Goal: Task Accomplishment & Management: Manage account settings

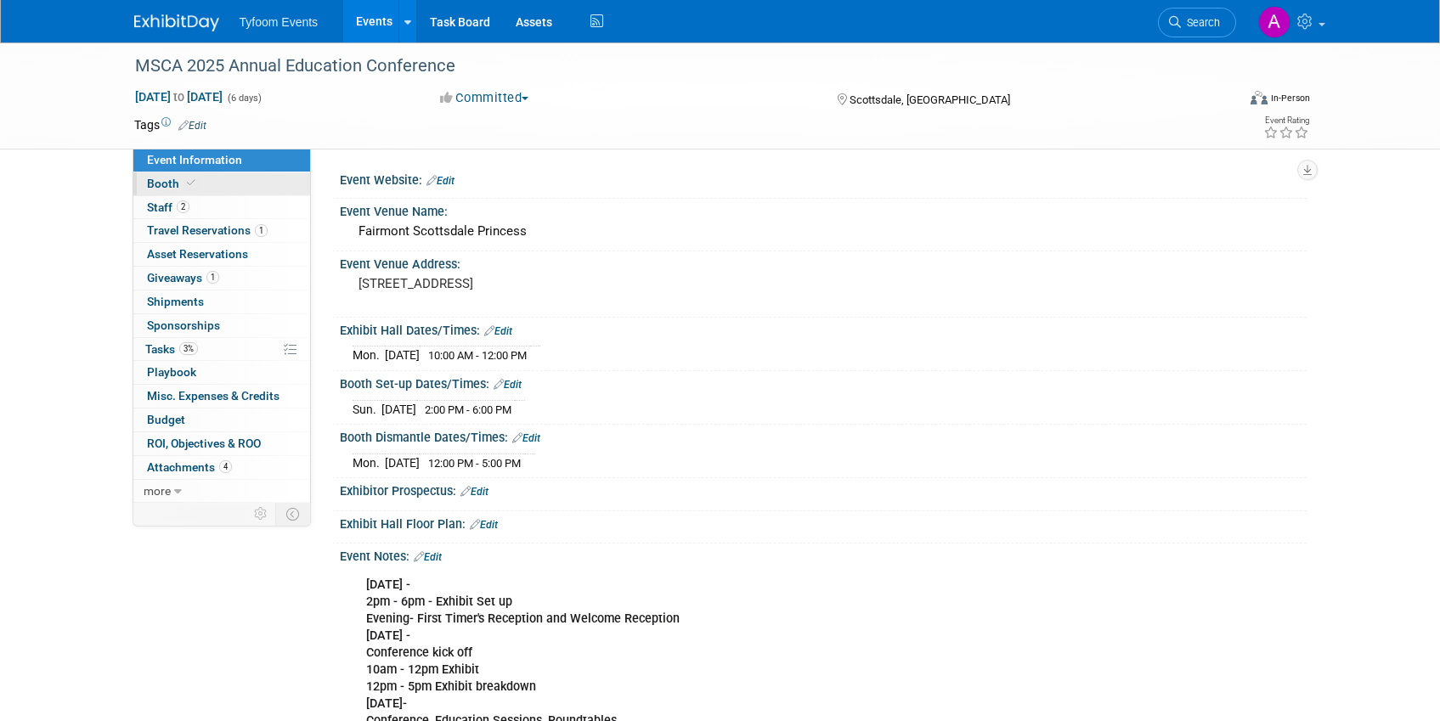
click at [162, 180] on span "Booth" at bounding box center [173, 184] width 52 height 14
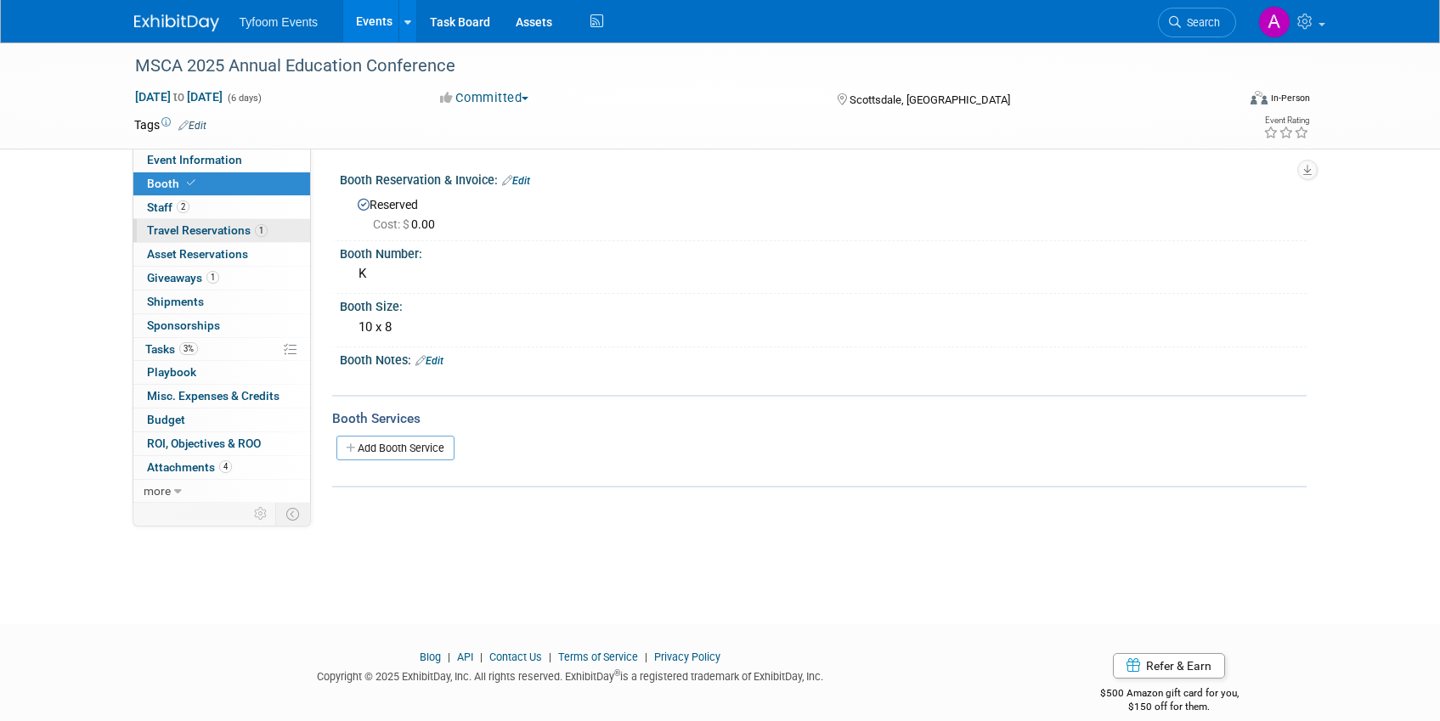
click at [174, 226] on span "Travel Reservations 1" at bounding box center [207, 230] width 121 height 14
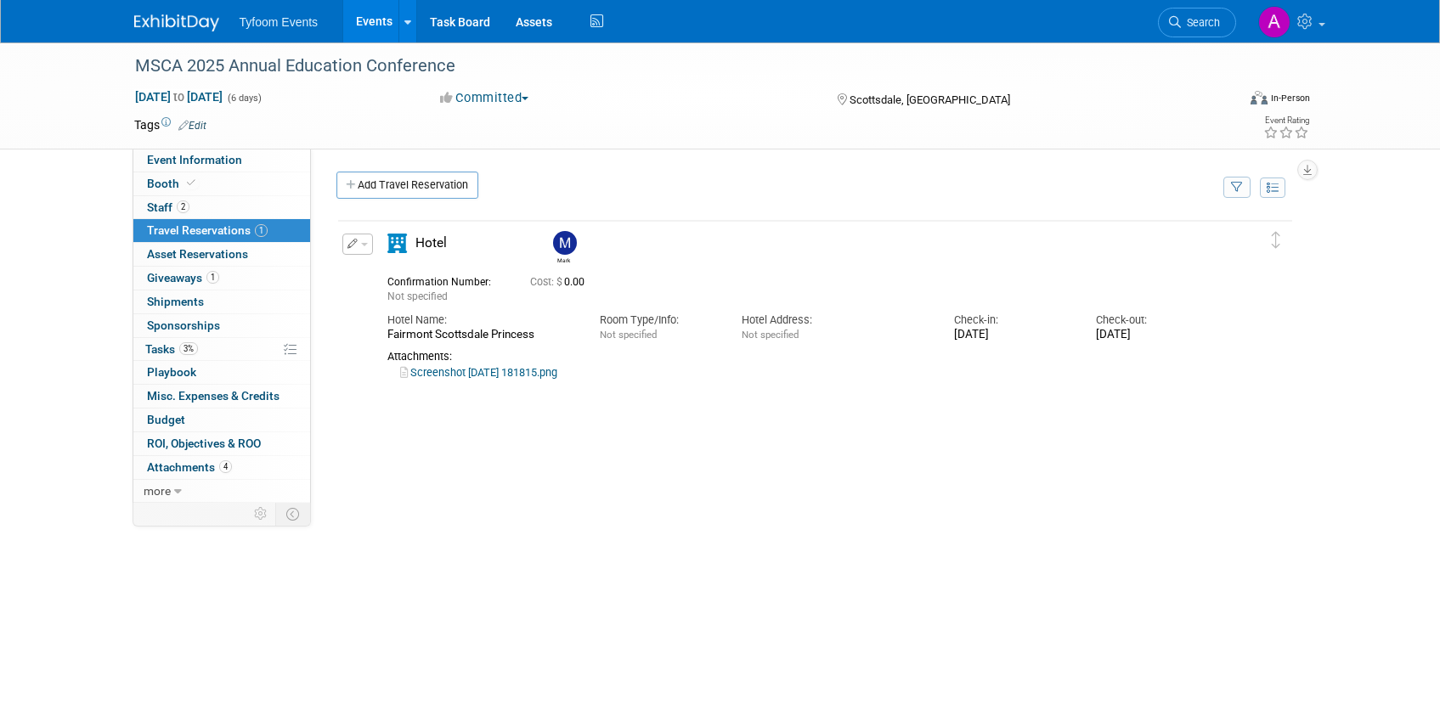
click at [352, 247] on icon "button" at bounding box center [352, 244] width 11 height 10
click at [403, 273] on button "Edit Reservation" at bounding box center [415, 274] width 144 height 25
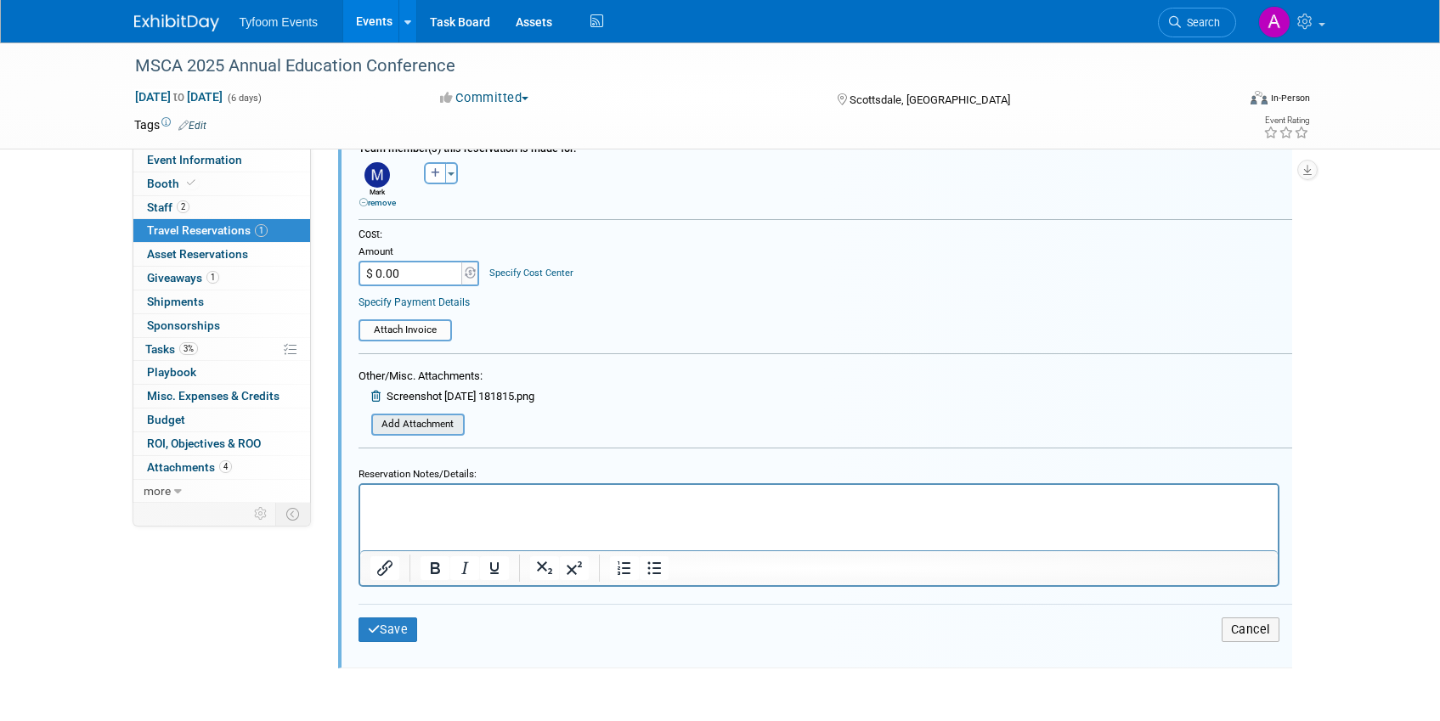
scroll to position [583, 0]
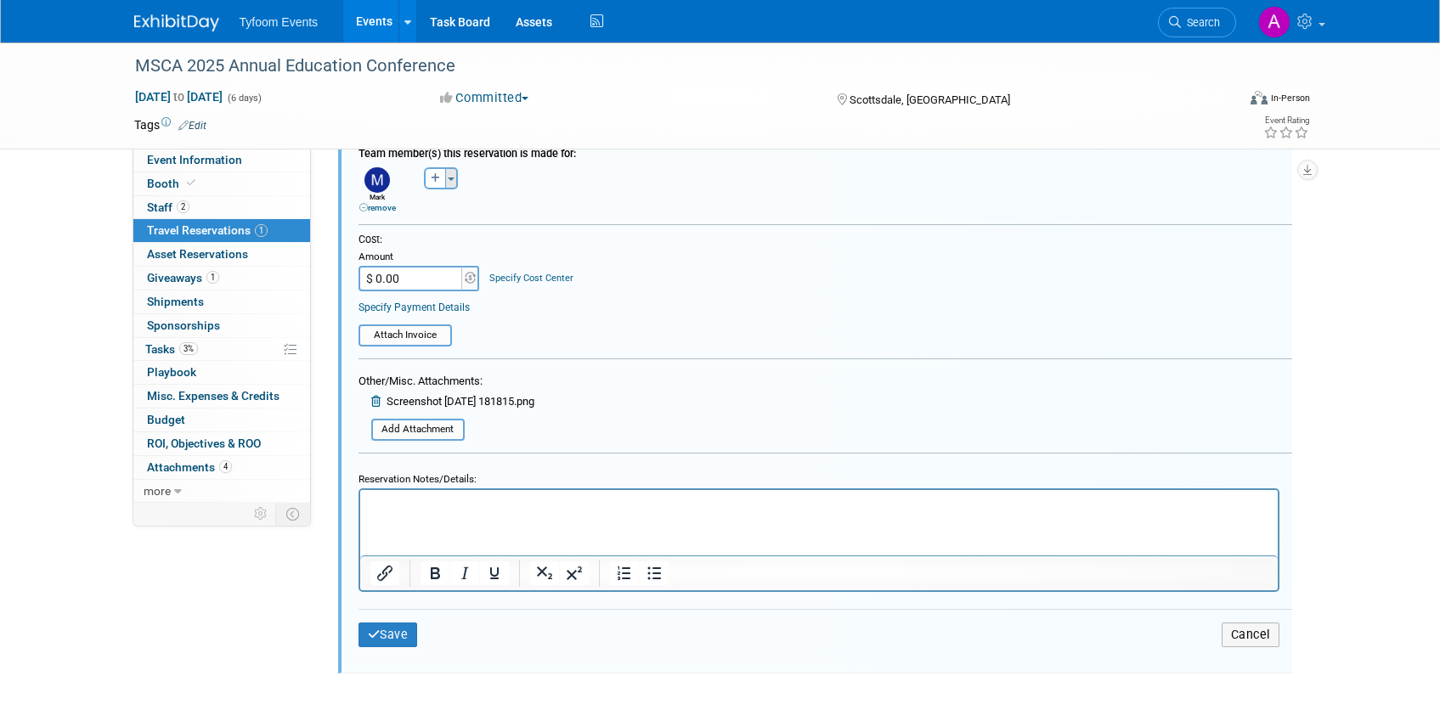
click at [452, 181] on button "Toggle Dropdown" at bounding box center [451, 178] width 13 height 22
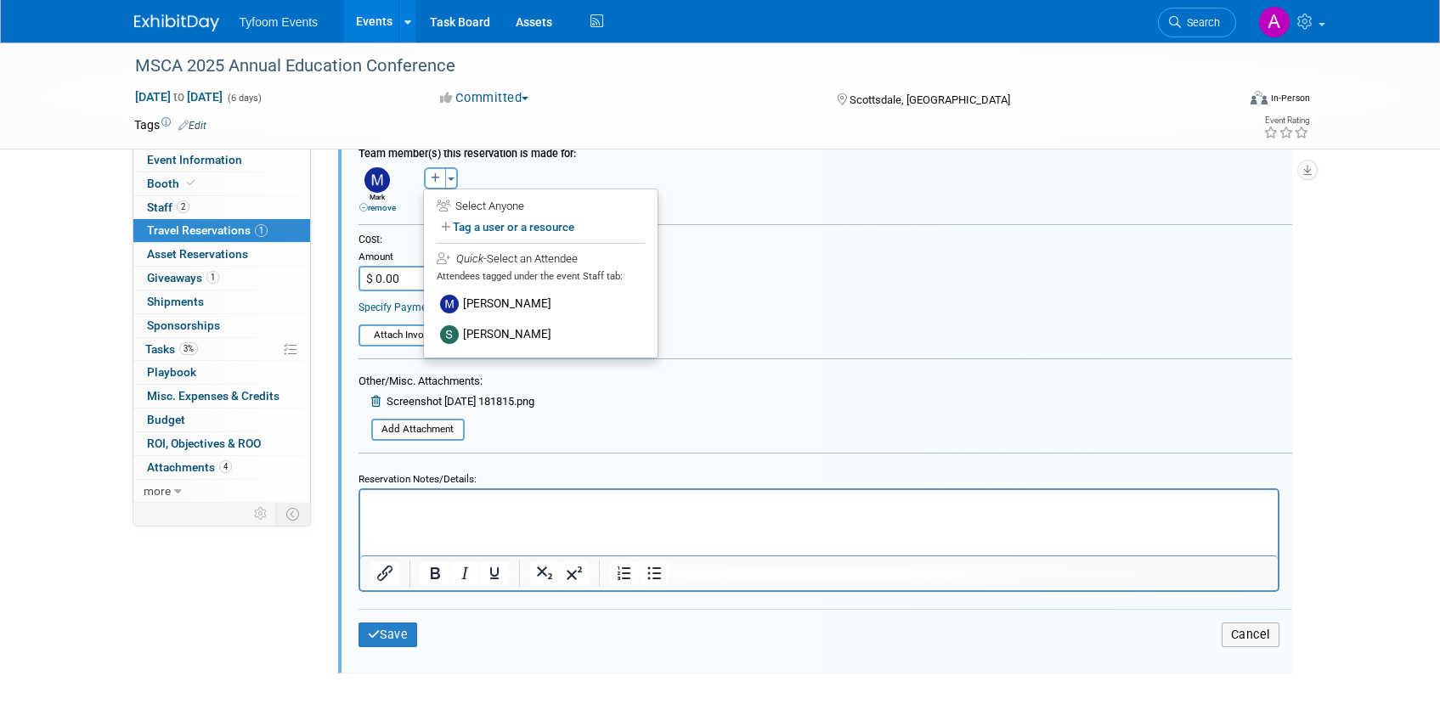
click at [262, 621] on div "Event Information Event Info Booth Booth 2 Staff 2 Staff 1 Travel Reservations …" at bounding box center [720, 69] width 1198 height 1218
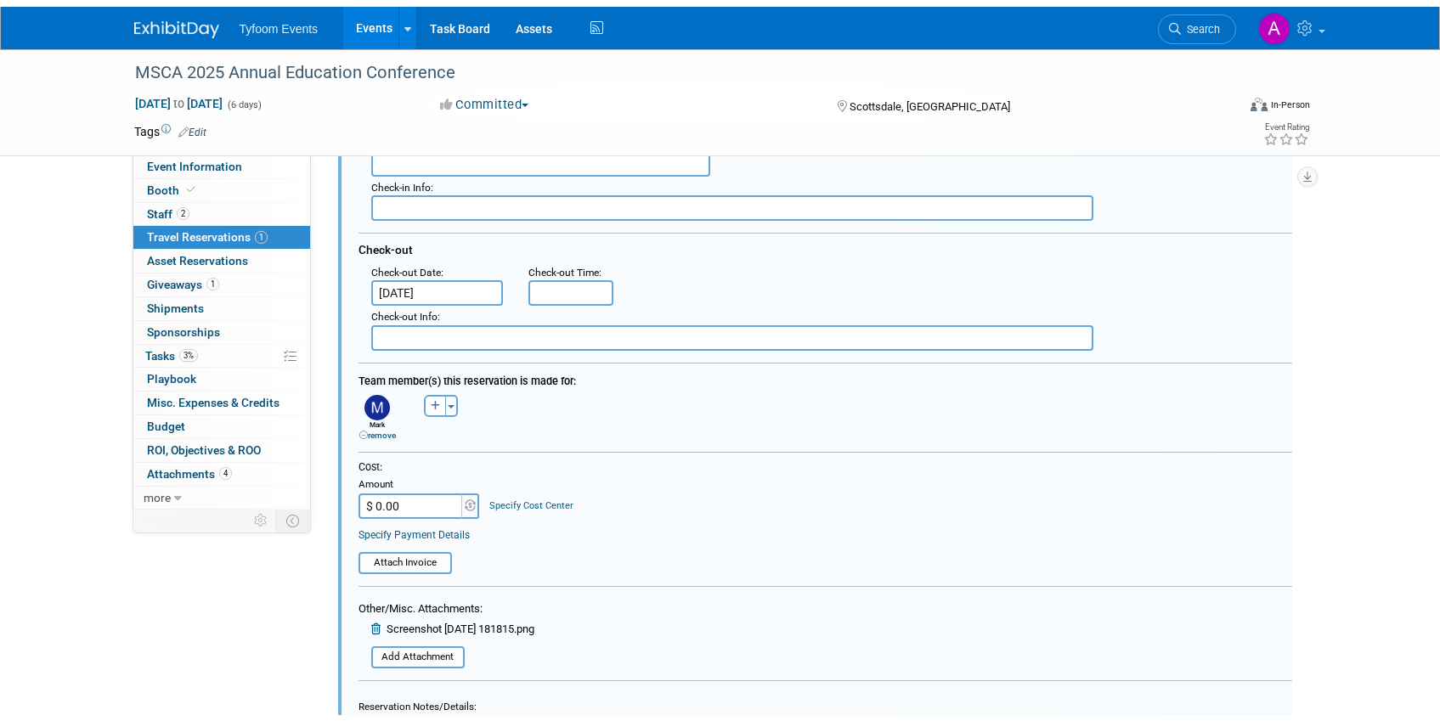
scroll to position [723, 0]
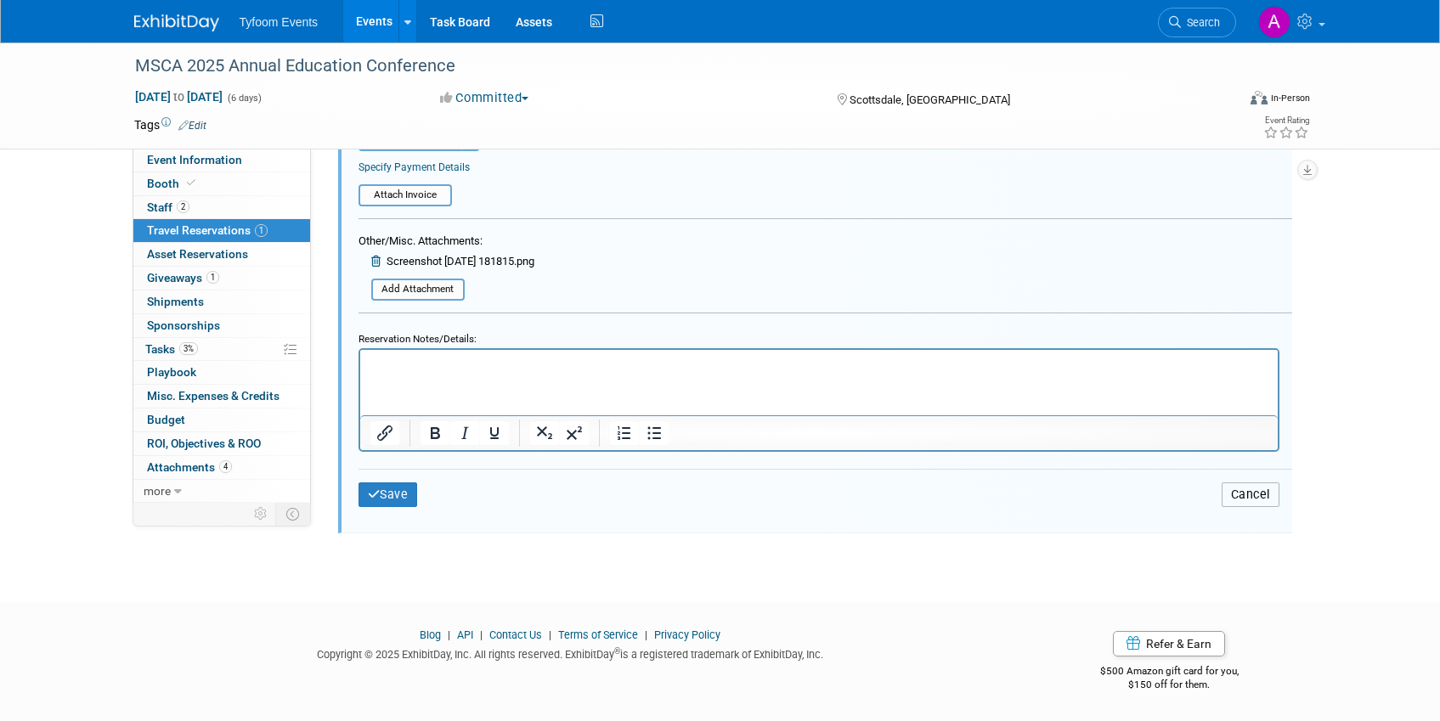
drag, startPoint x: 1248, startPoint y: 488, endPoint x: 1214, endPoint y: 477, distance: 35.5
click at [1245, 488] on button "Cancel" at bounding box center [1250, 494] width 58 height 25
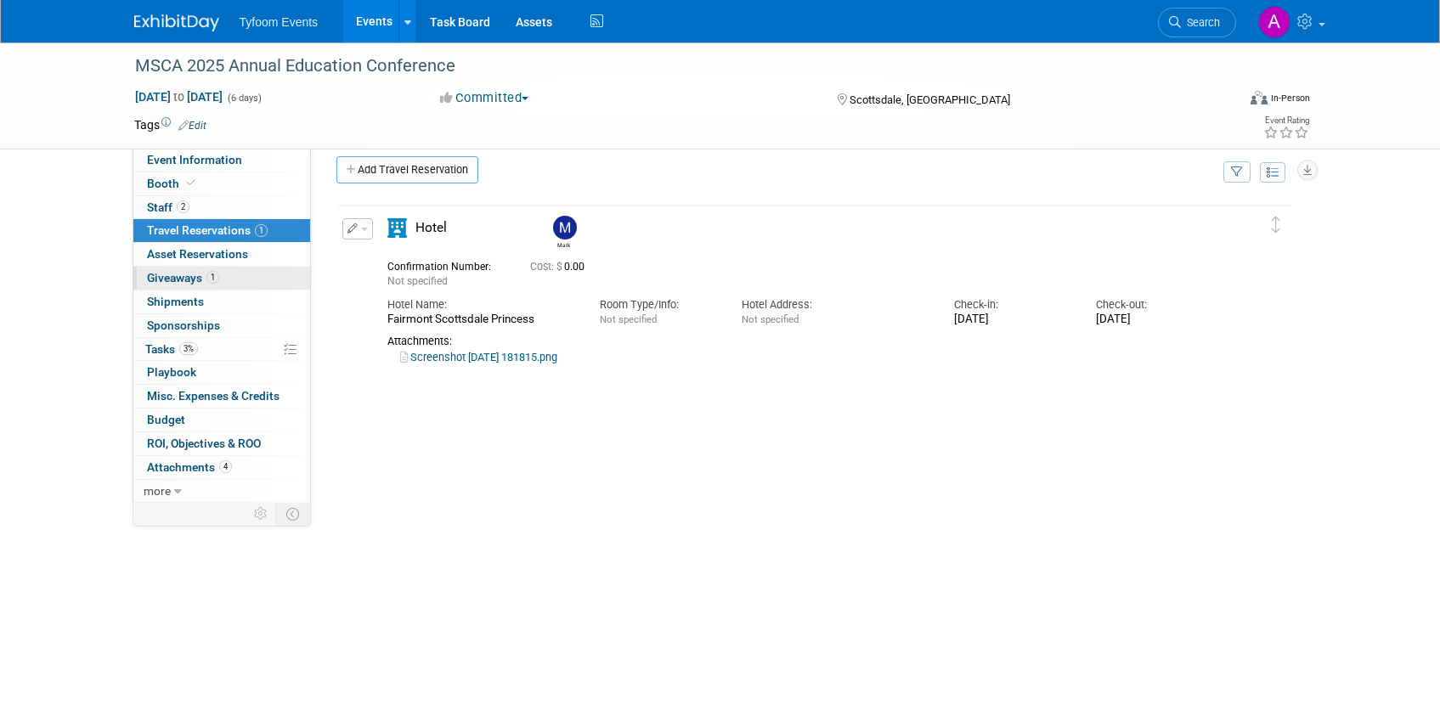
scroll to position [0, 0]
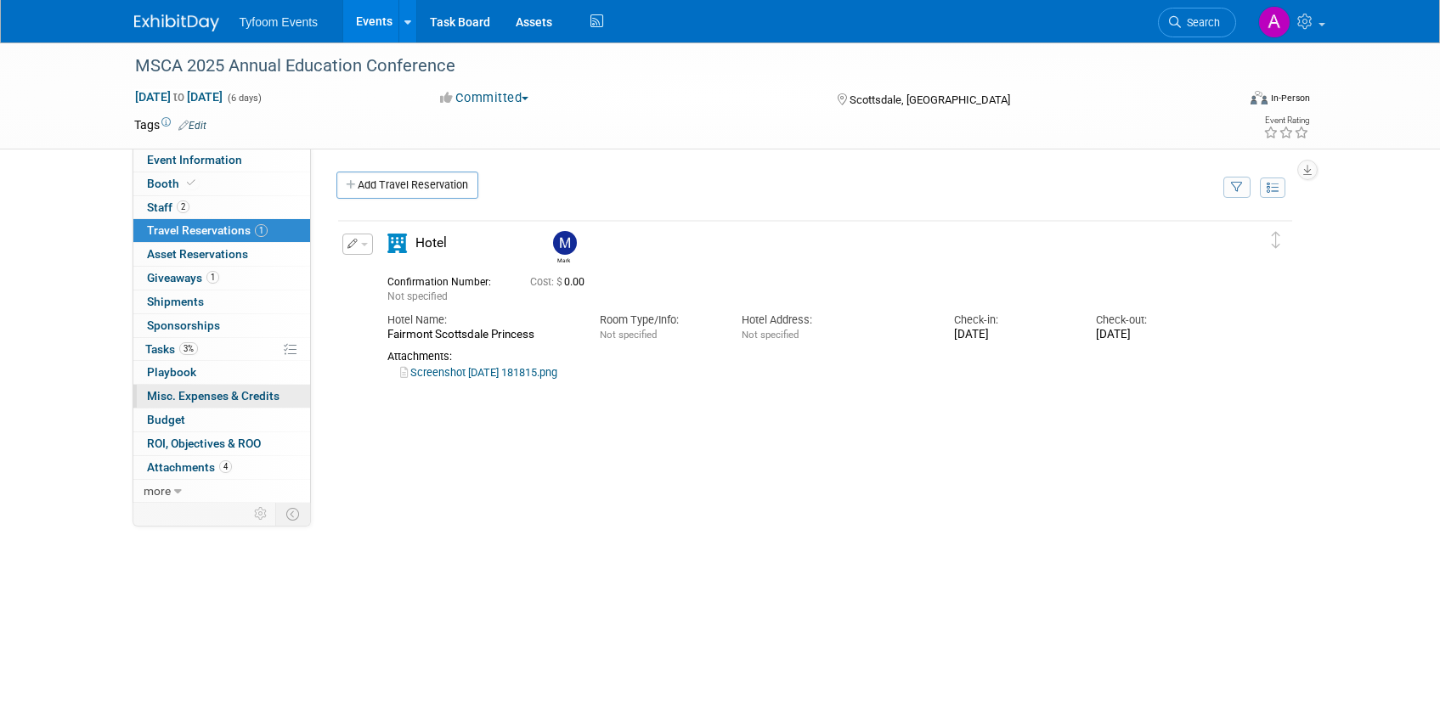
click at [239, 398] on span "Misc. Expenses & Credits 0" at bounding box center [213, 396] width 132 height 14
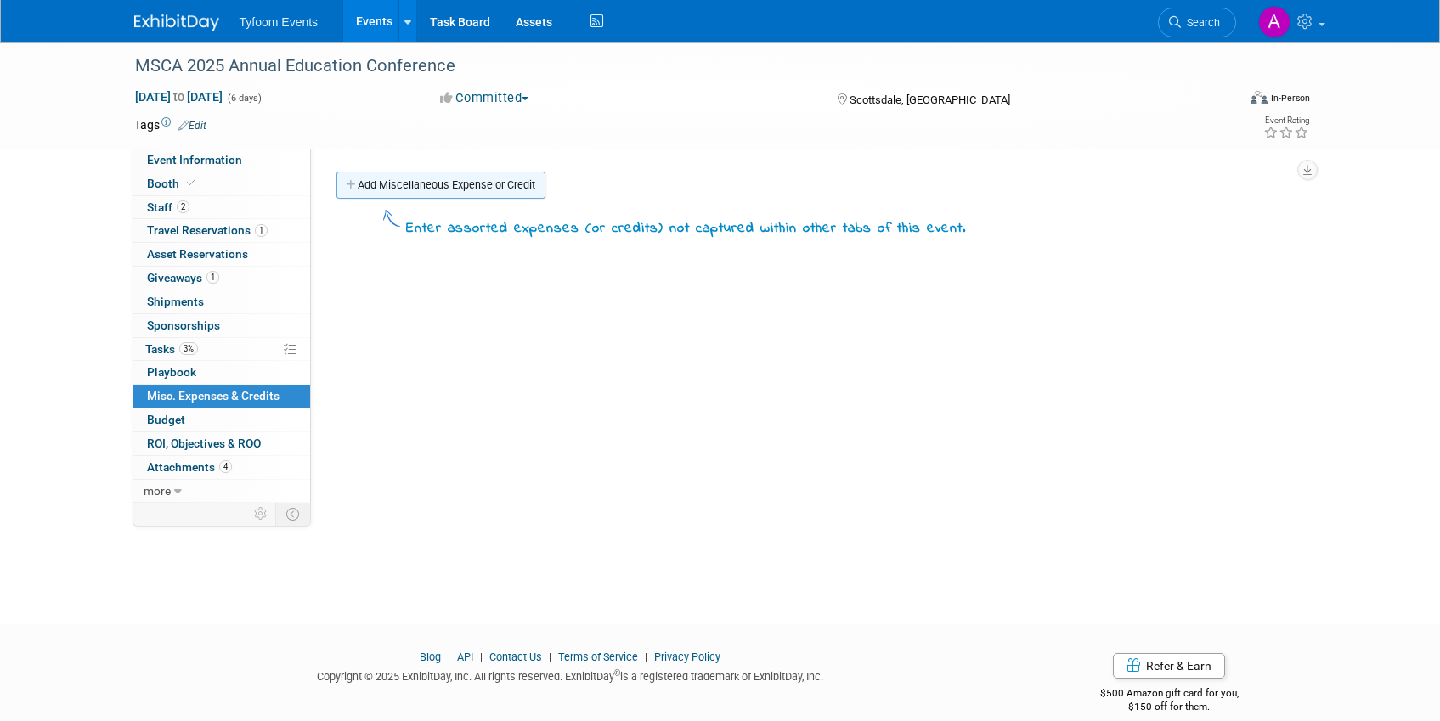
click at [417, 189] on link "Add Miscellaneous Expense or Credit" at bounding box center [440, 185] width 209 height 27
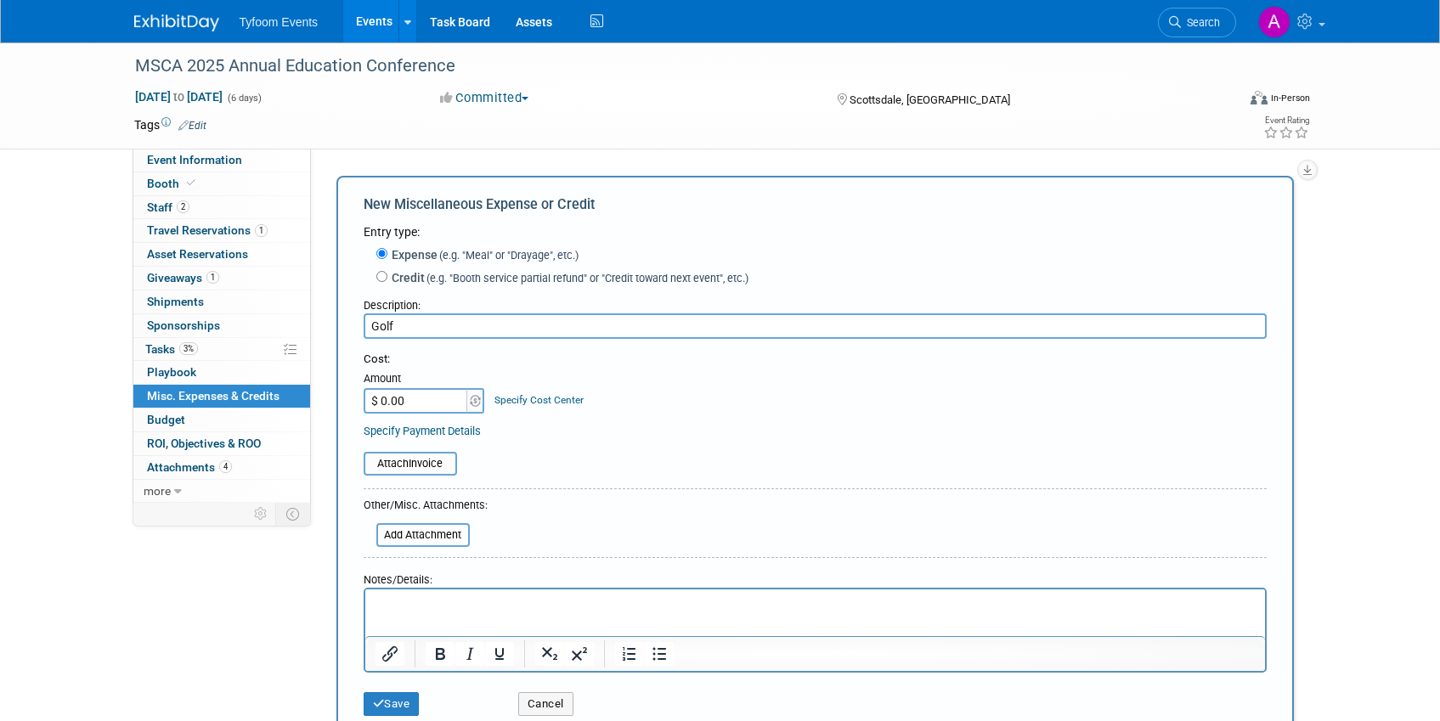
type input "Golf"
click at [383, 402] on input "$ 0.00" at bounding box center [417, 400] width 106 height 25
type input "$ 650.00"
click at [426, 469] on input "file" at bounding box center [354, 464] width 202 height 20
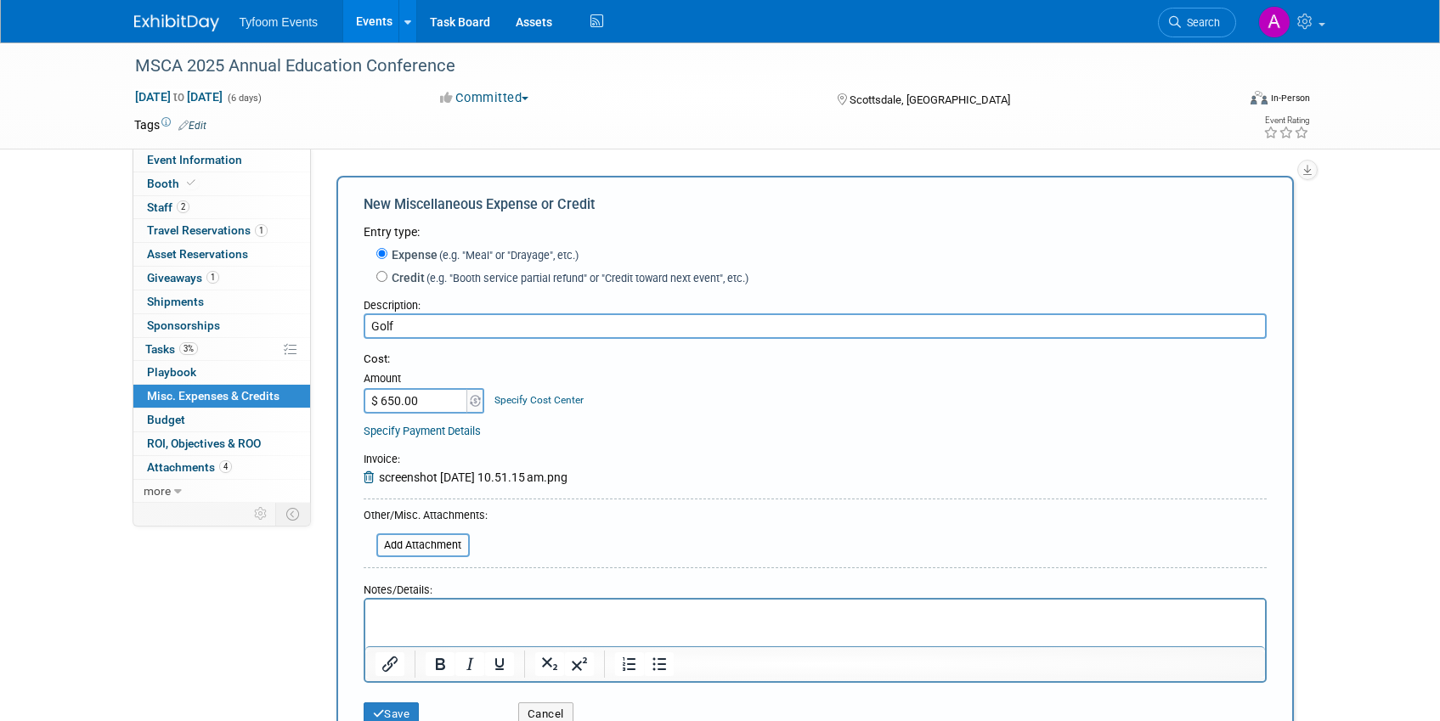
click at [457, 324] on input "Golf" at bounding box center [815, 325] width 903 height 25
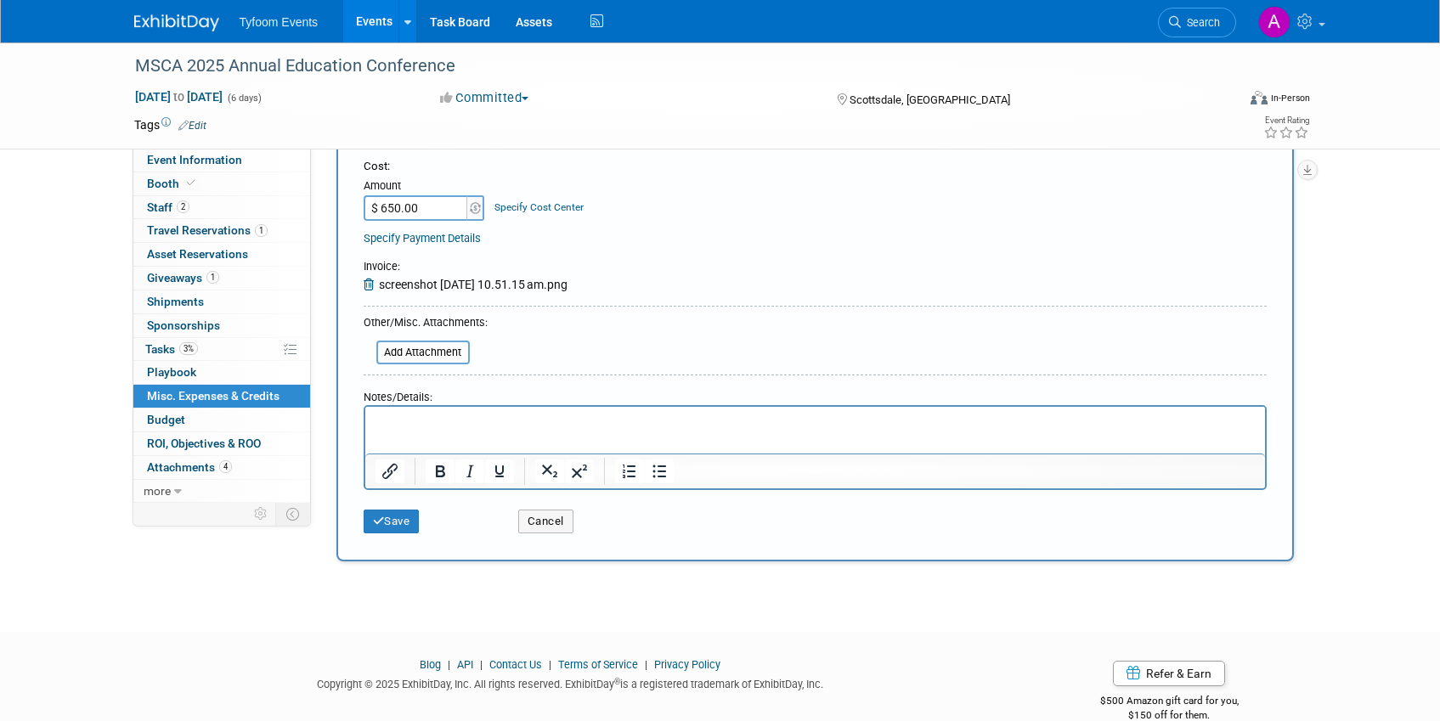
scroll to position [223, 0]
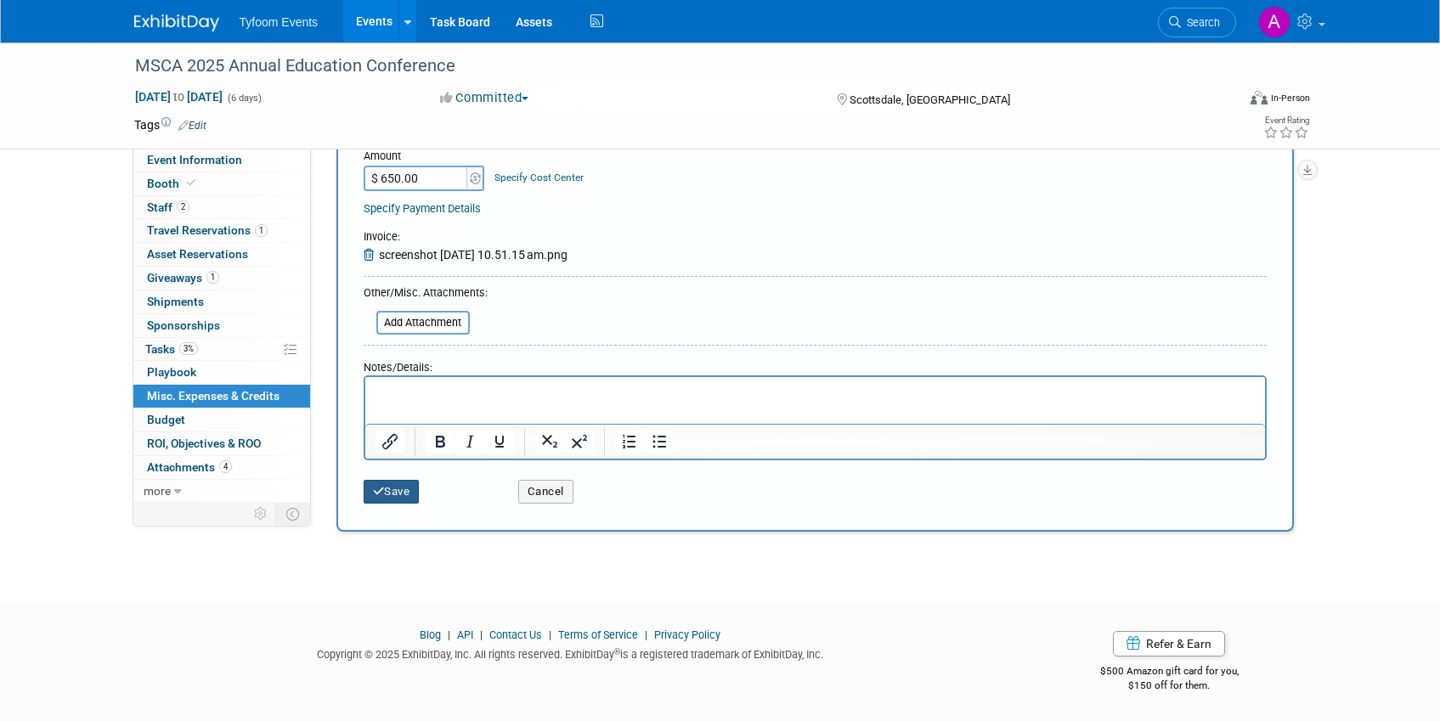
type input "Golf for Mark & Steve"
click at [382, 496] on icon "submit" at bounding box center [379, 491] width 12 height 11
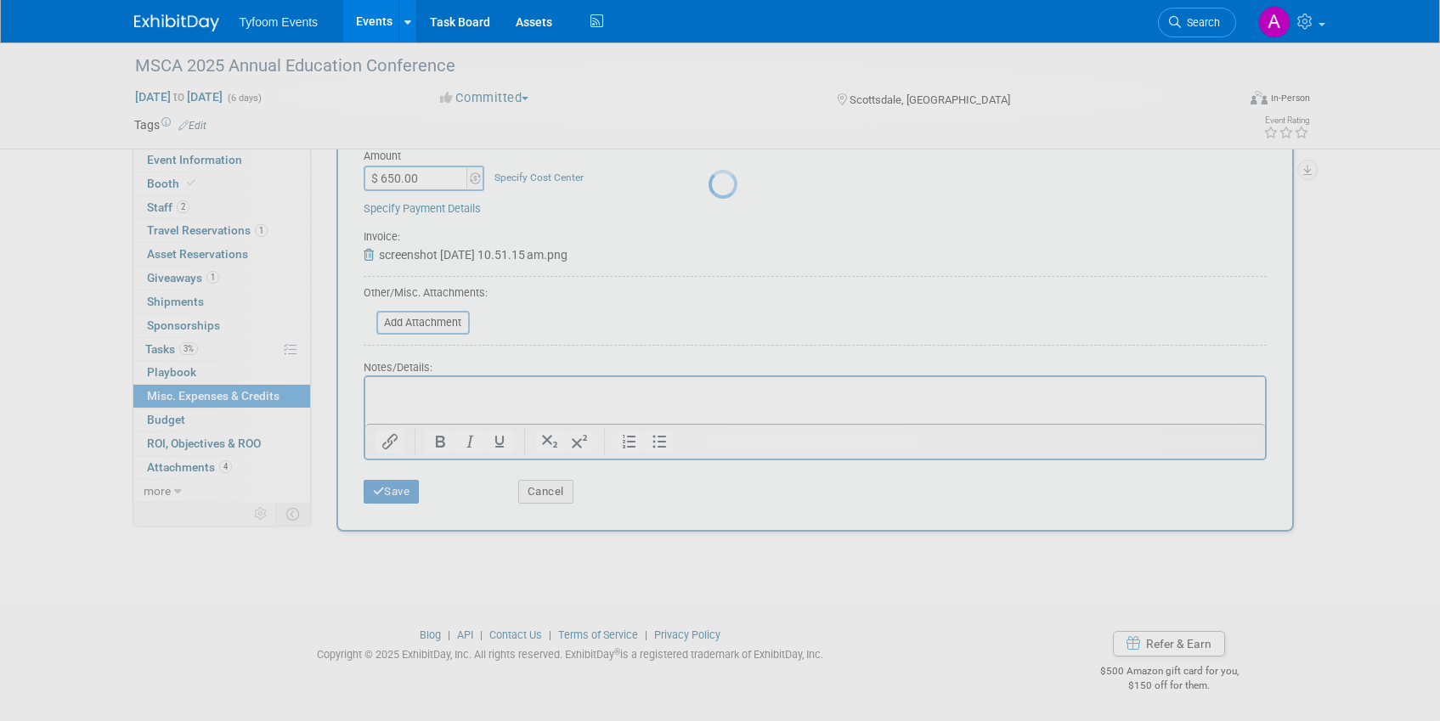
scroll to position [22, 0]
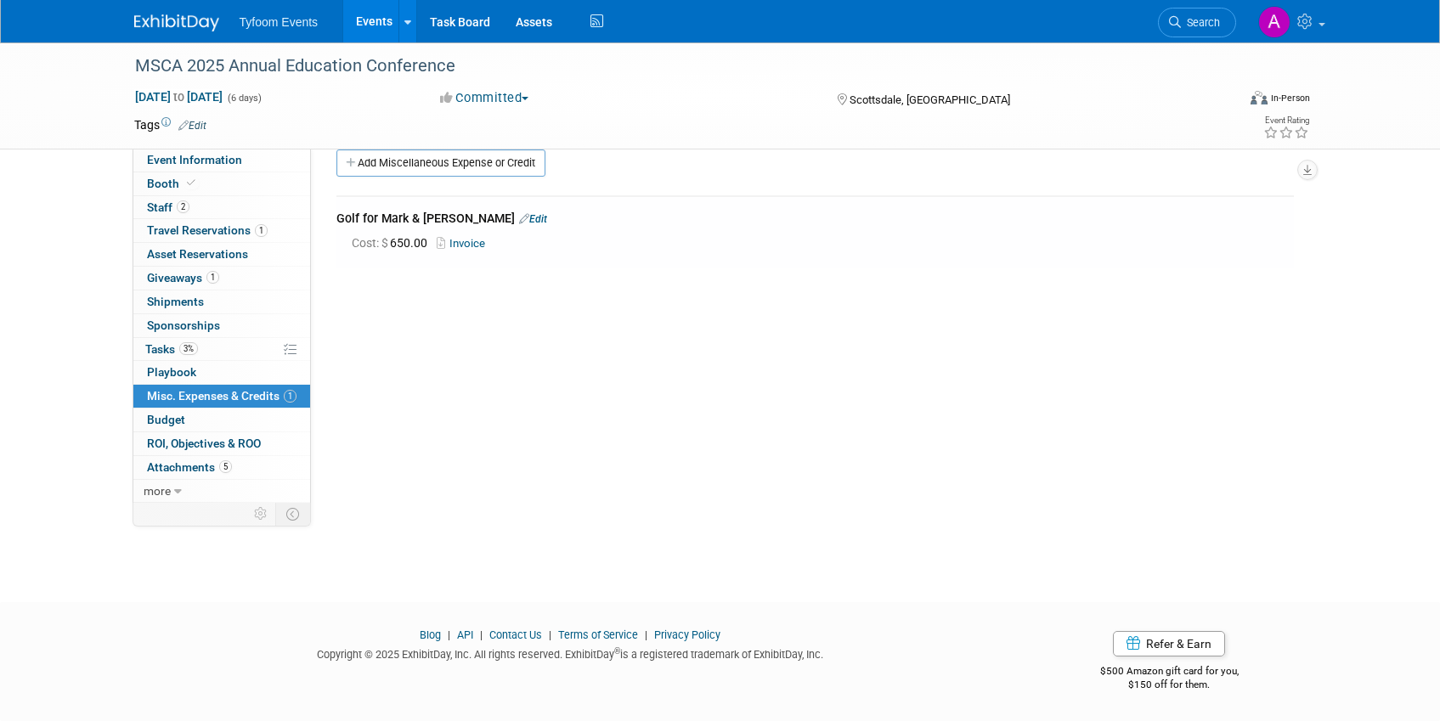
click at [460, 242] on link "Invoice" at bounding box center [464, 243] width 55 height 13
click at [195, 158] on span "Event Information" at bounding box center [194, 160] width 95 height 14
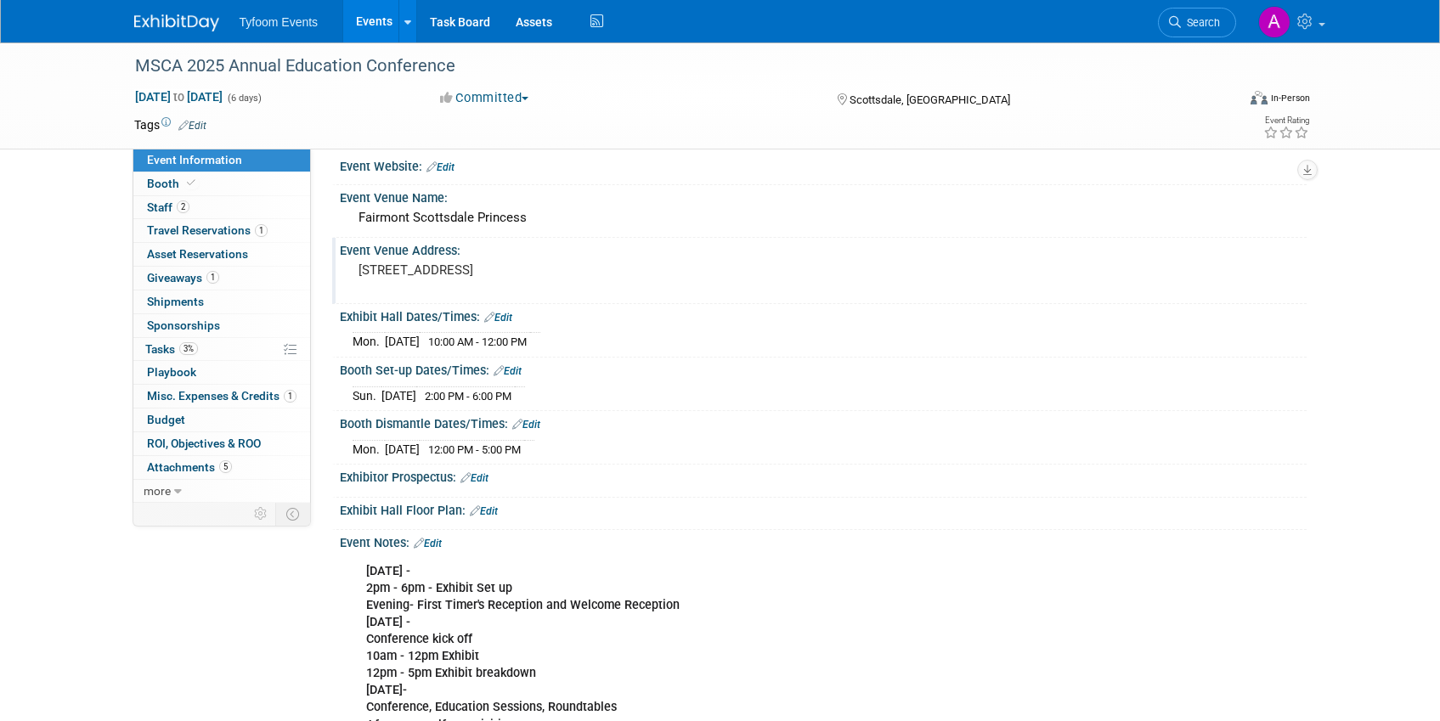
scroll to position [0, 0]
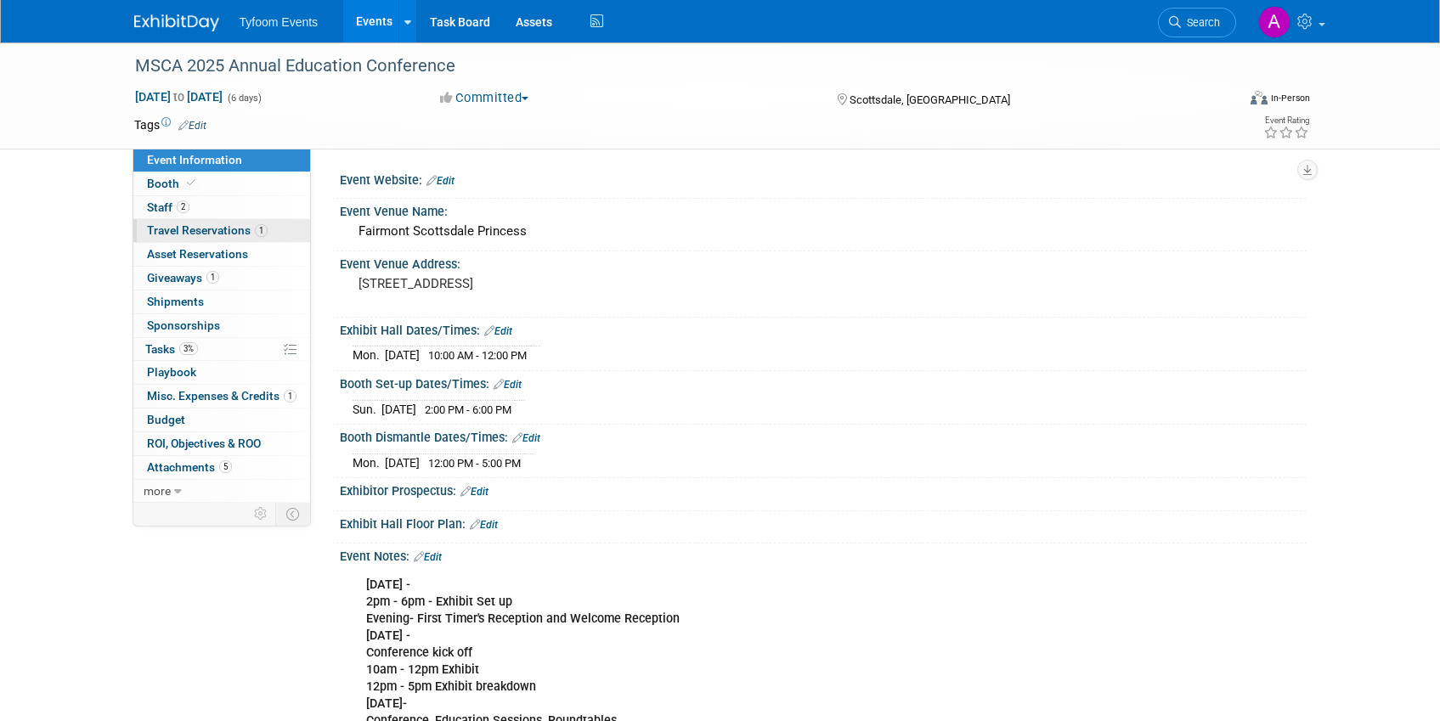
click at [188, 227] on span "Travel Reservations 1" at bounding box center [207, 230] width 121 height 14
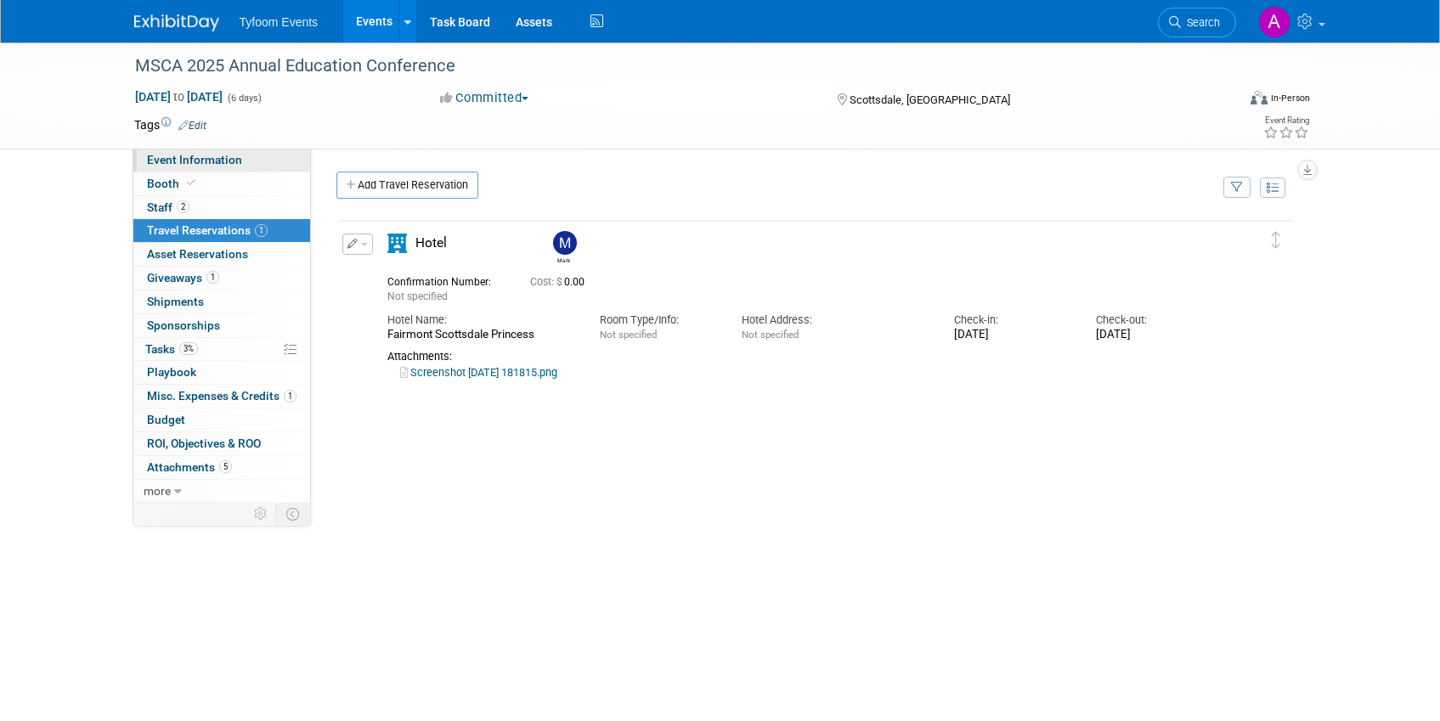
click at [206, 155] on span "Event Information" at bounding box center [194, 160] width 95 height 14
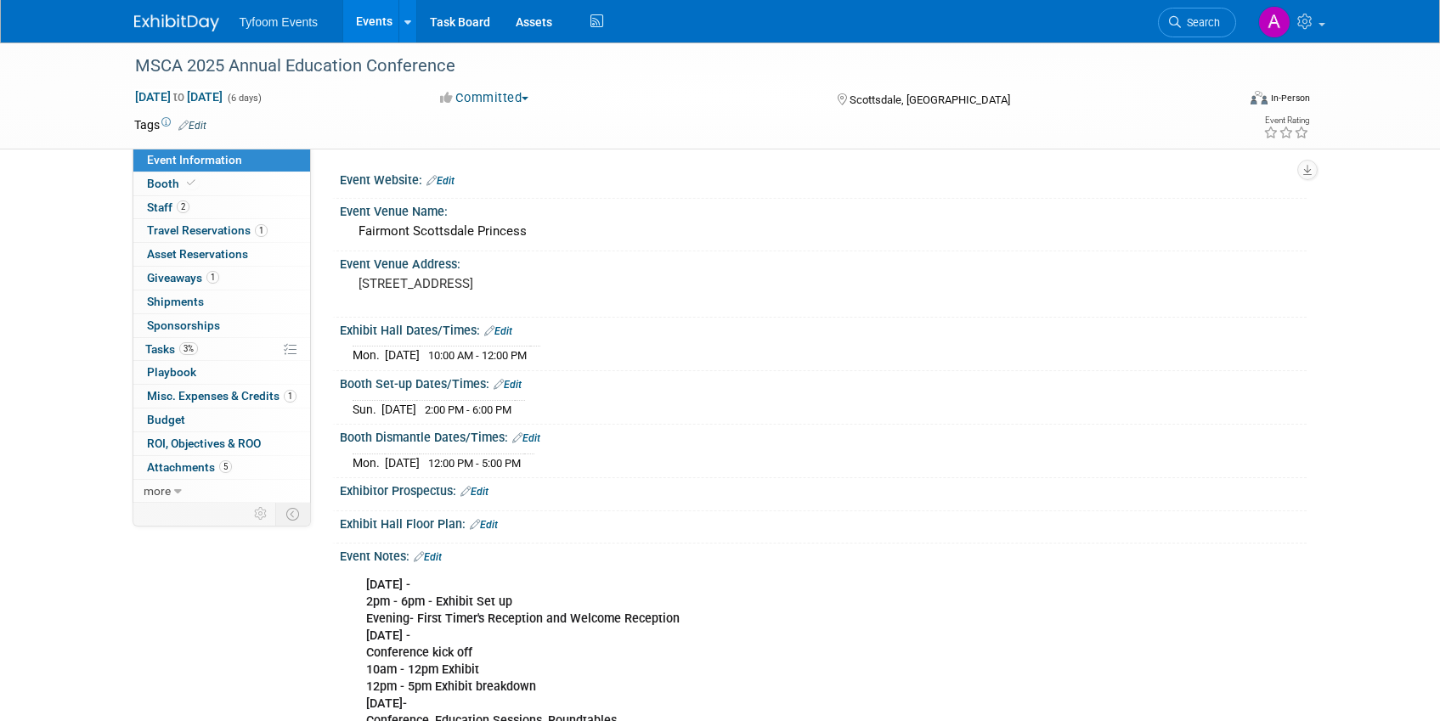
click at [444, 182] on link "Edit" at bounding box center [440, 181] width 28 height 12
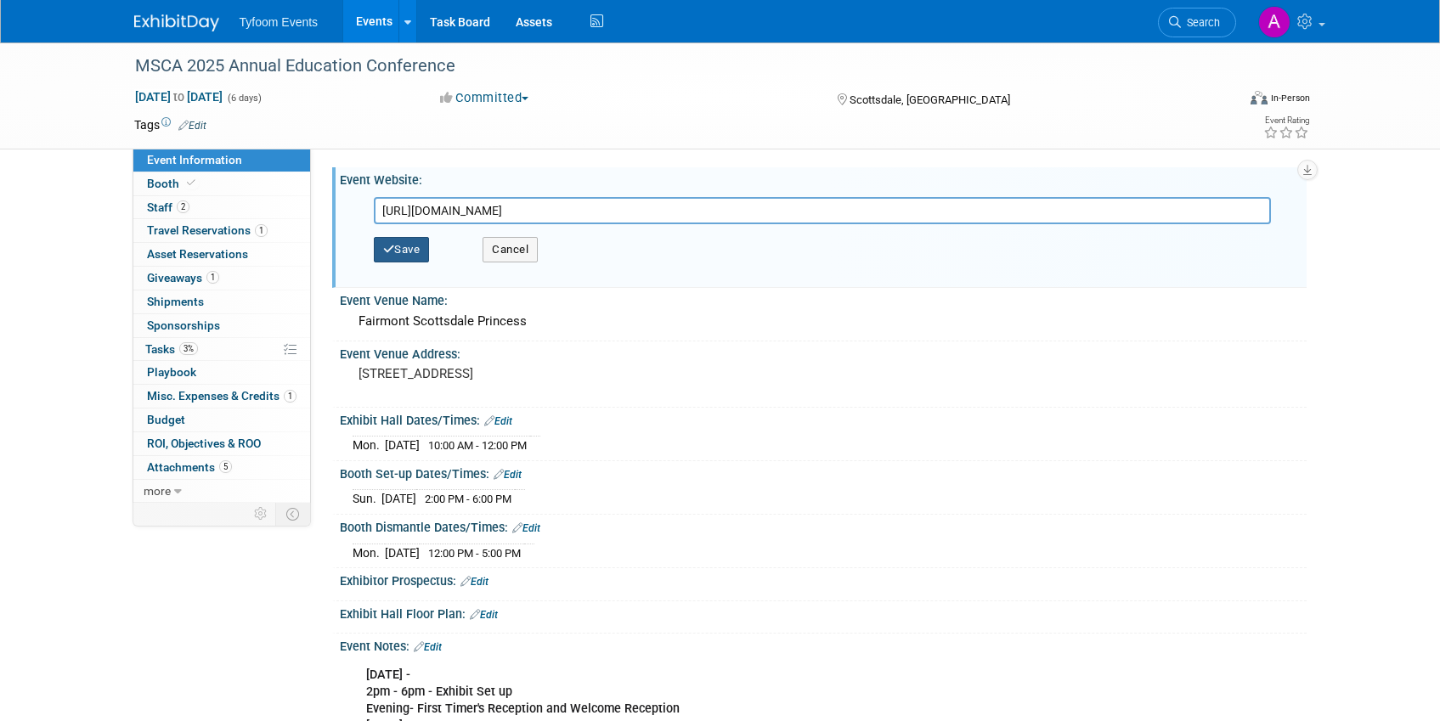
type input "[URL][DOMAIN_NAME]"
click at [398, 251] on button "Save" at bounding box center [402, 249] width 56 height 25
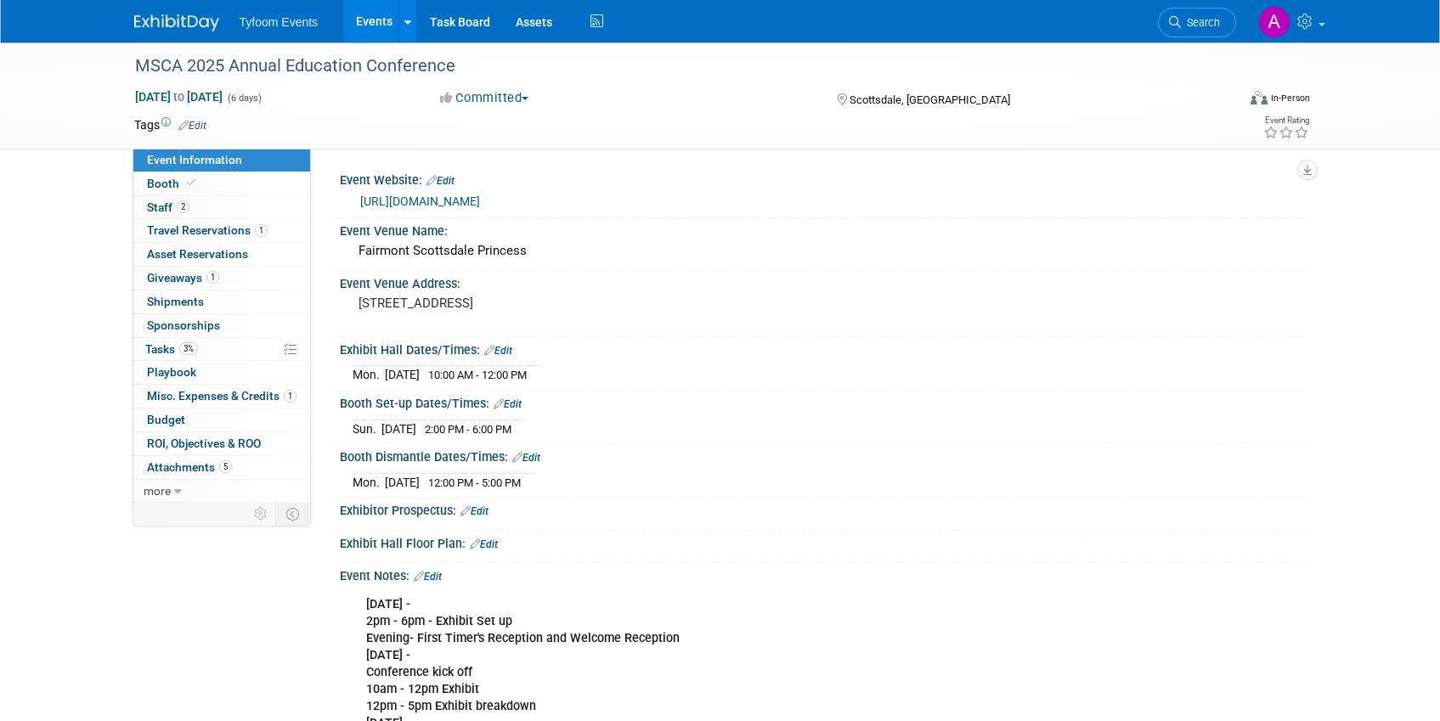
click at [367, 19] on link "Events" at bounding box center [374, 21] width 62 height 42
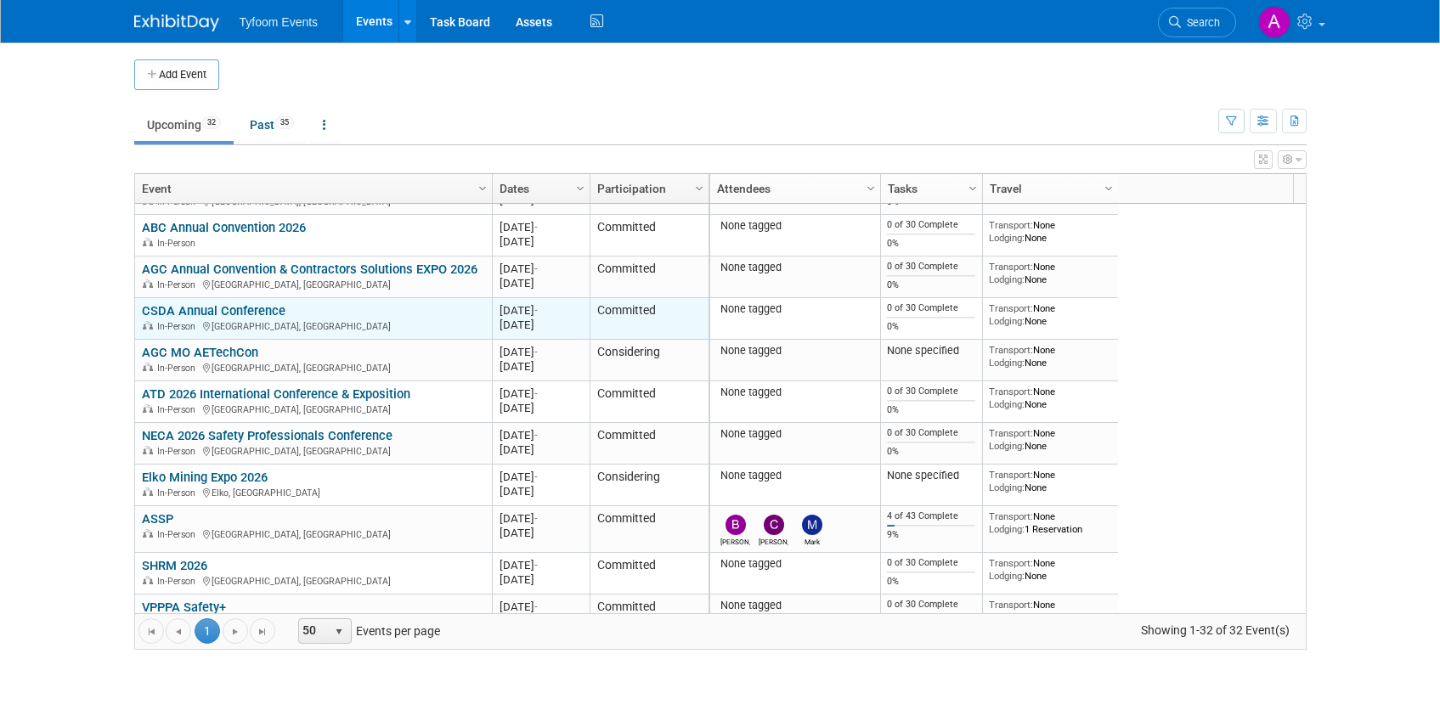
scroll to position [713, 0]
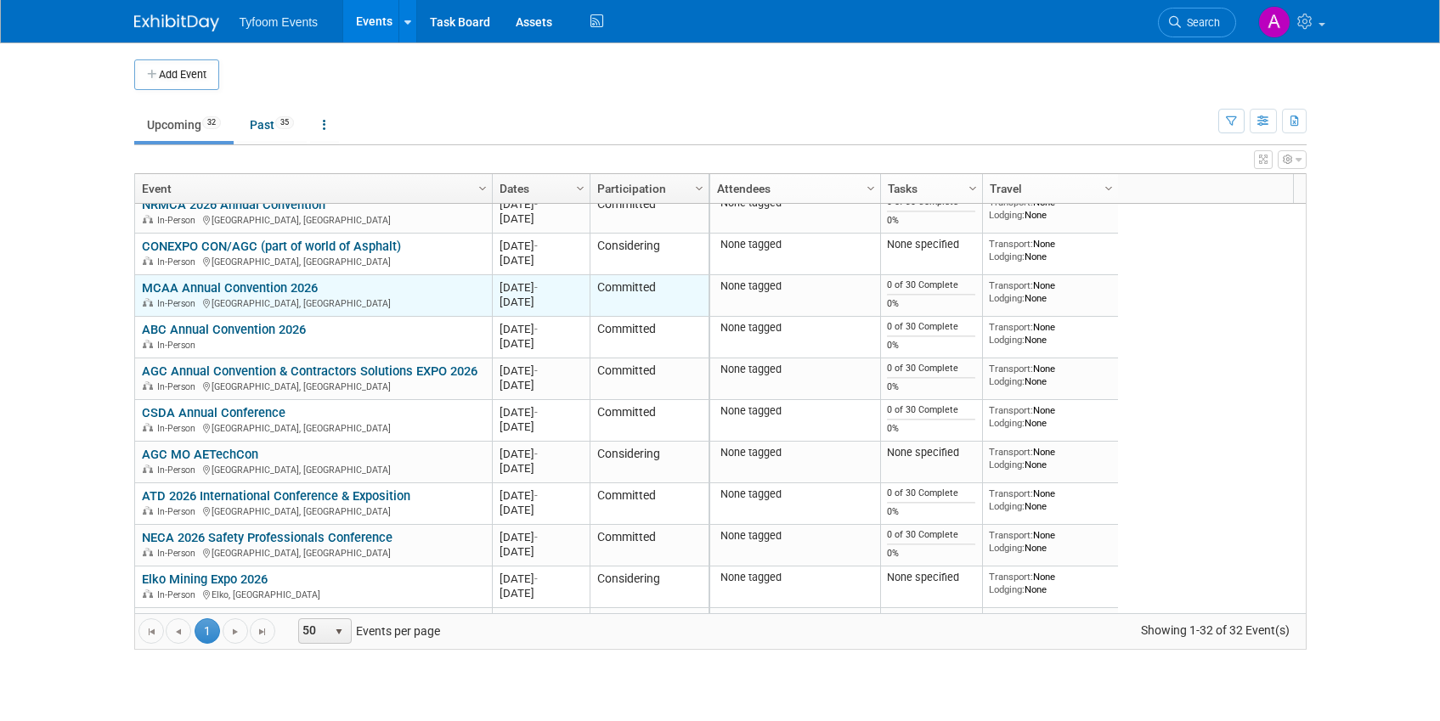
click at [236, 289] on link "MCAA Annual Convention 2026" at bounding box center [230, 287] width 176 height 15
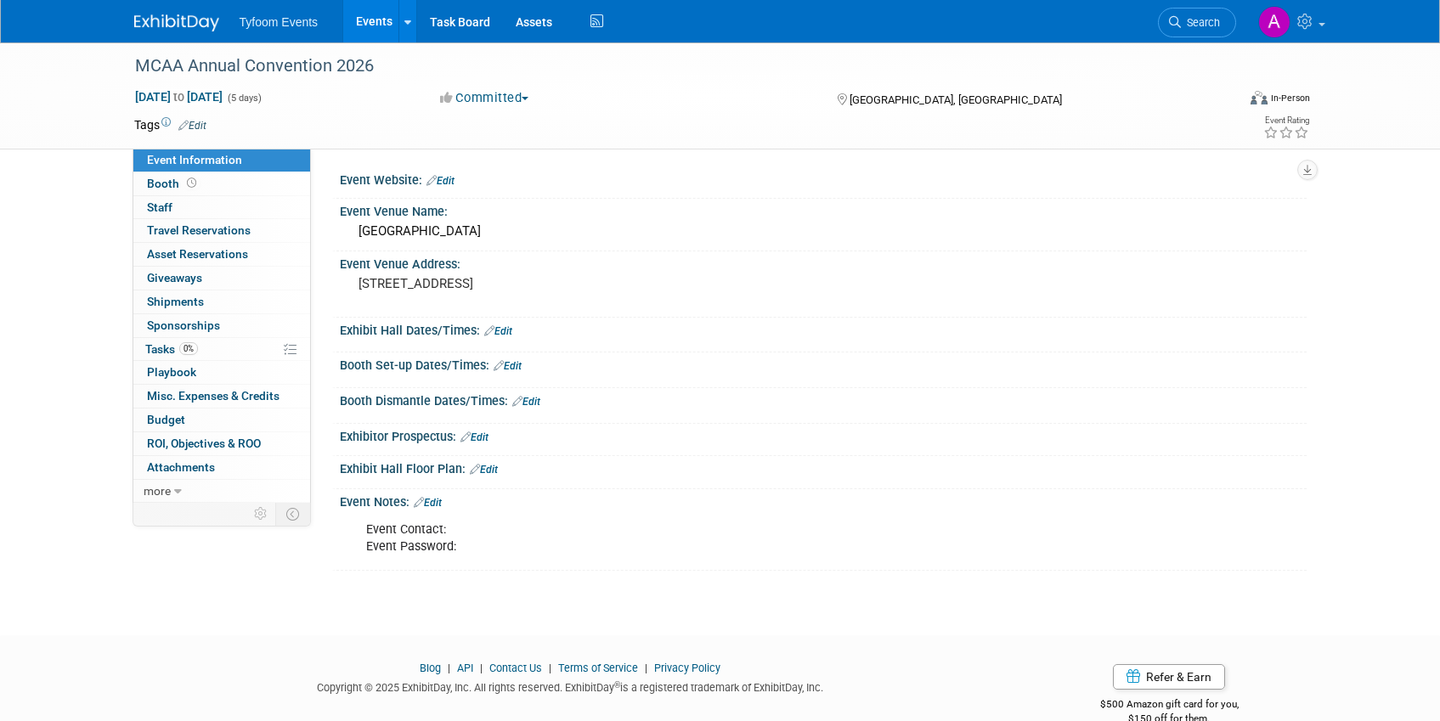
click at [450, 179] on link "Edit" at bounding box center [440, 181] width 28 height 12
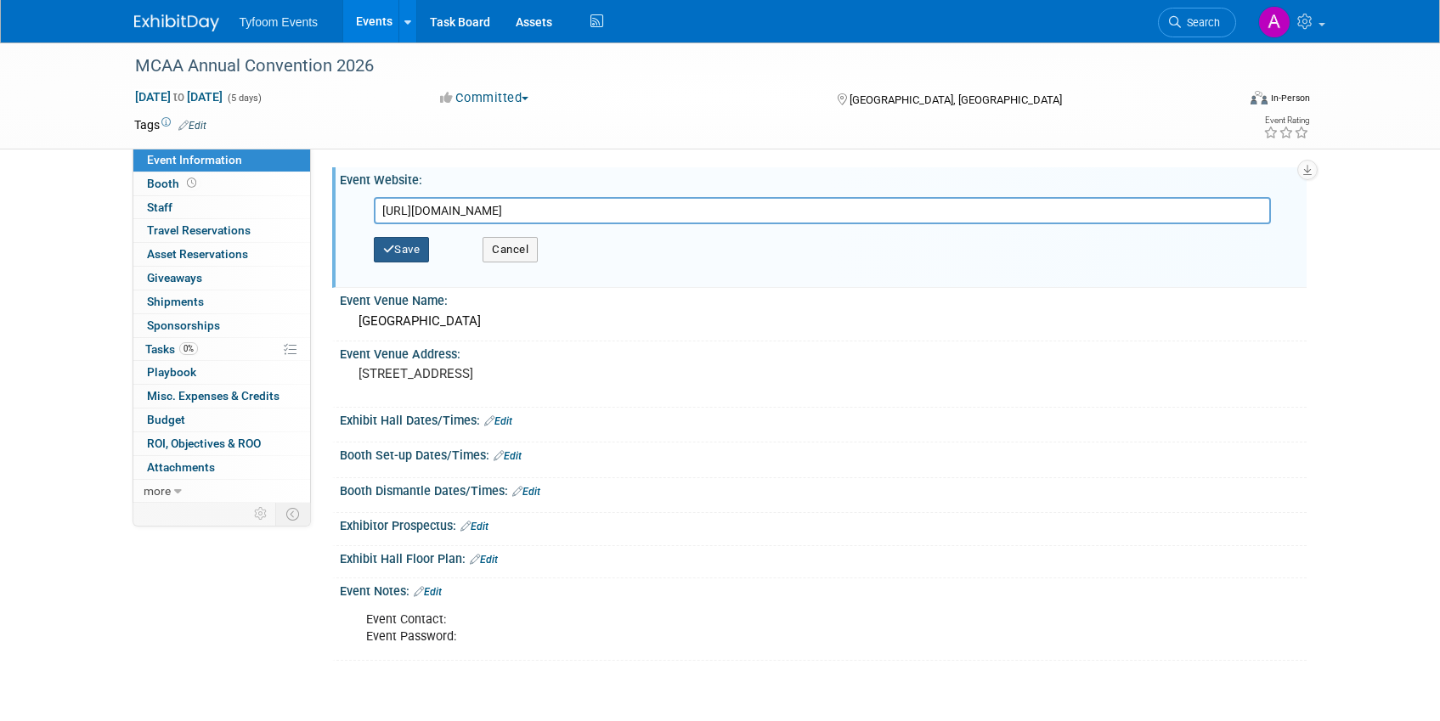
type input "[URL][DOMAIN_NAME]"
click at [409, 240] on button "Save" at bounding box center [402, 249] width 56 height 25
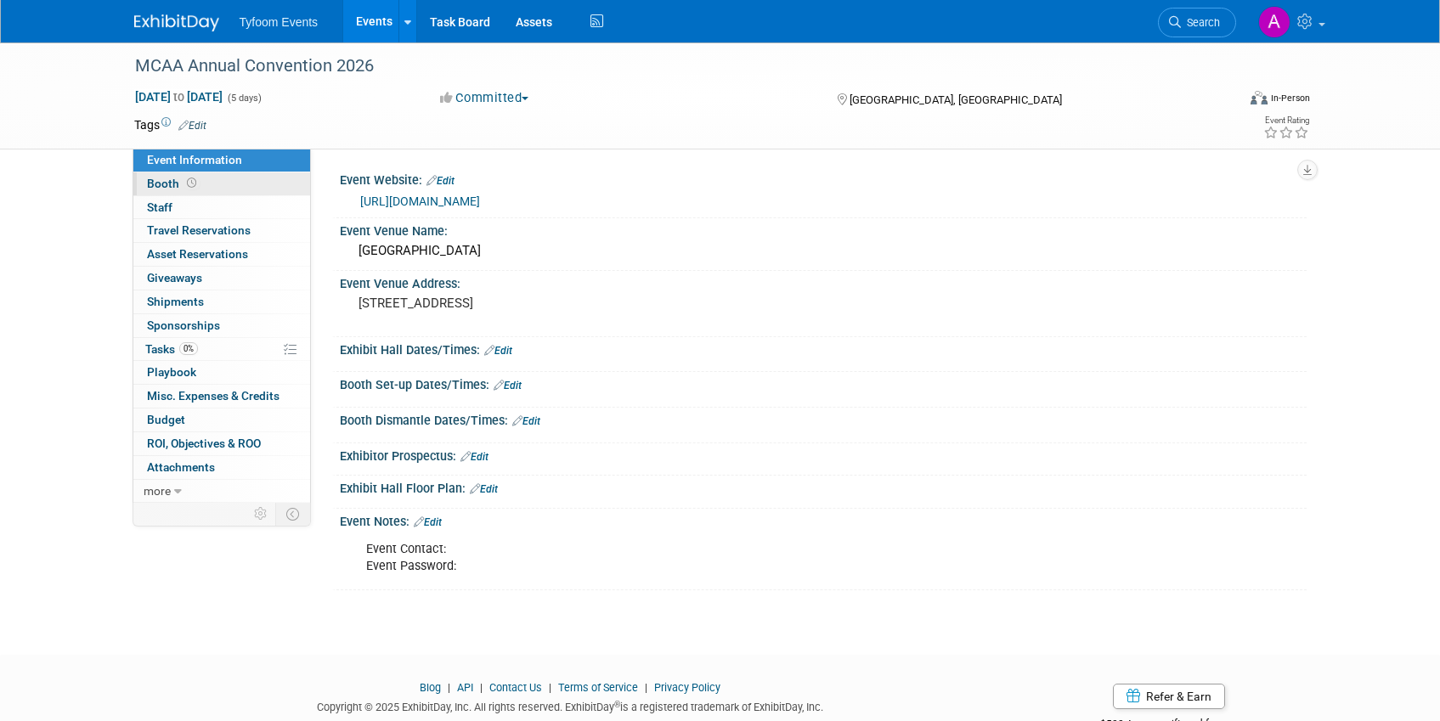
click at [168, 181] on span "Booth" at bounding box center [173, 184] width 53 height 14
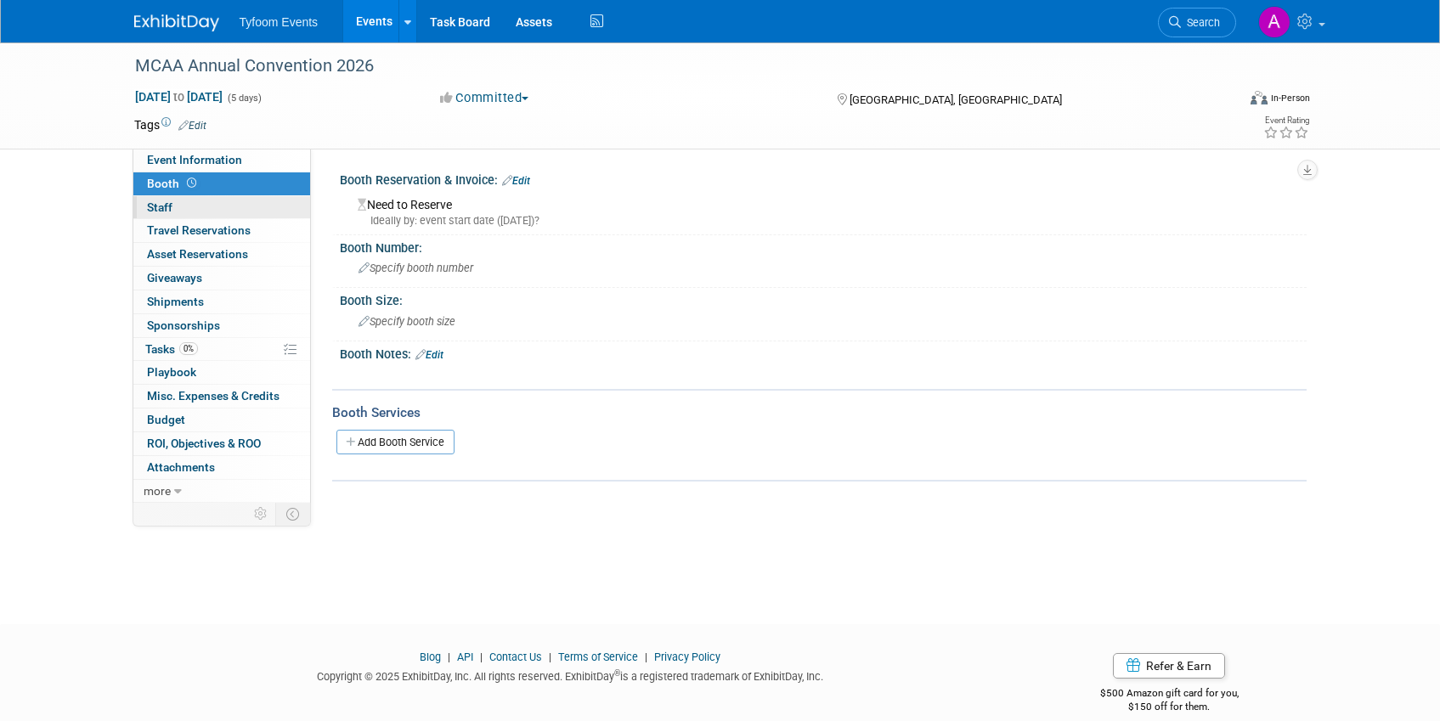
click at [167, 212] on span "Staff 0" at bounding box center [159, 207] width 25 height 14
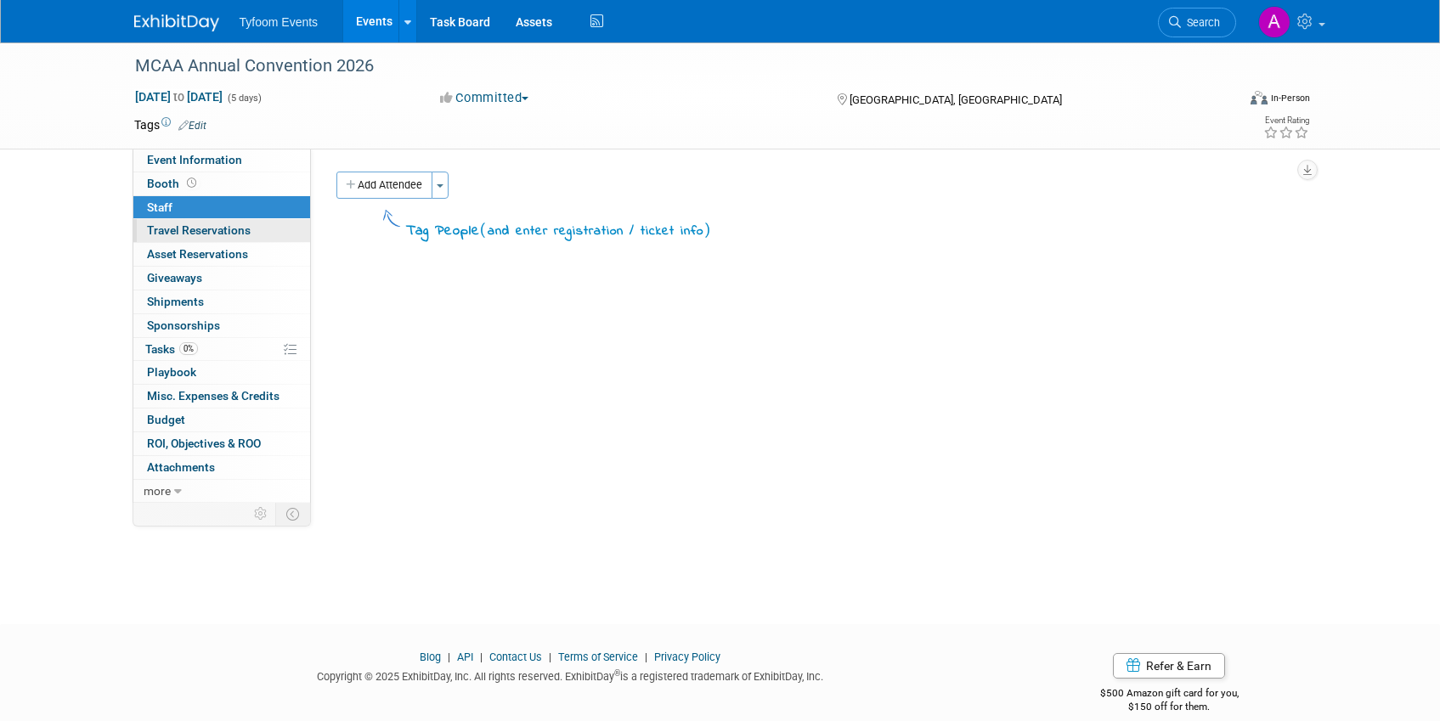
click at [188, 228] on span "Travel Reservations 0" at bounding box center [199, 230] width 104 height 14
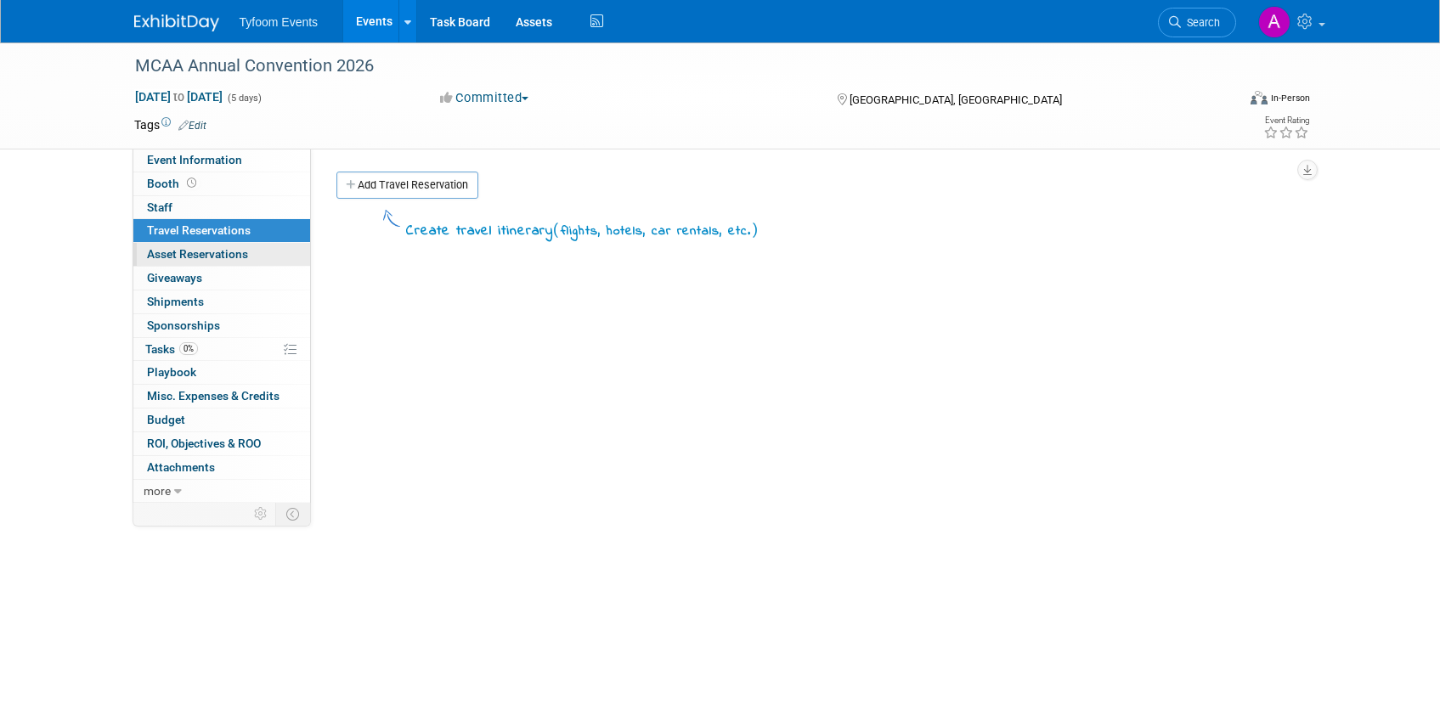
click at [193, 256] on span "Asset Reservations 0" at bounding box center [197, 254] width 101 height 14
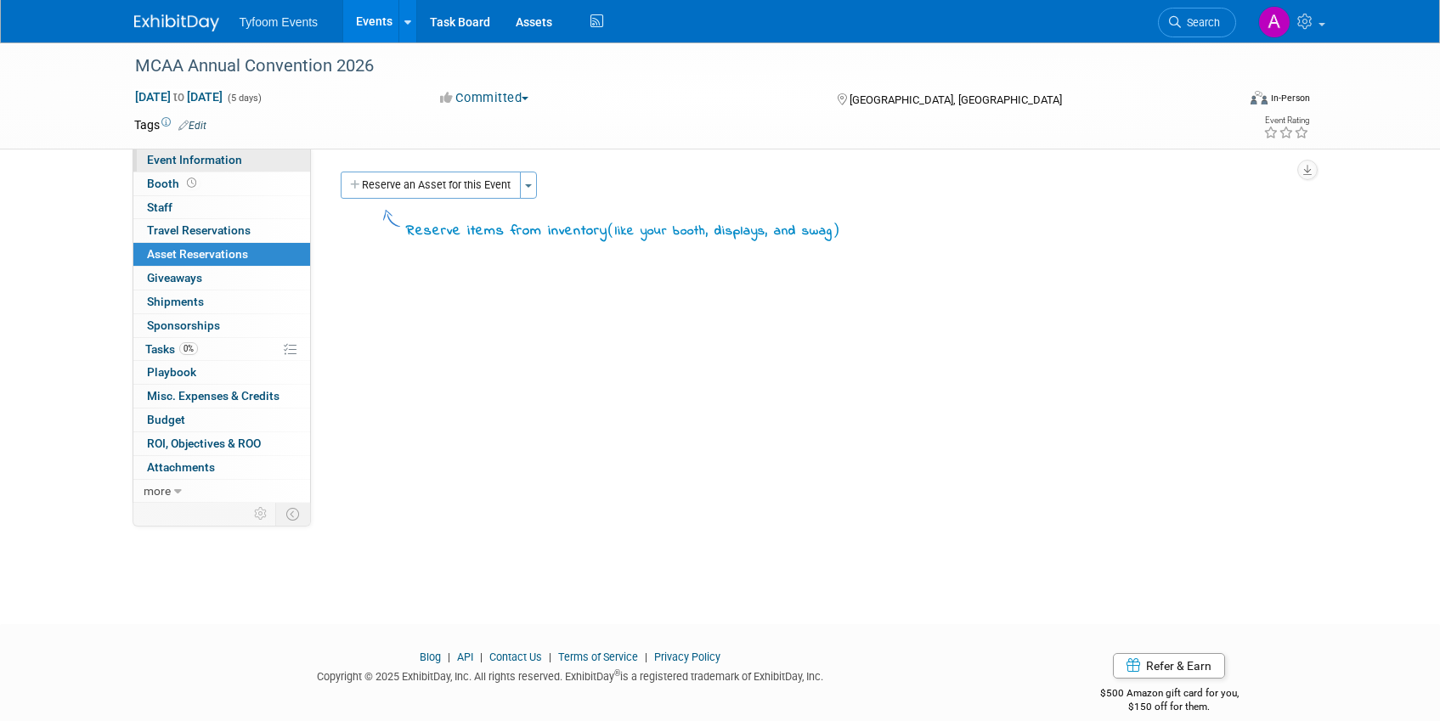
click at [183, 166] on link "Event Information" at bounding box center [221, 160] width 177 height 23
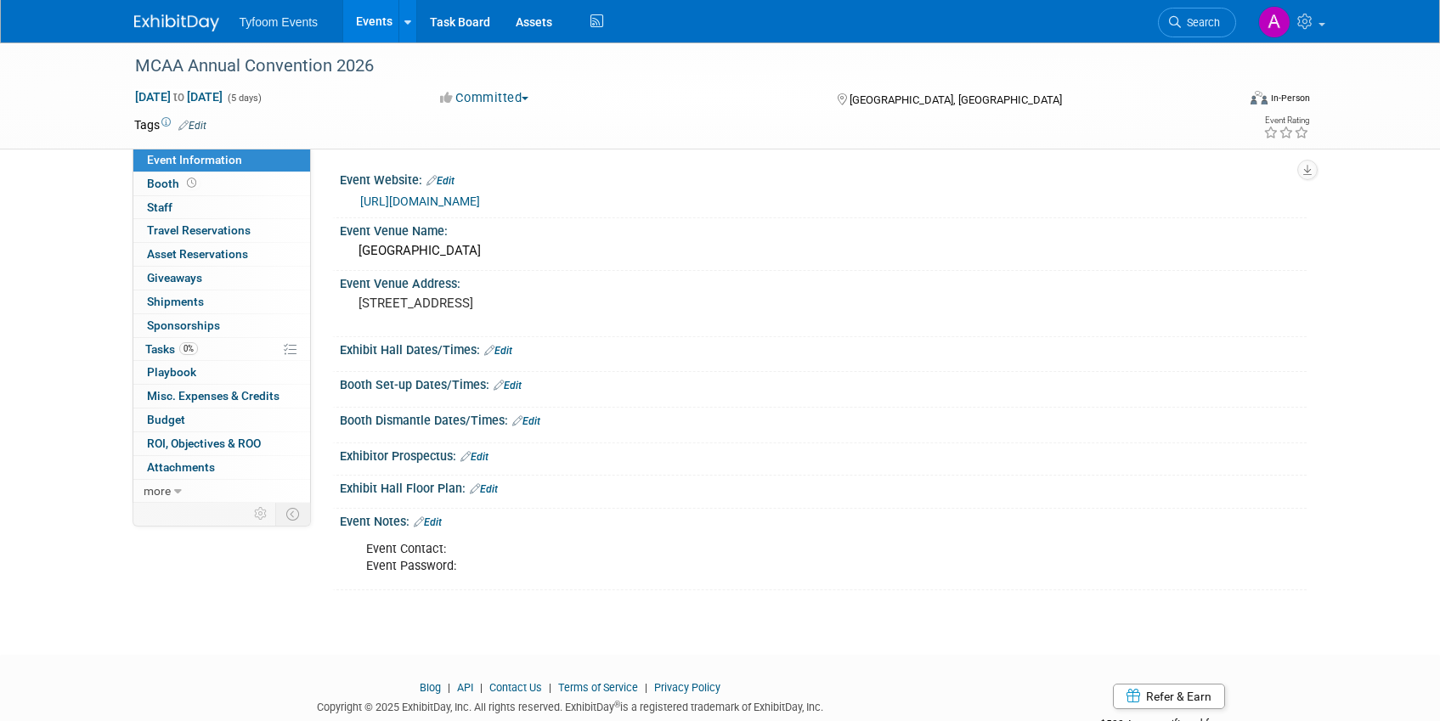
click at [364, 20] on link "Events" at bounding box center [374, 21] width 62 height 42
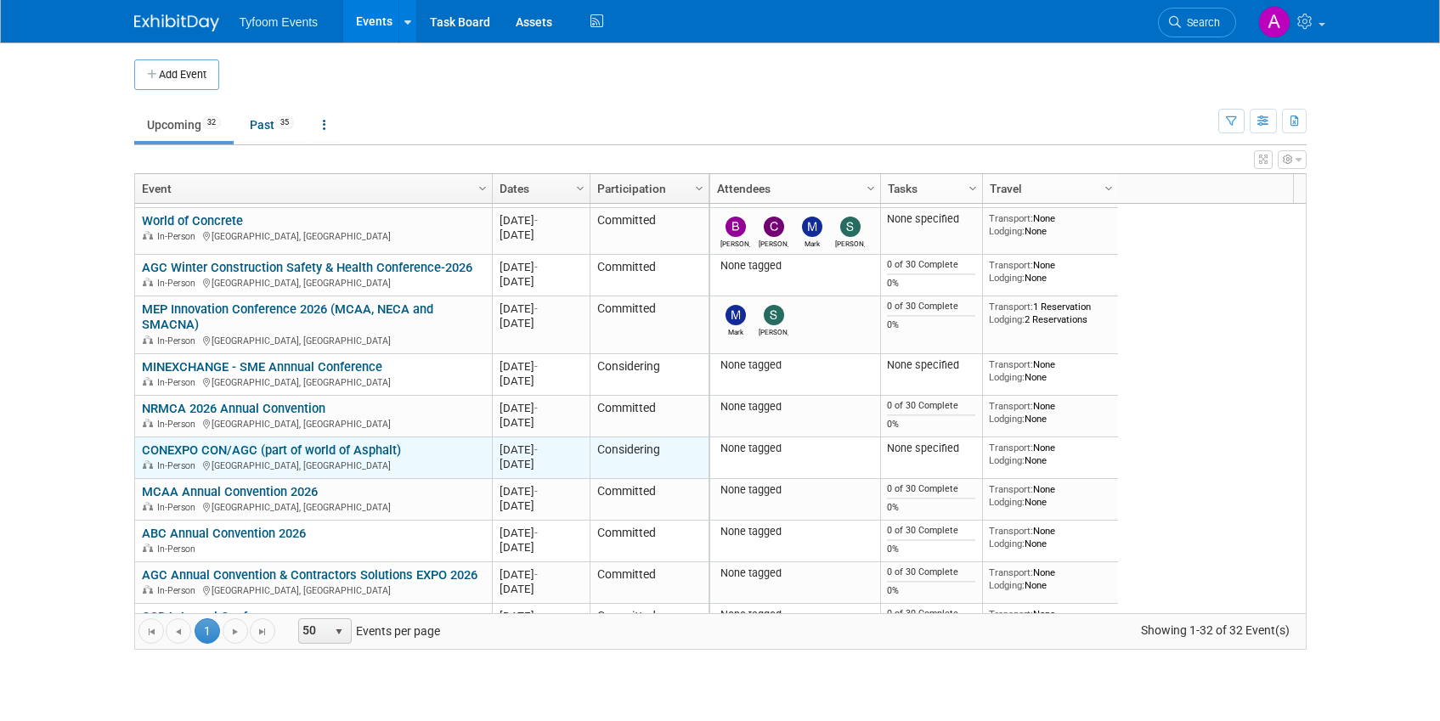
scroll to position [612, 0]
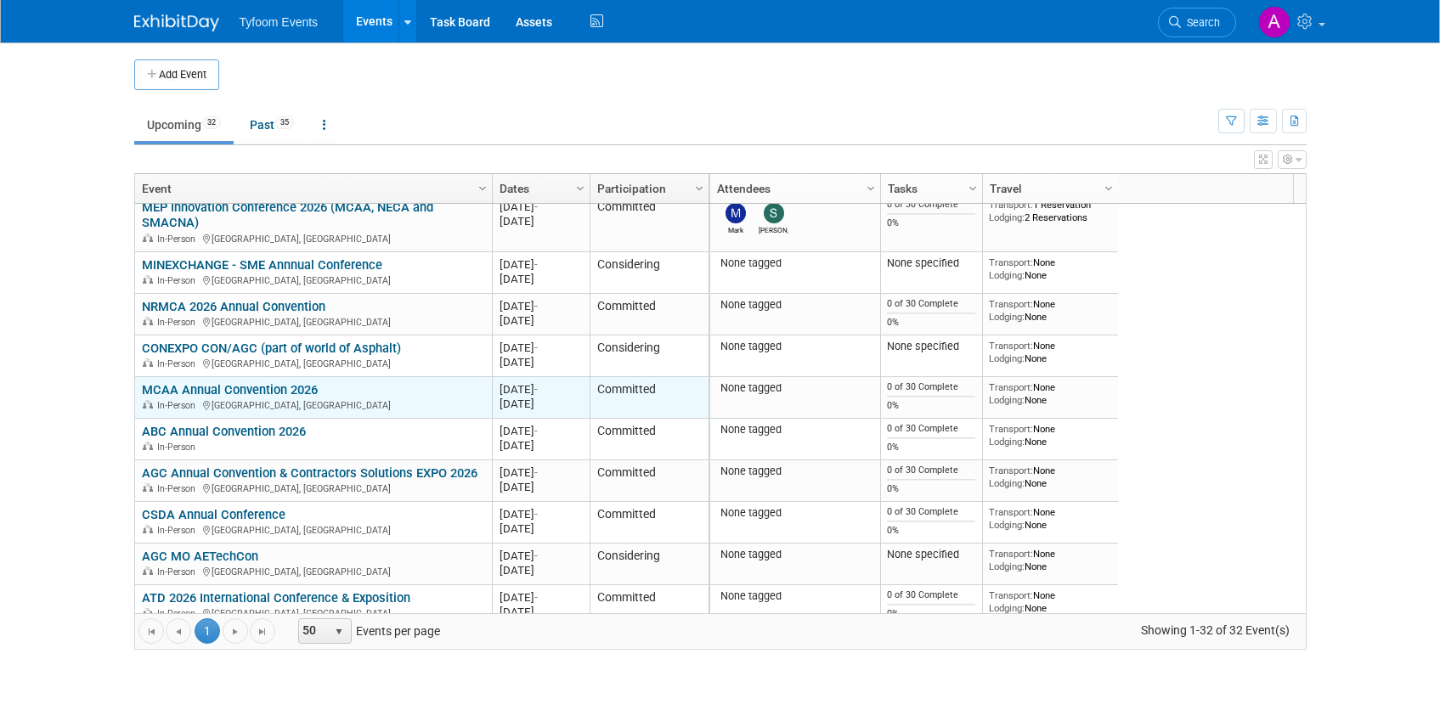
click at [210, 389] on link "MCAA Annual Convention 2026" at bounding box center [230, 389] width 176 height 15
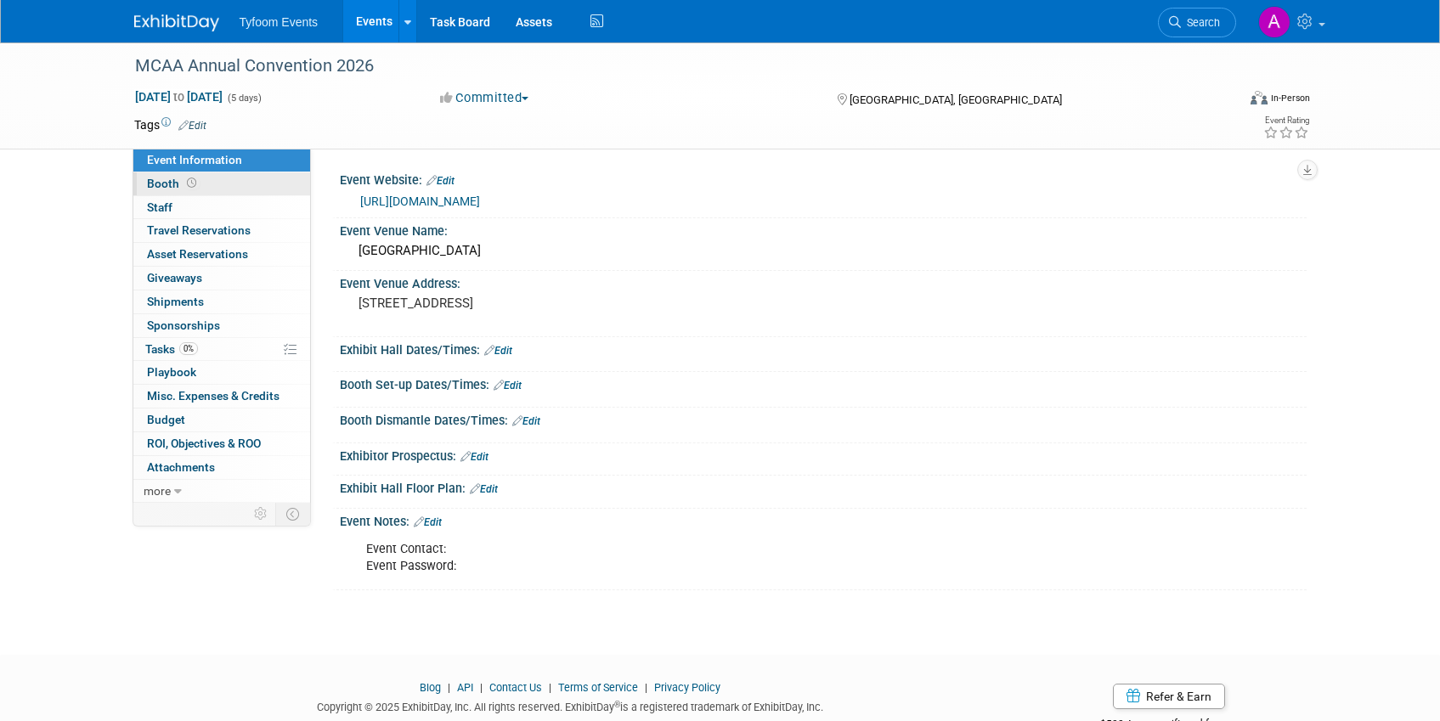
click at [176, 189] on span "Booth" at bounding box center [173, 184] width 53 height 14
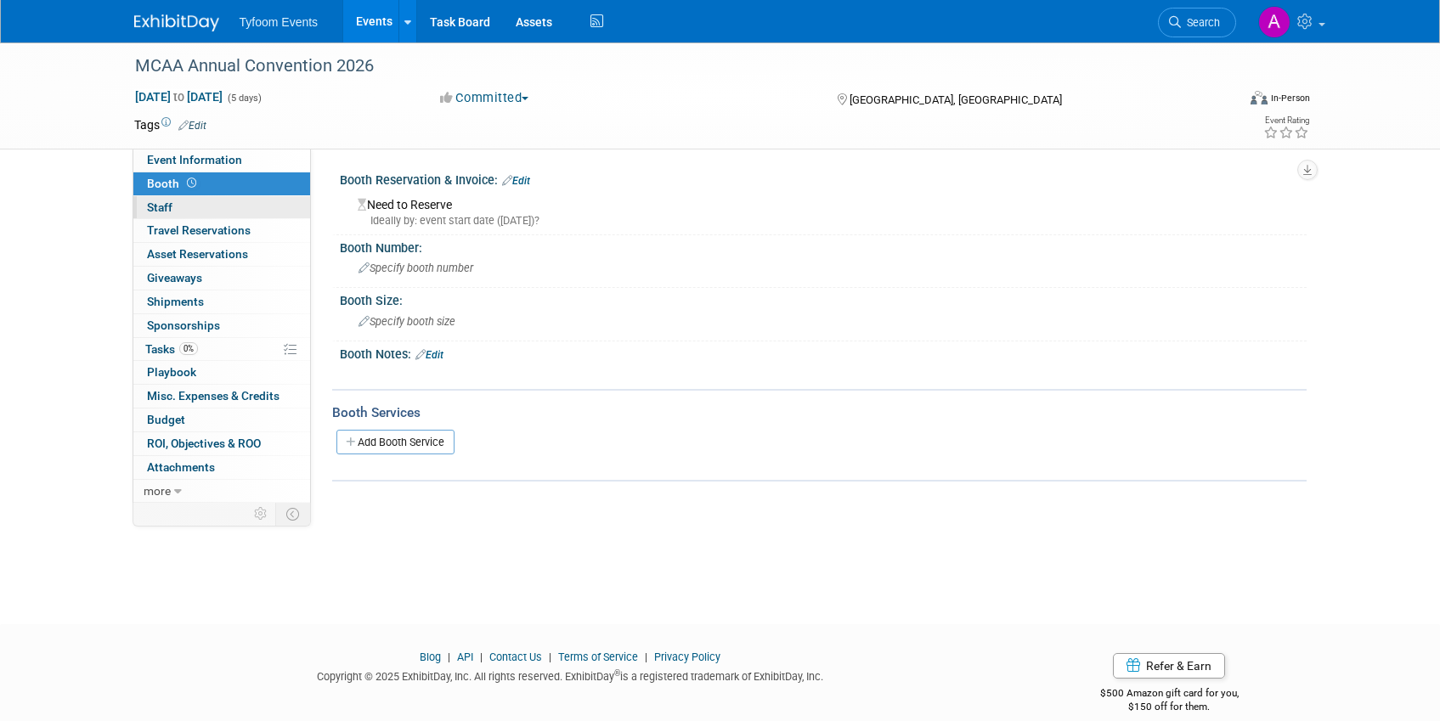
click at [174, 204] on link "0 Staff 0" at bounding box center [221, 207] width 177 height 23
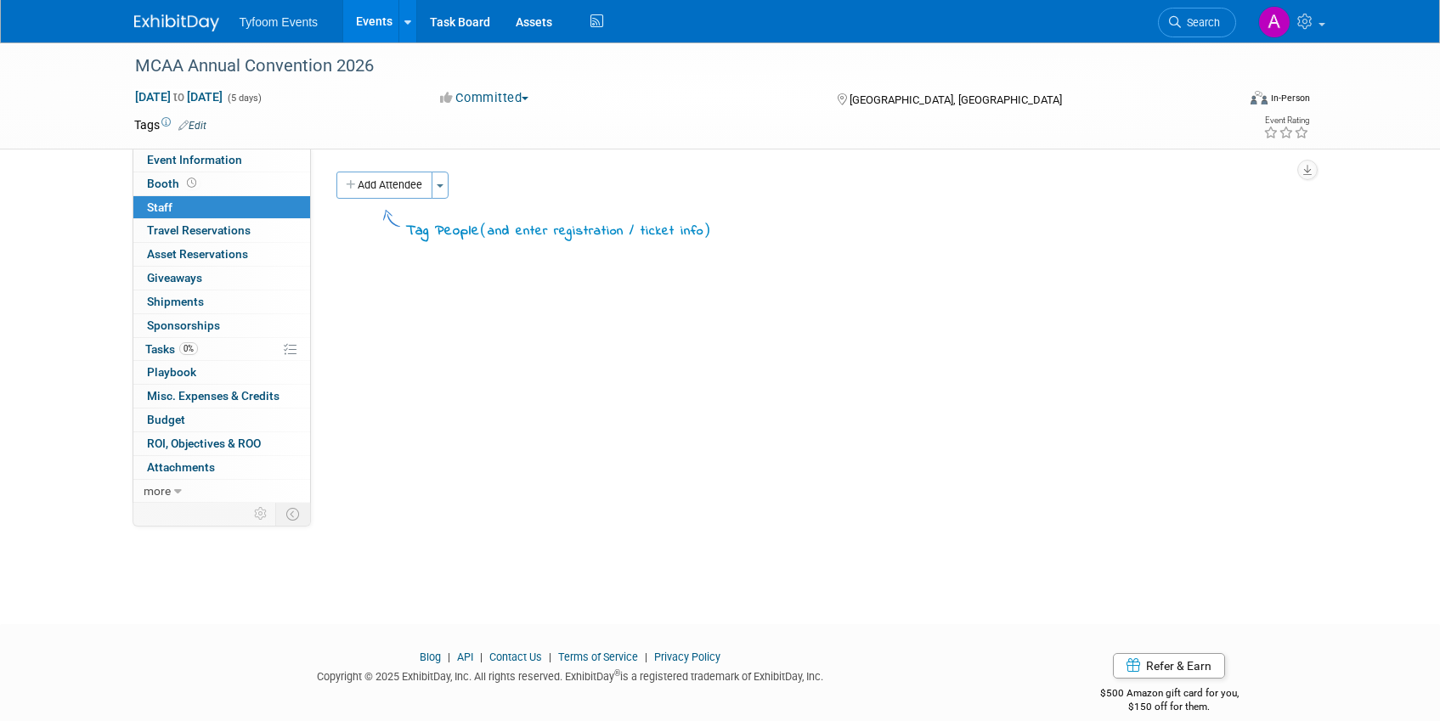
drag, startPoint x: 374, startPoint y: 13, endPoint x: 369, endPoint y: 21, distance: 9.5
click at [374, 14] on link "Events" at bounding box center [374, 21] width 62 height 42
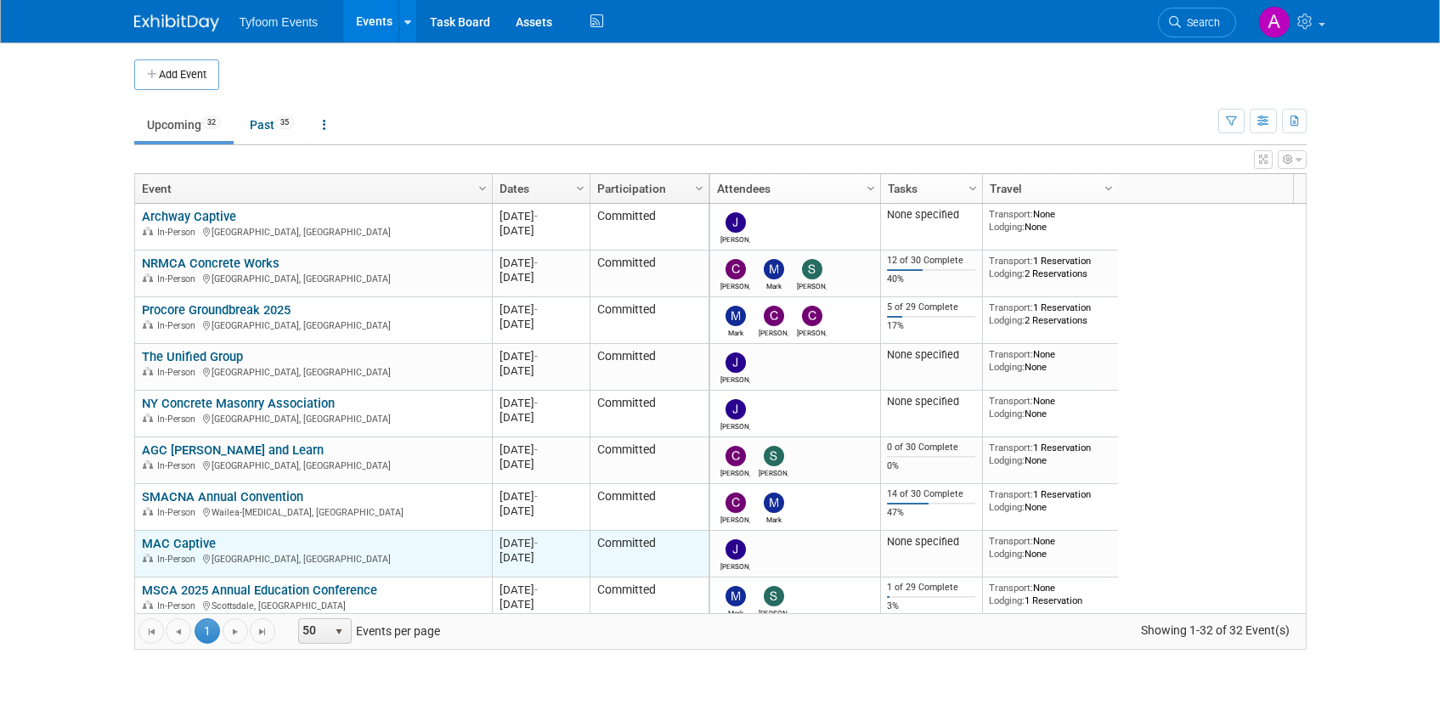
scroll to position [102, 0]
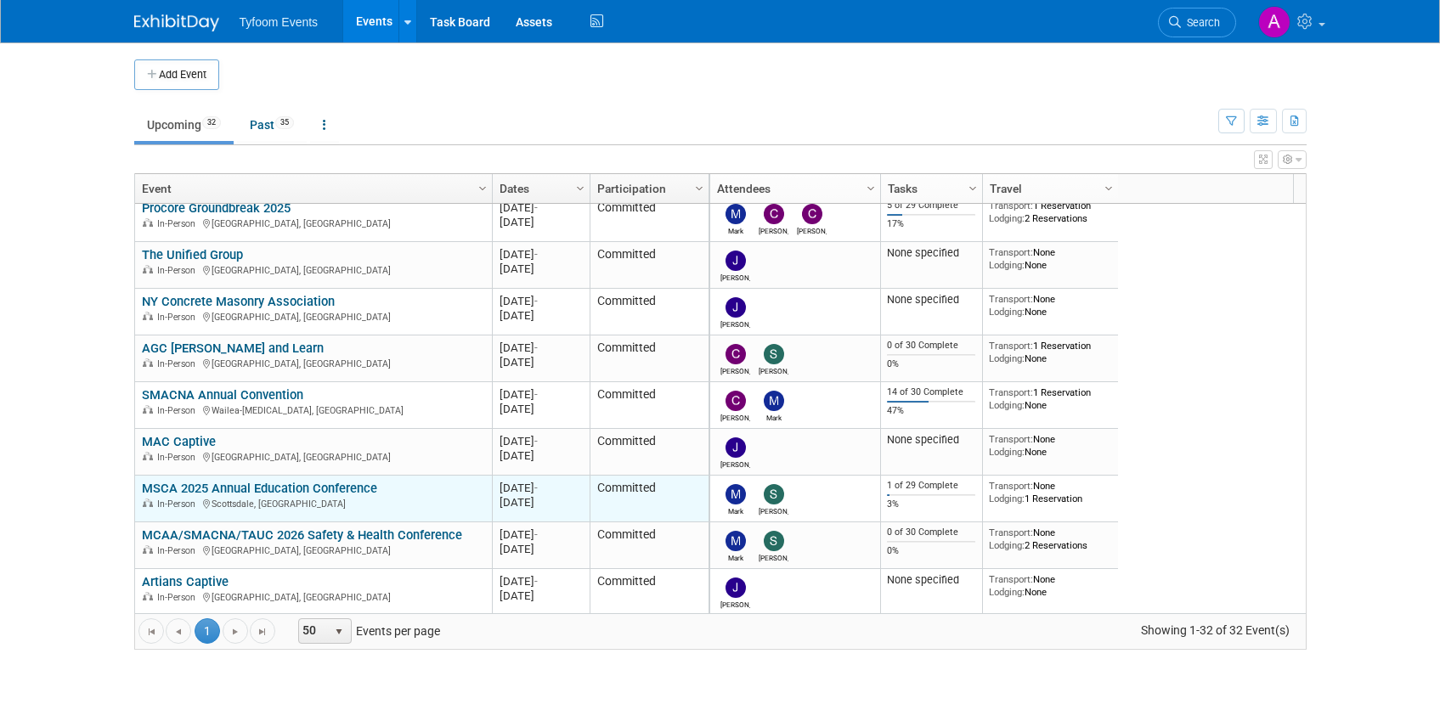
click at [186, 488] on link "MSCA 2025 Annual Education Conference" at bounding box center [259, 488] width 235 height 15
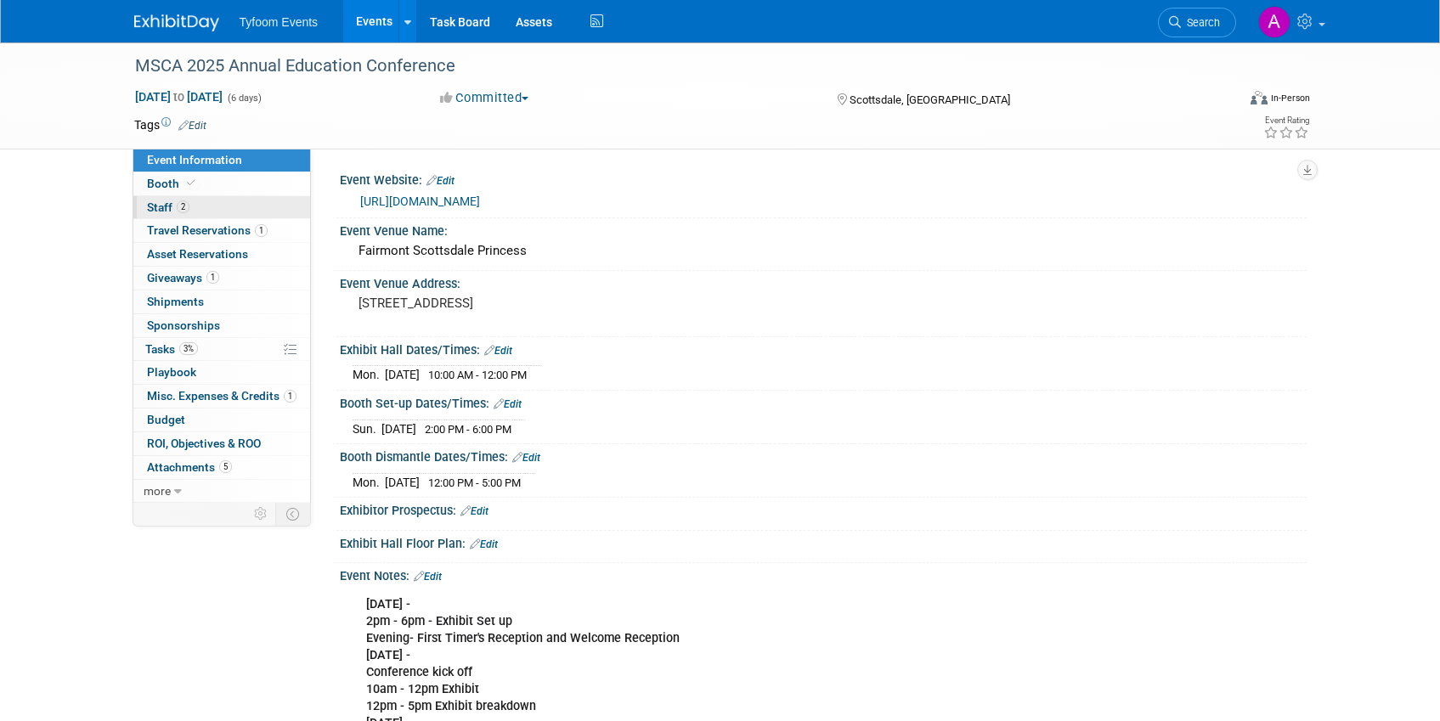
click at [167, 206] on span "Staff 2" at bounding box center [168, 207] width 42 height 14
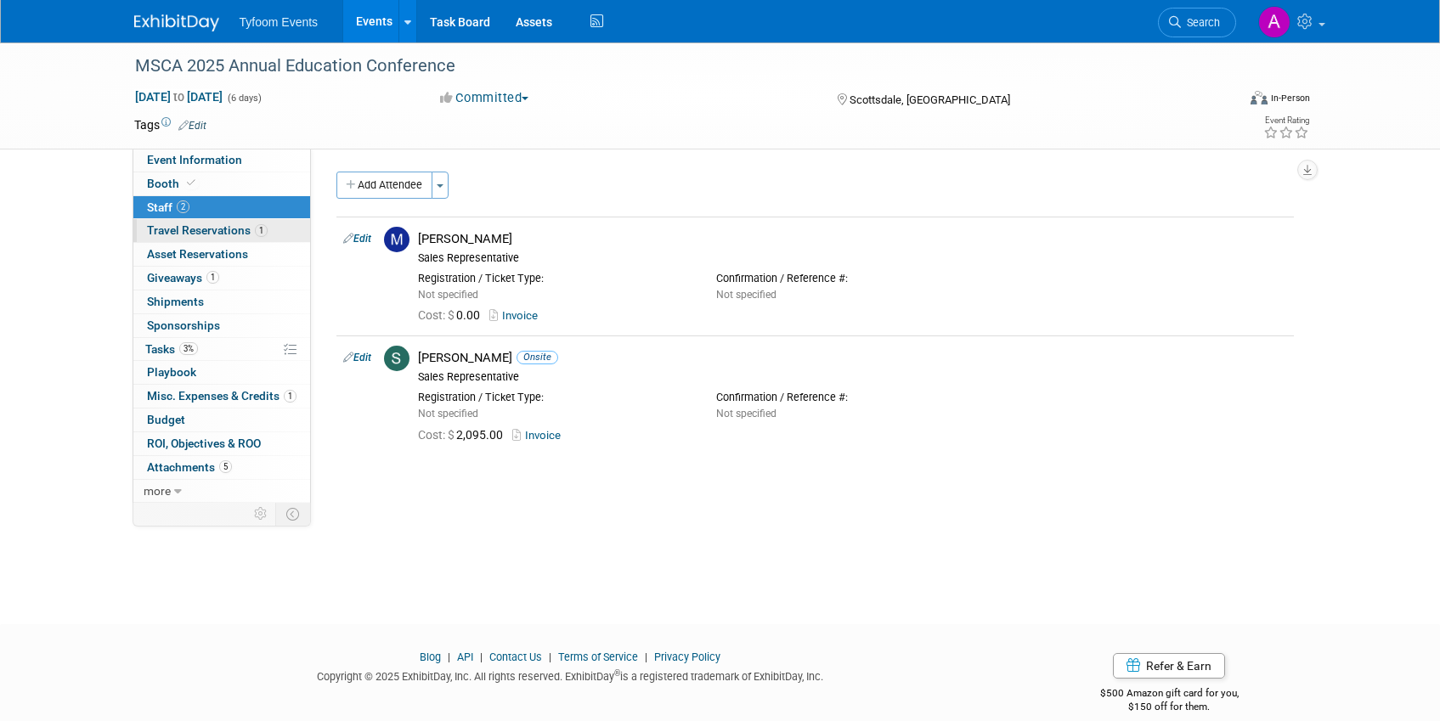
click at [234, 228] on span "Travel Reservations 1" at bounding box center [207, 230] width 121 height 14
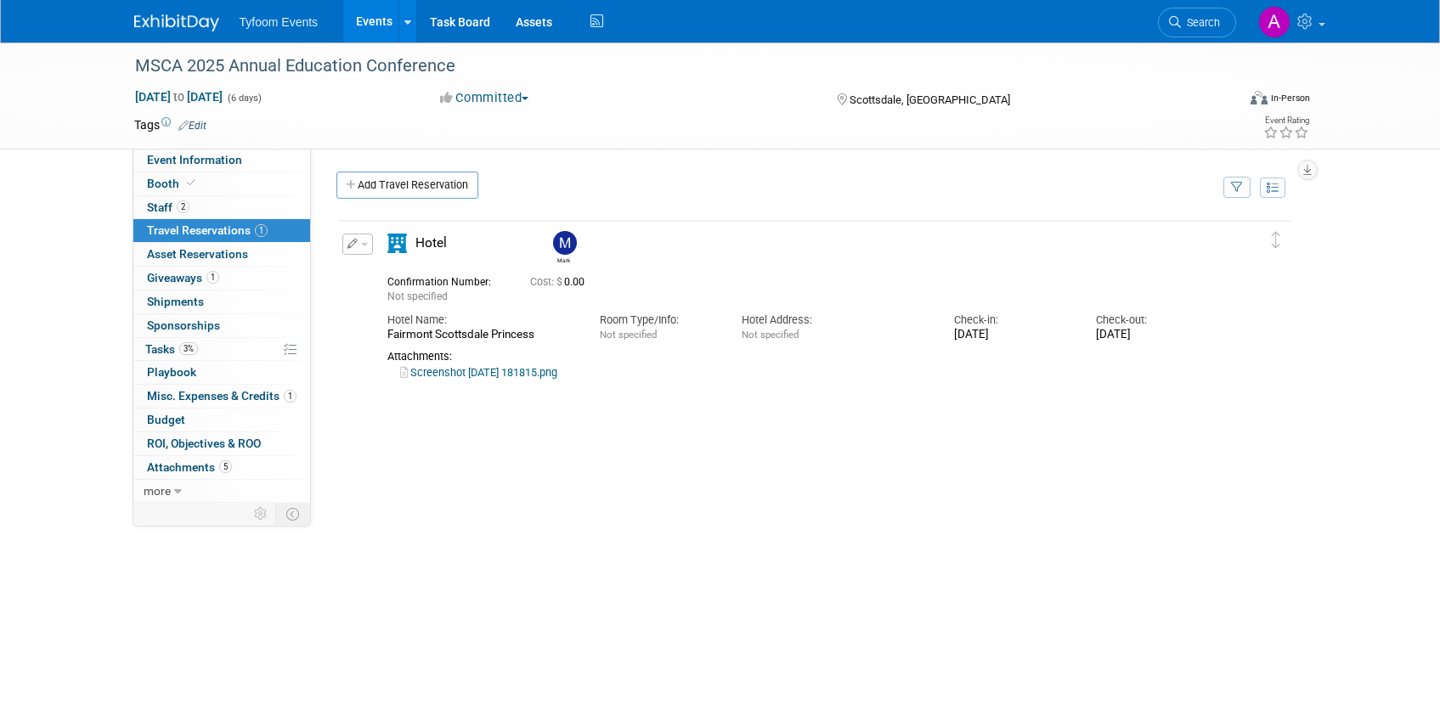
drag, startPoint x: 543, startPoint y: 334, endPoint x: 383, endPoint y: 333, distance: 159.7
click at [383, 333] on div "Hotel Name: Fairmont Scottsdale Princess" at bounding box center [481, 323] width 212 height 38
copy div "Fairmont Scottsdale Princess"
click at [405, 185] on link "Add Travel Reservation" at bounding box center [407, 185] width 142 height 27
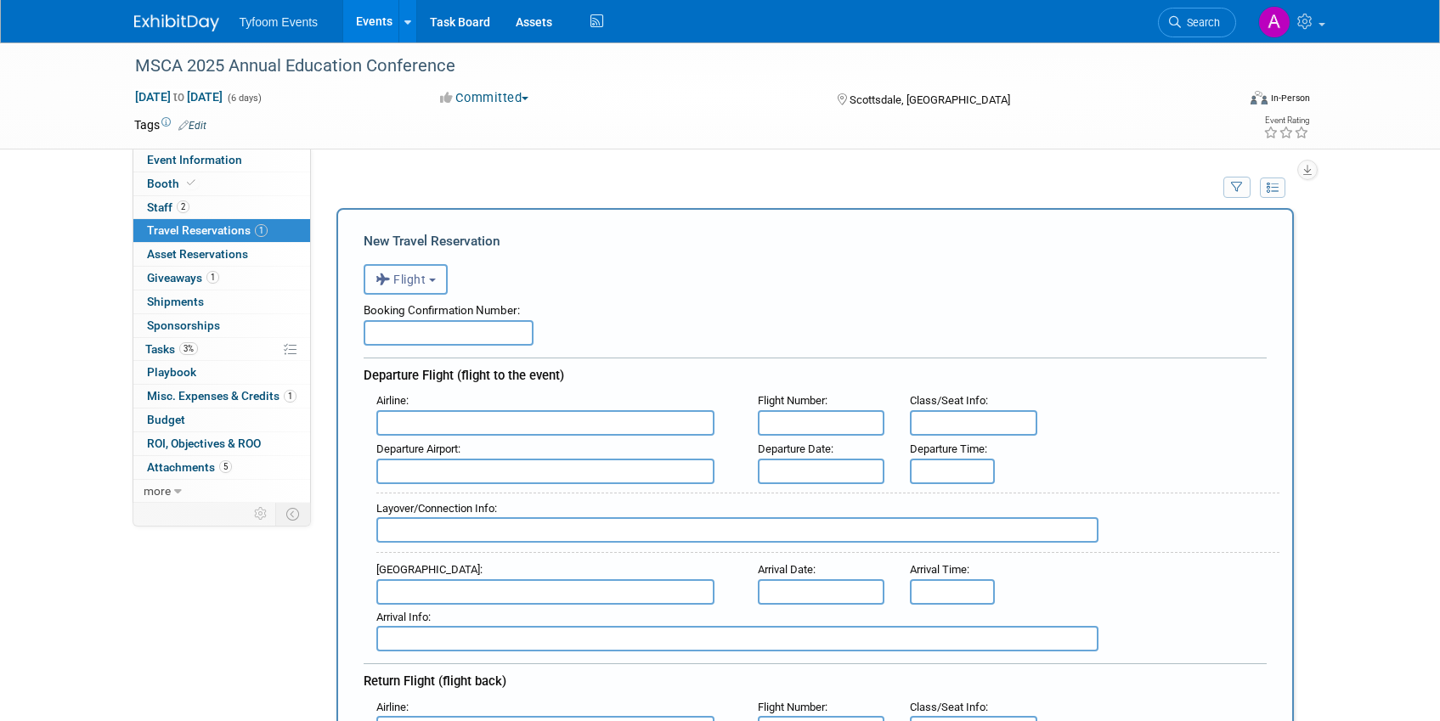
click at [431, 279] on b "button" at bounding box center [432, 280] width 7 height 3
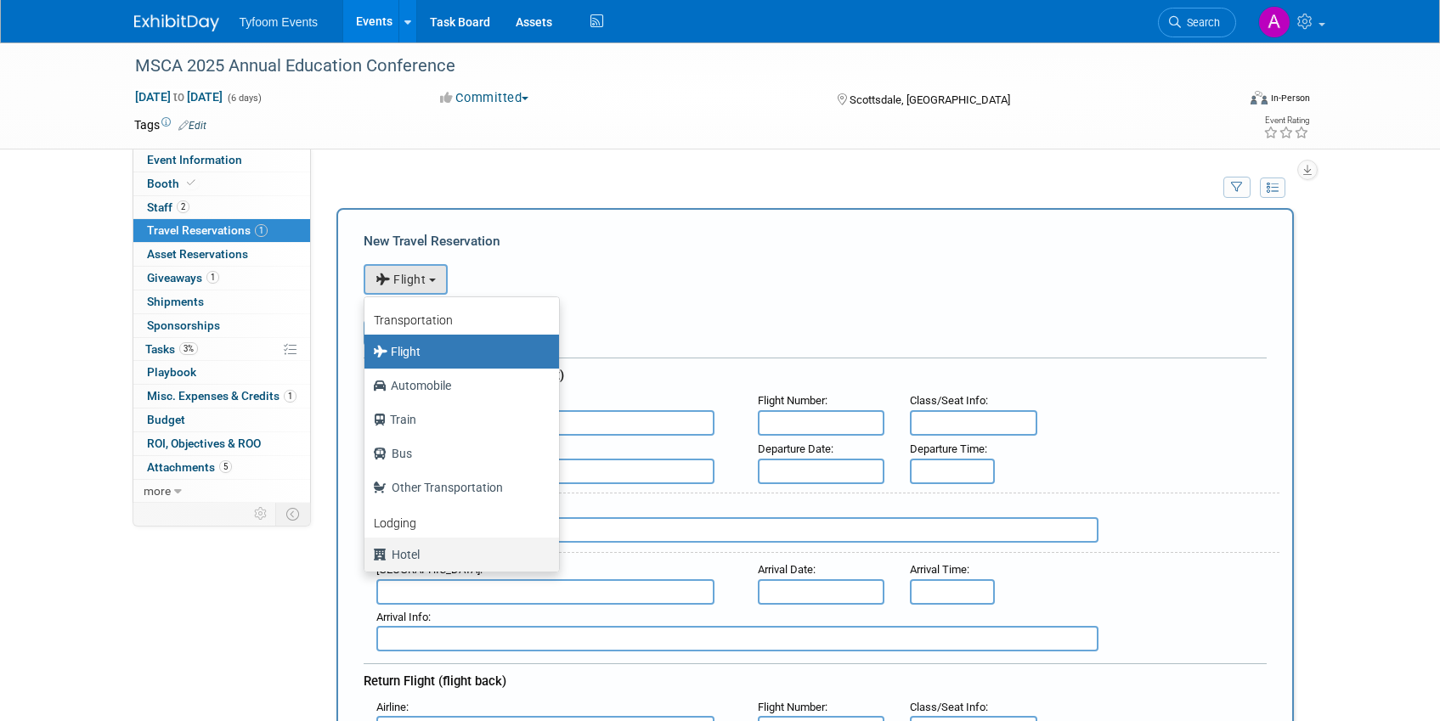
click at [414, 548] on label "Hotel" at bounding box center [457, 554] width 169 height 27
click at [367, 548] on input "Hotel" at bounding box center [361, 552] width 11 height 11
select select "6"
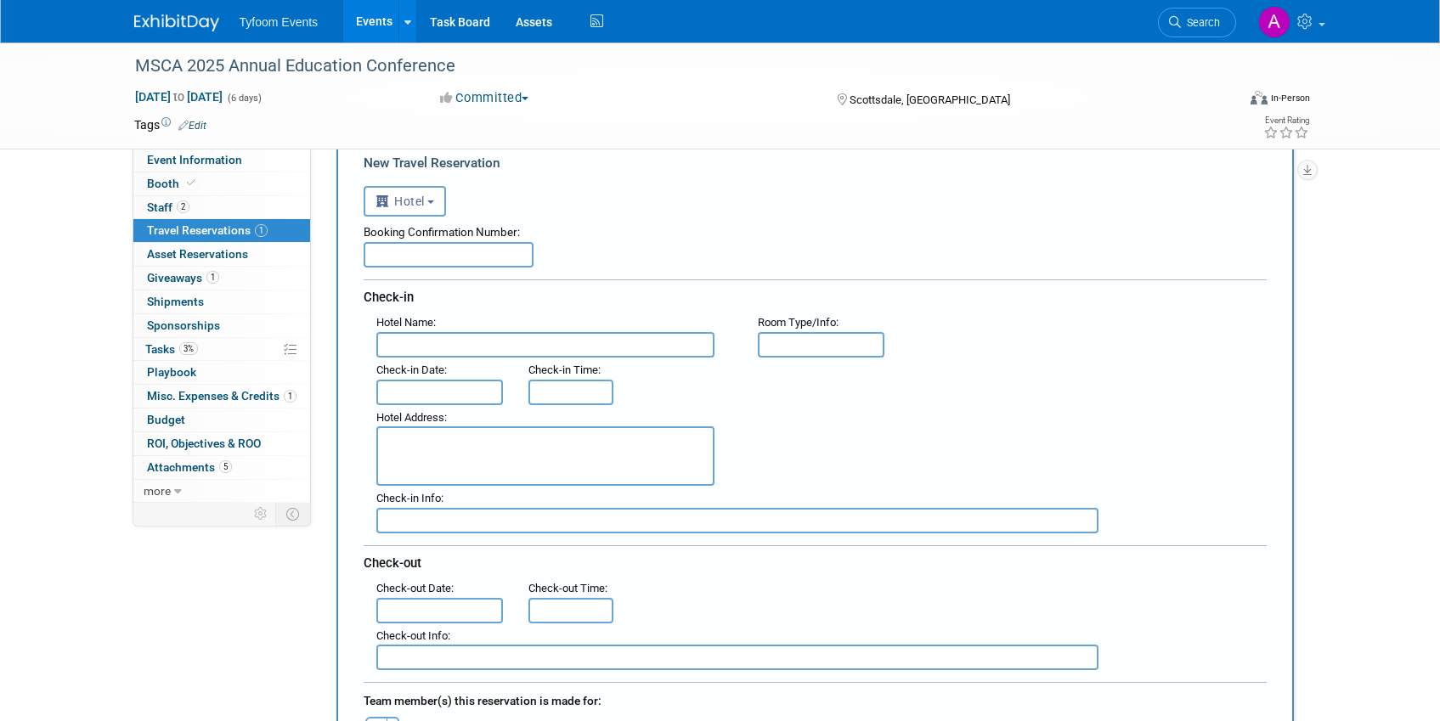
scroll to position [147, 0]
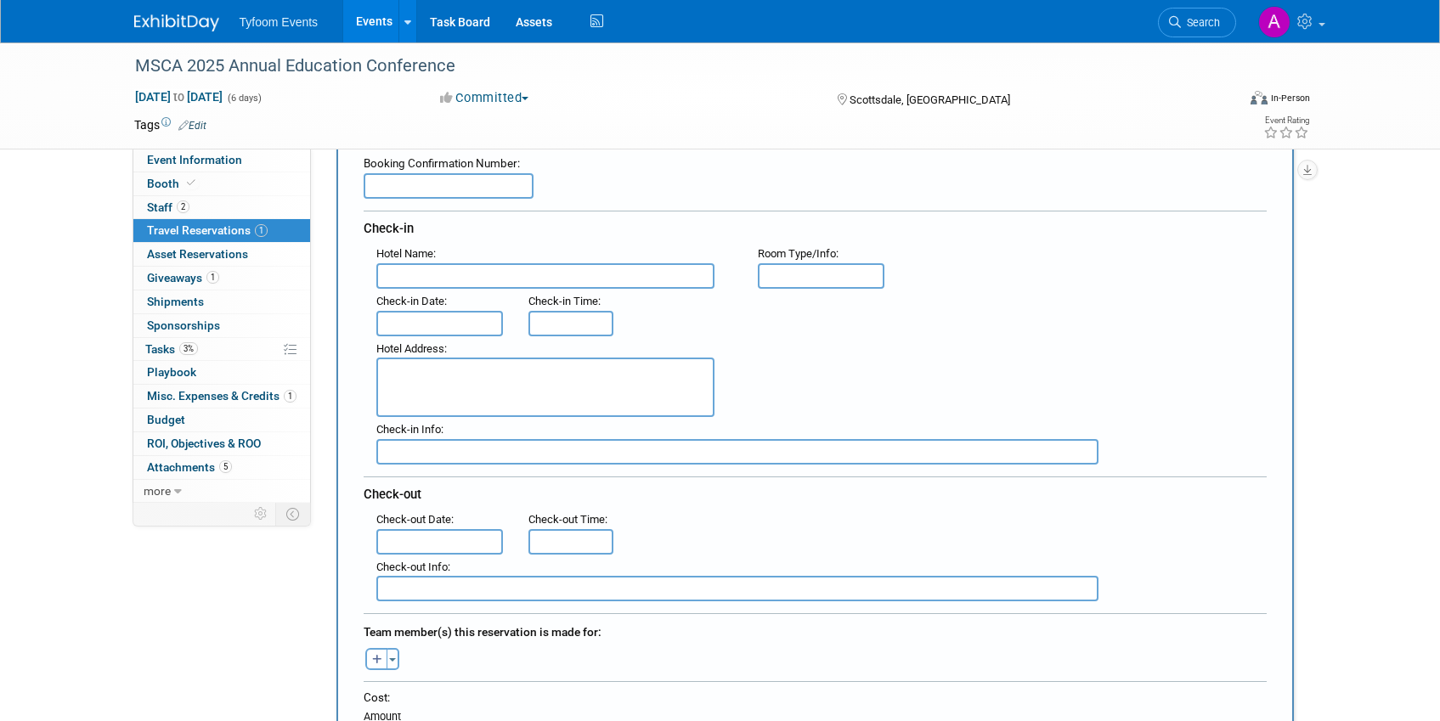
paste input "Fairmont Scottsdale Princess"
type input "Fairmont Scottsdale Princess"
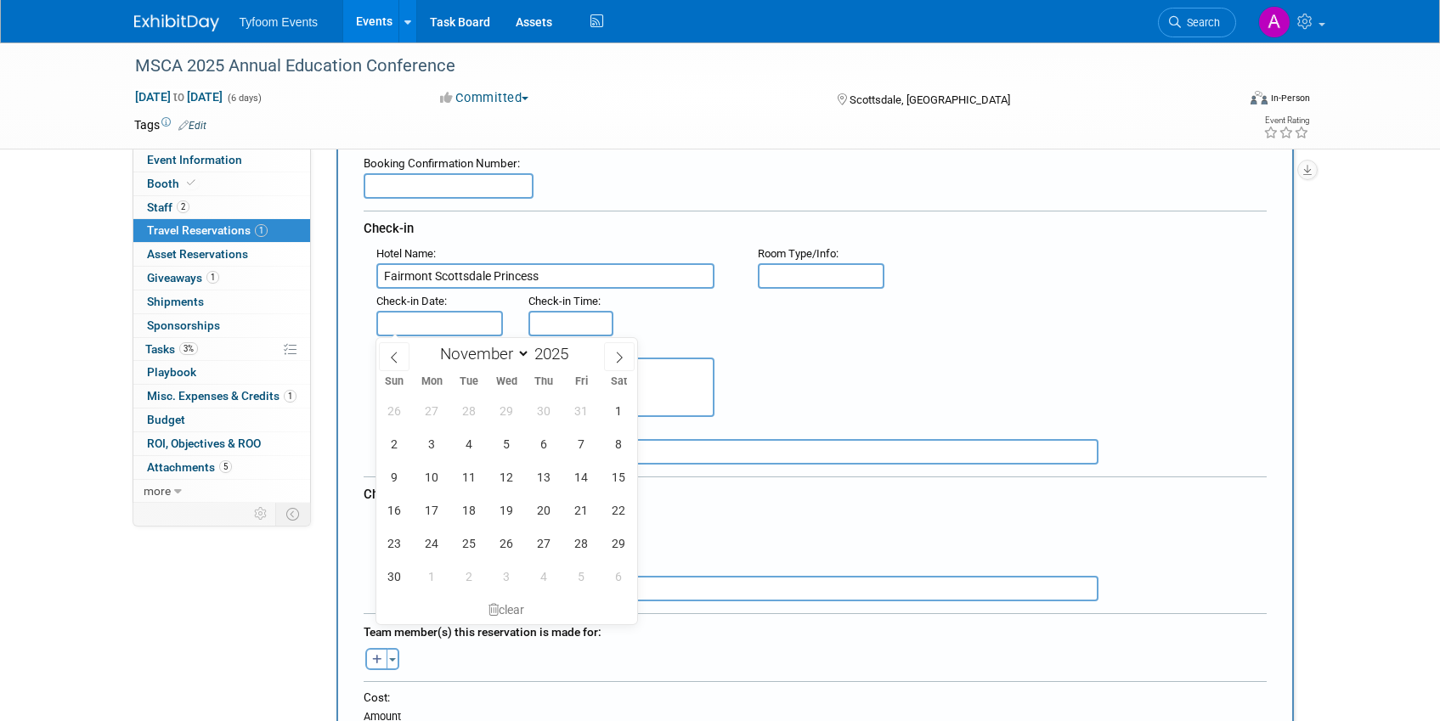
click at [413, 318] on input "text" at bounding box center [439, 323] width 127 height 25
click at [615, 445] on span "8" at bounding box center [618, 443] width 33 height 33
type input "[DATE]"
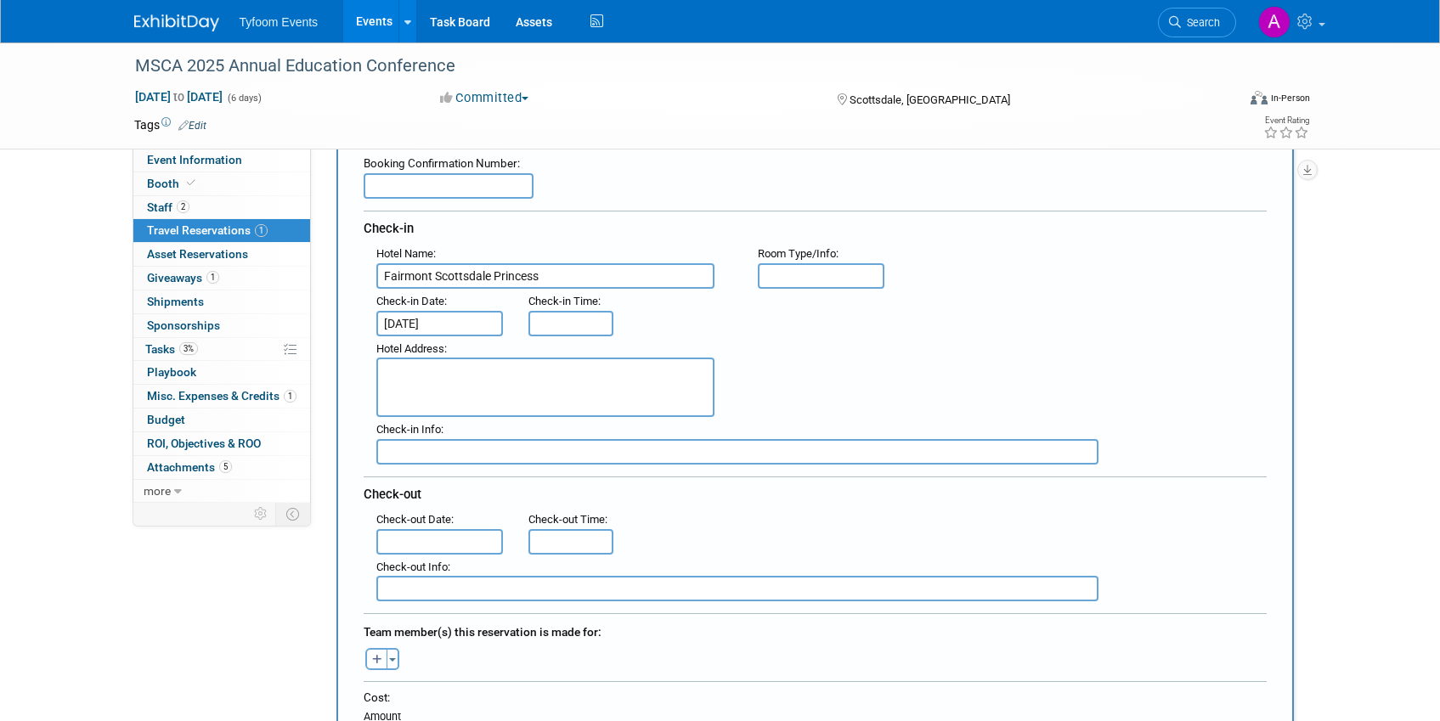
type input "3:00 PM"
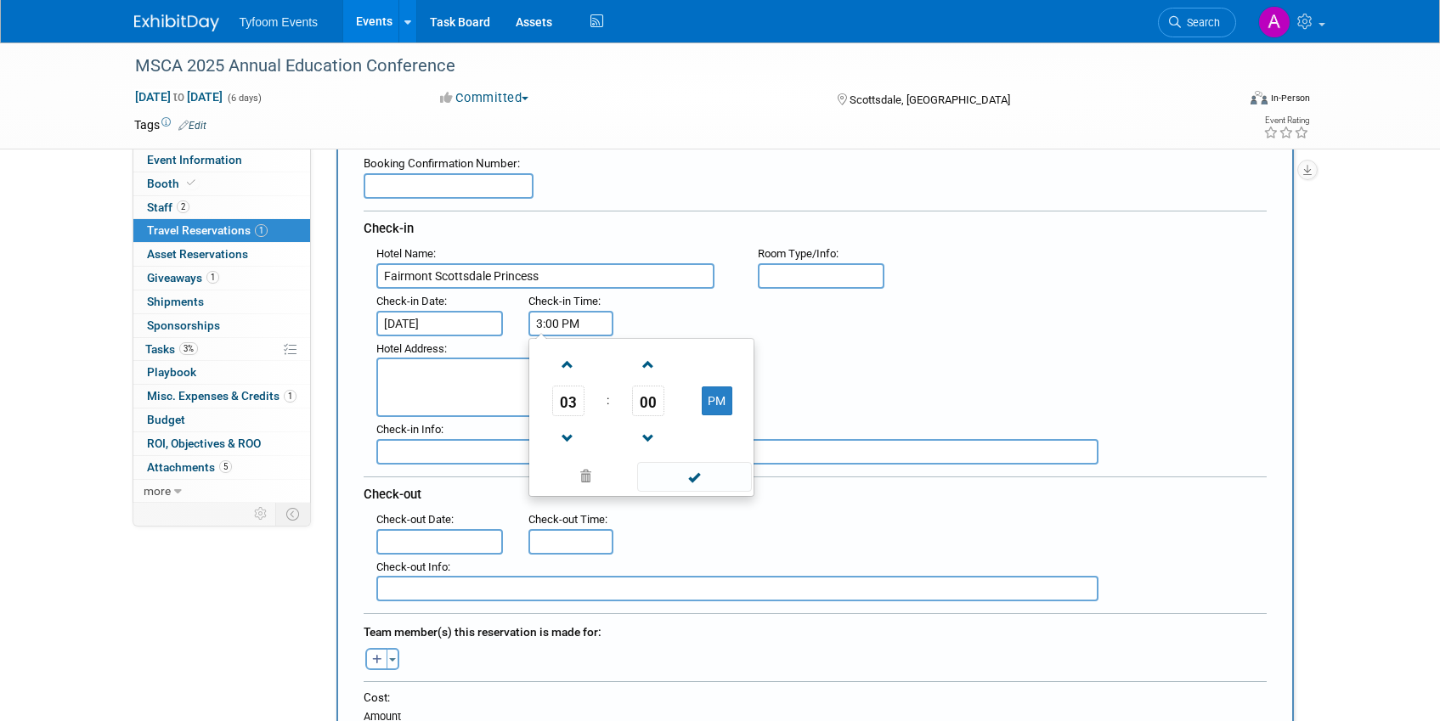
click at [575, 320] on input "3:00 PM" at bounding box center [570, 323] width 85 height 25
click at [587, 476] on span at bounding box center [585, 477] width 103 height 30
click at [430, 540] on input "text" at bounding box center [439, 541] width 127 height 25
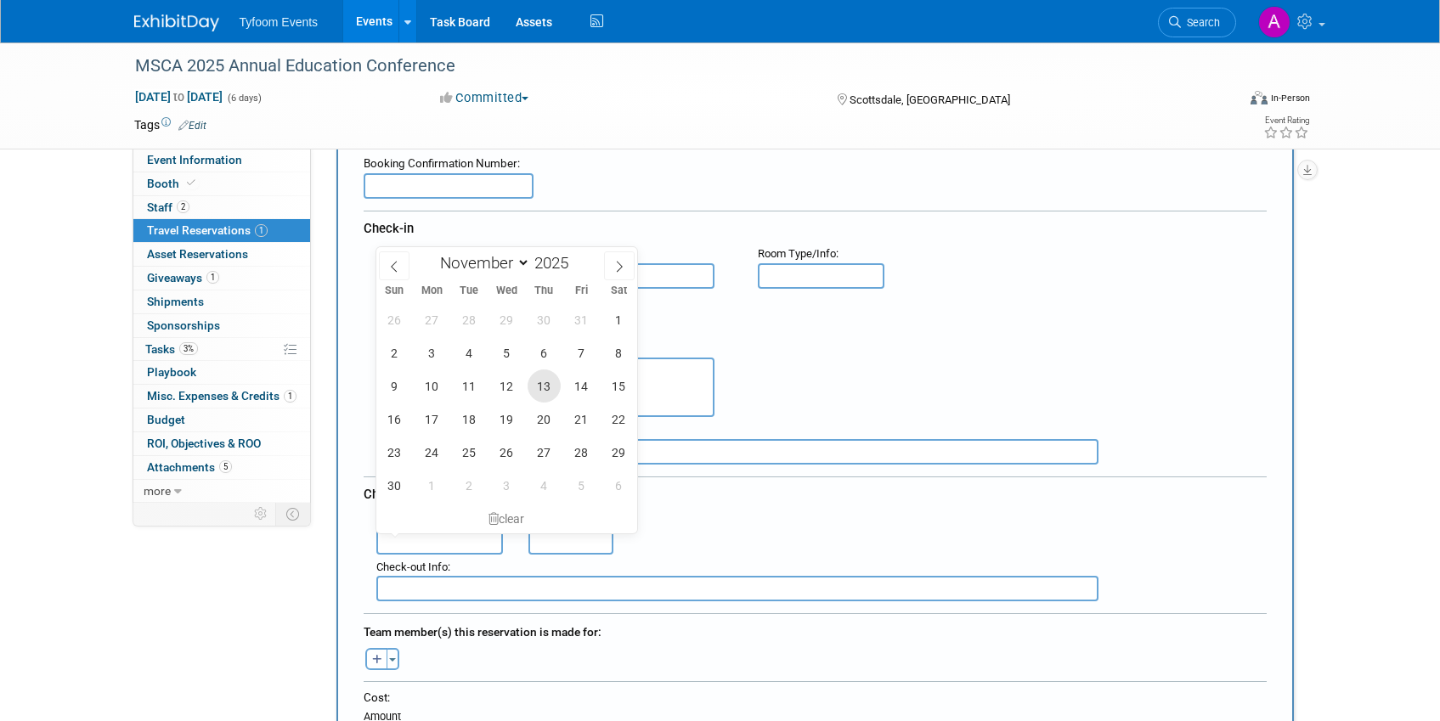
click at [543, 387] on span "13" at bounding box center [543, 385] width 33 height 33
type input "[DATE]"
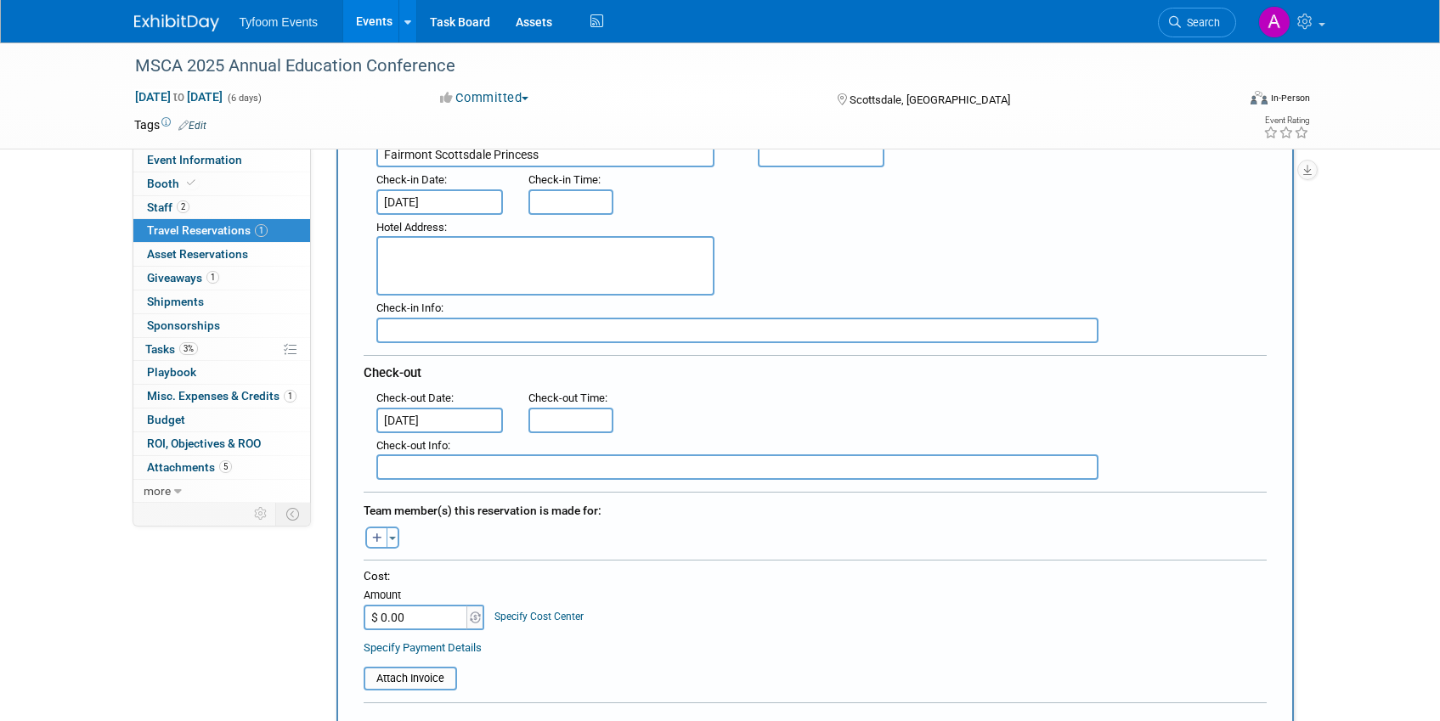
scroll to position [281, 0]
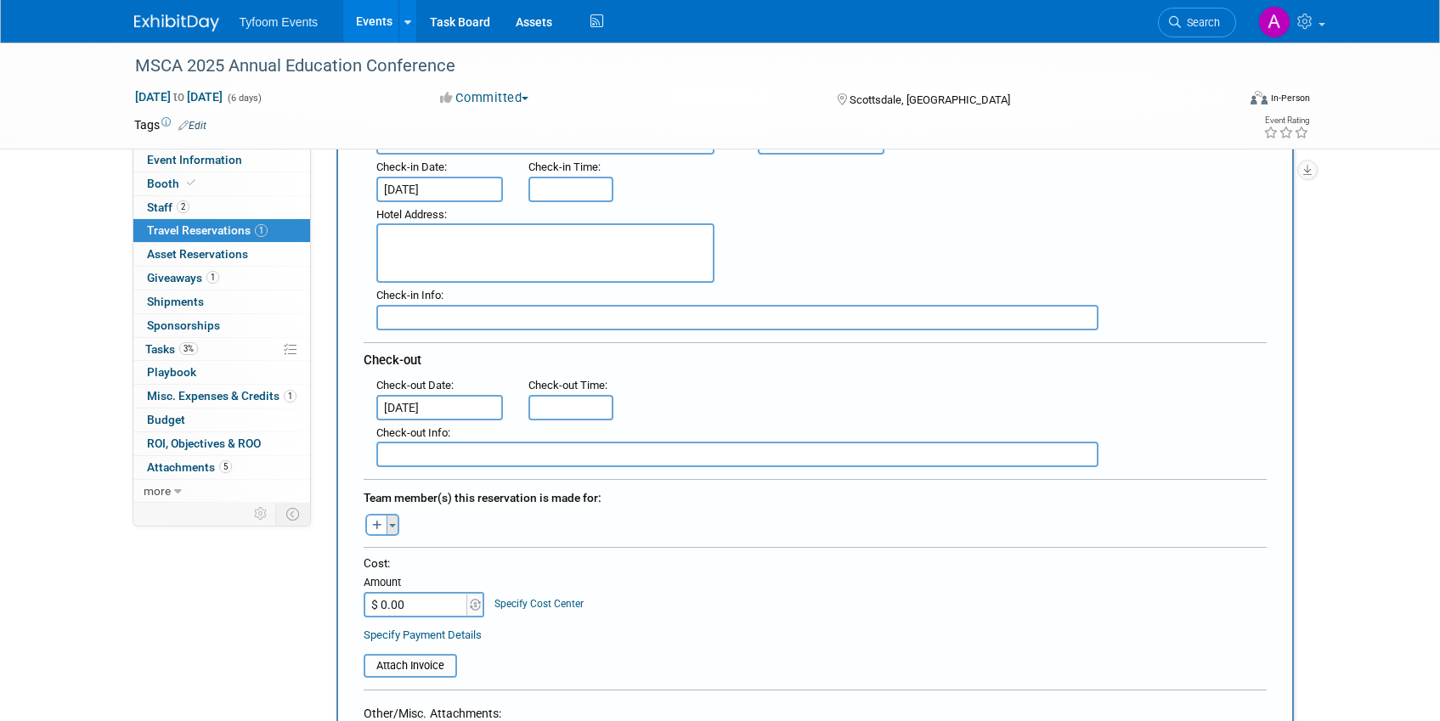
click at [394, 532] on button "Toggle Dropdown" at bounding box center [392, 525] width 13 height 22
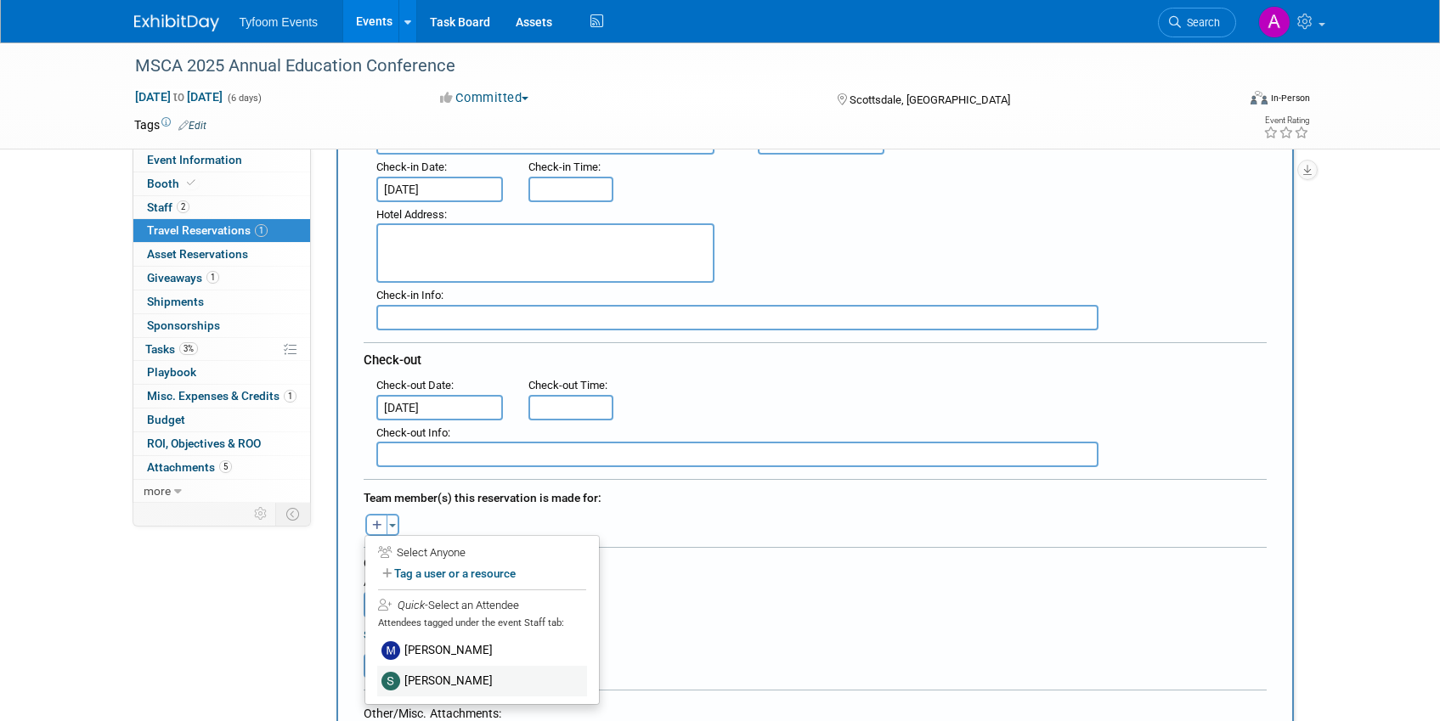
click at [405, 678] on label "[PERSON_NAME]" at bounding box center [482, 681] width 210 height 31
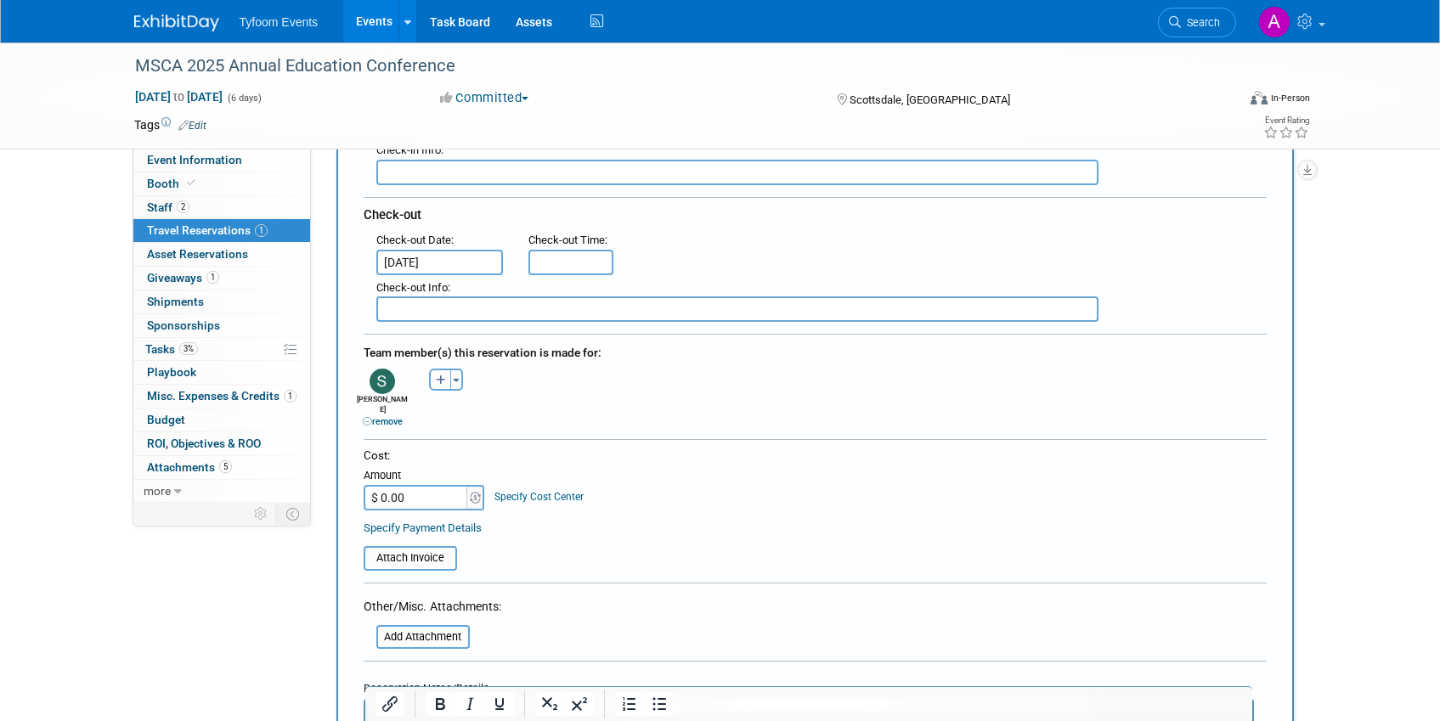
scroll to position [617, 0]
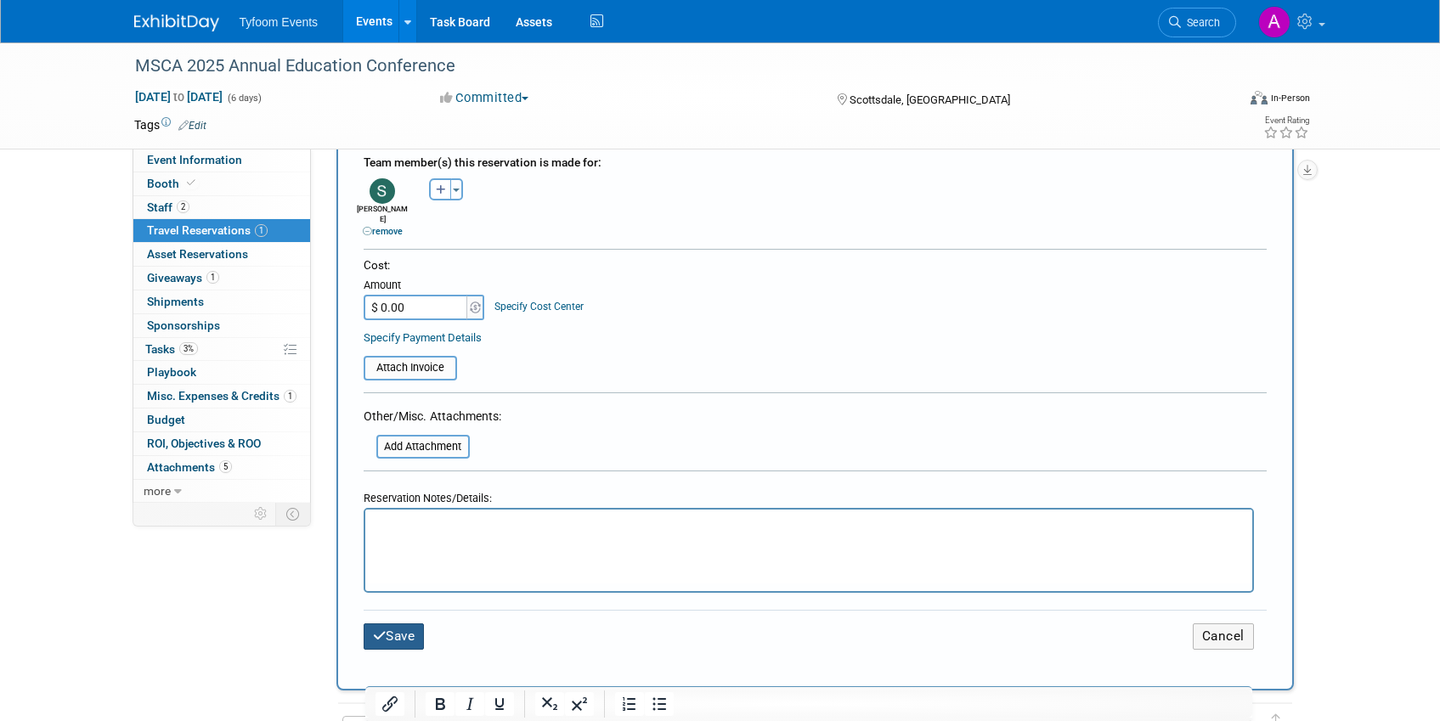
click at [394, 629] on button "Save" at bounding box center [394, 636] width 61 height 26
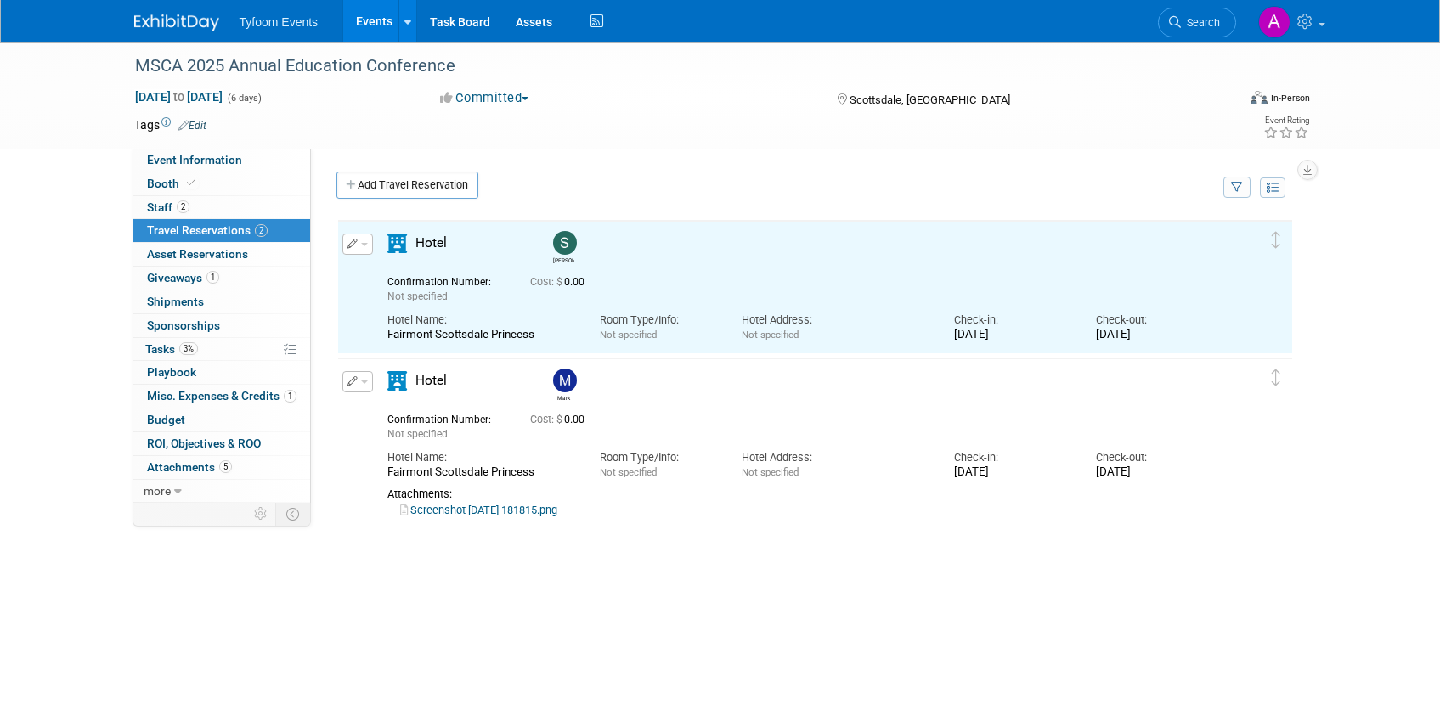
scroll to position [0, 0]
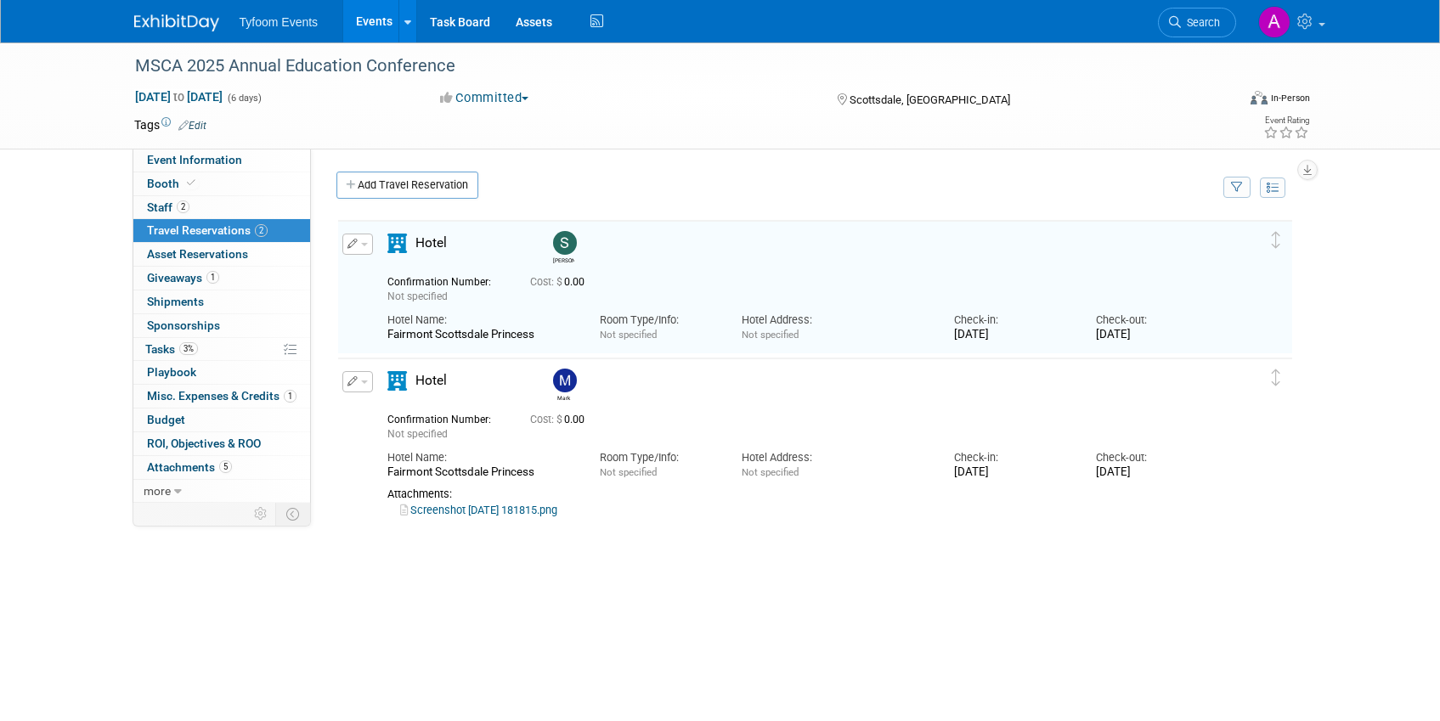
click at [529, 512] on link "Screenshot [DATE] 181815.png" at bounding box center [478, 510] width 157 height 13
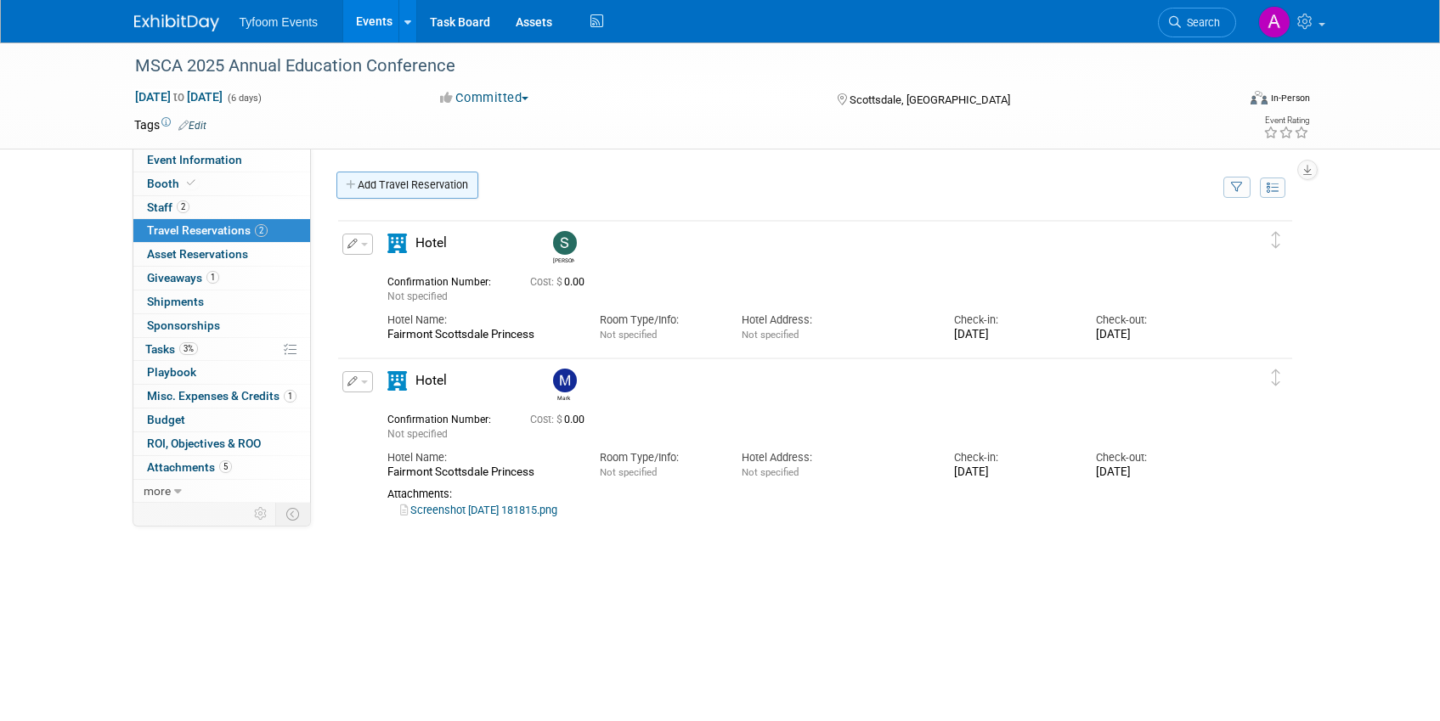
click at [367, 188] on link "Add Travel Reservation" at bounding box center [407, 185] width 142 height 27
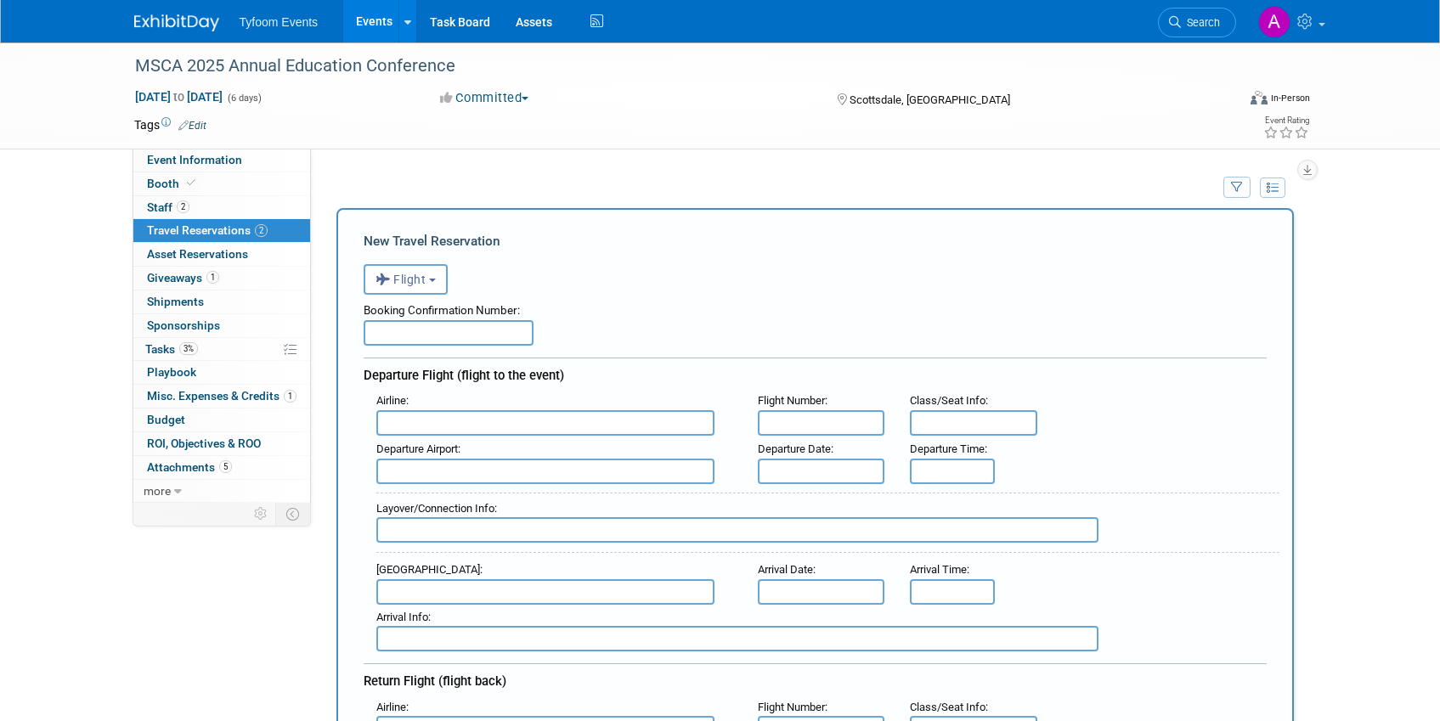
click at [443, 474] on input "text" at bounding box center [545, 471] width 338 height 25
click at [454, 500] on span "SLC - [GEOGRAPHIC_DATA]" at bounding box center [553, 498] width 353 height 27
type input "SLC - [GEOGRAPHIC_DATA]"
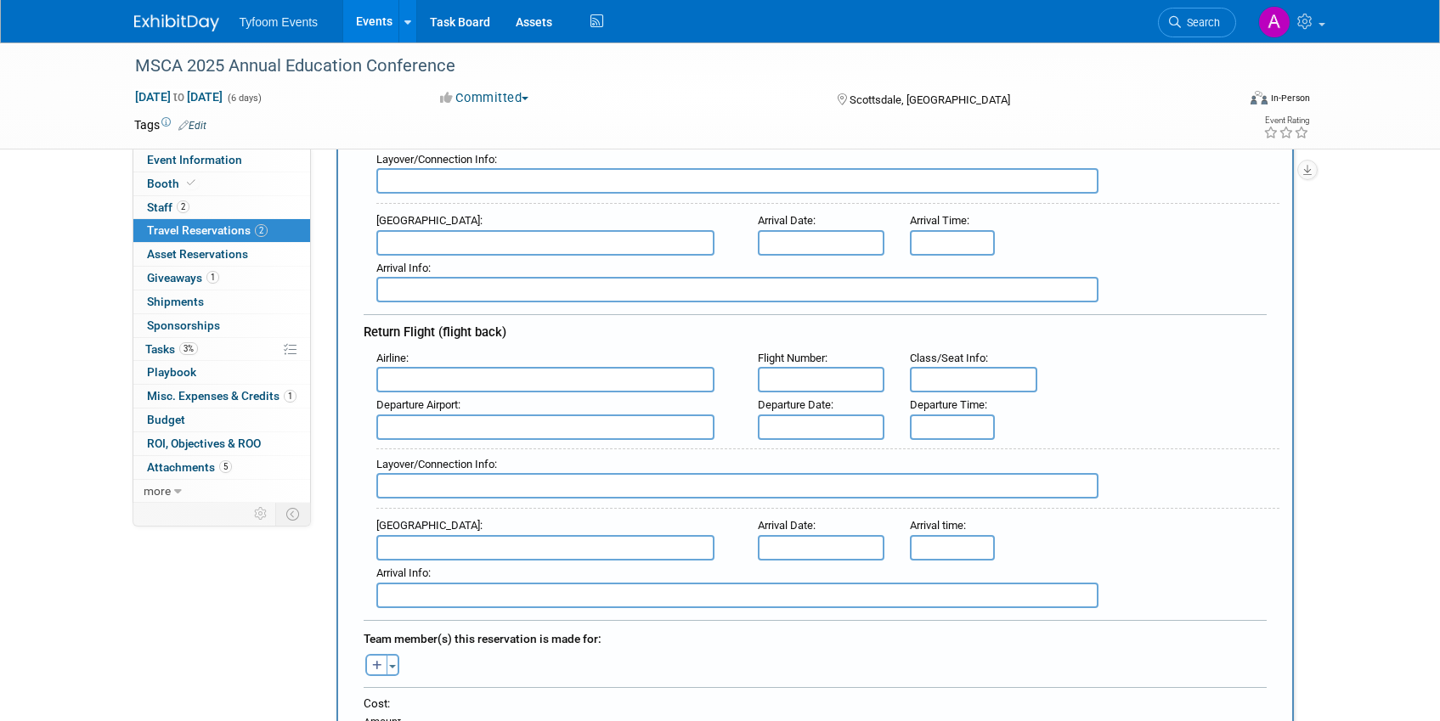
scroll to position [348, 0]
click at [404, 555] on input "text" at bounding box center [545, 548] width 338 height 25
click at [472, 572] on span "SLC - [GEOGRAPHIC_DATA]" at bounding box center [553, 575] width 353 height 27
type input "SLC - [GEOGRAPHIC_DATA]"
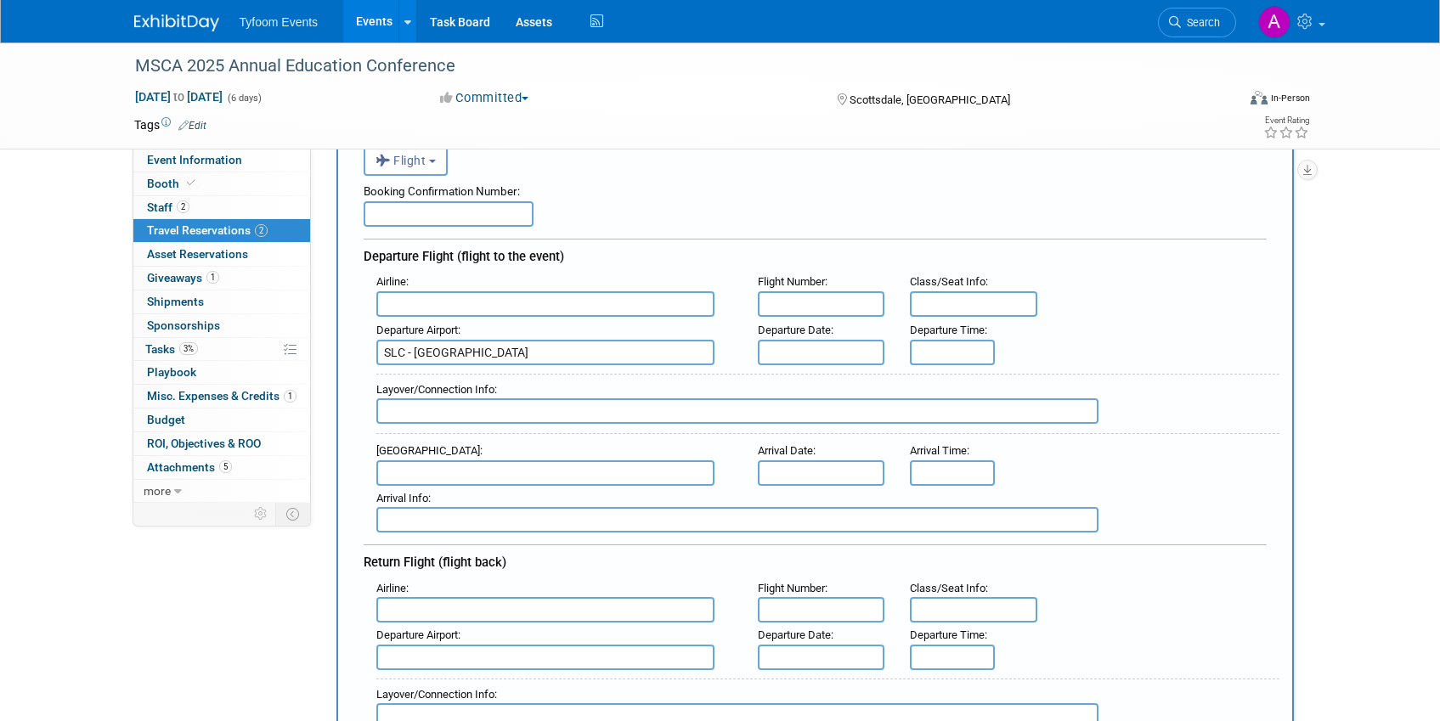
scroll to position [82, 0]
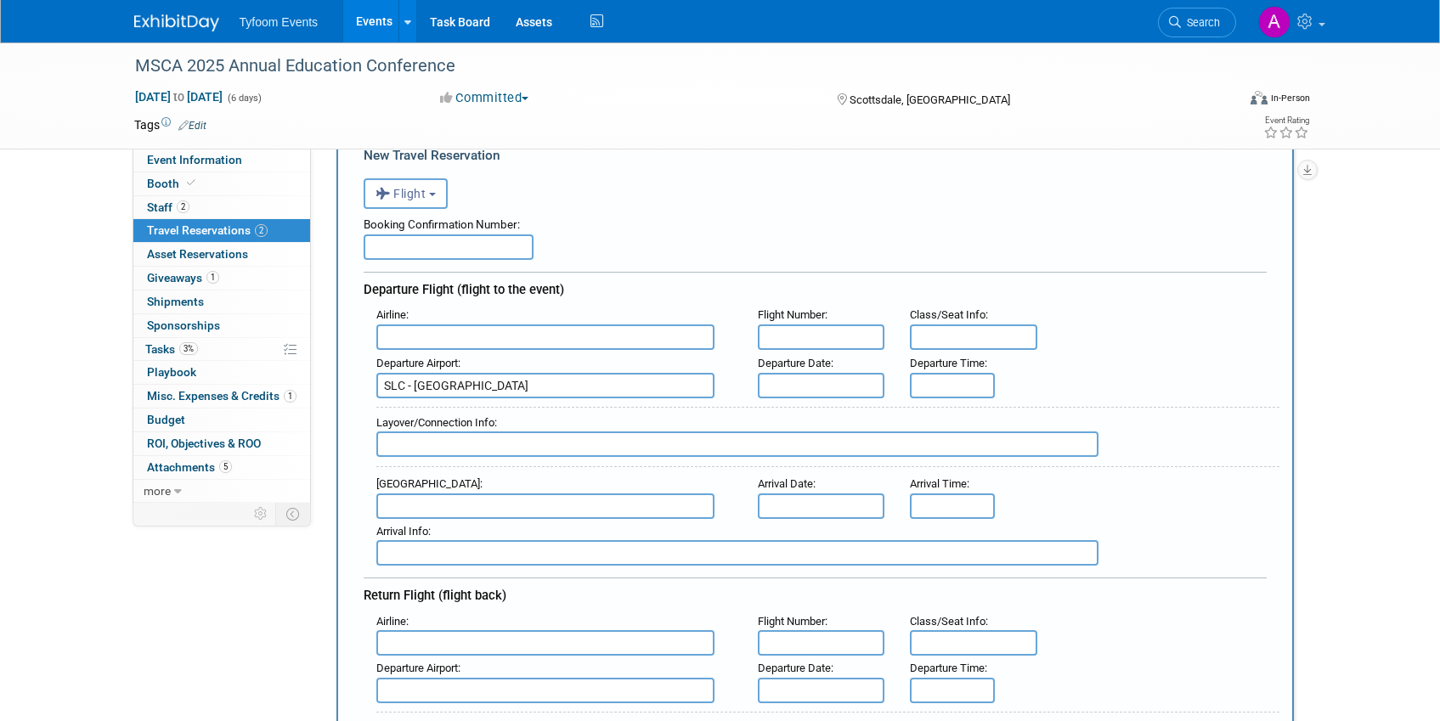
click at [436, 498] on input "text" at bounding box center [545, 505] width 338 height 25
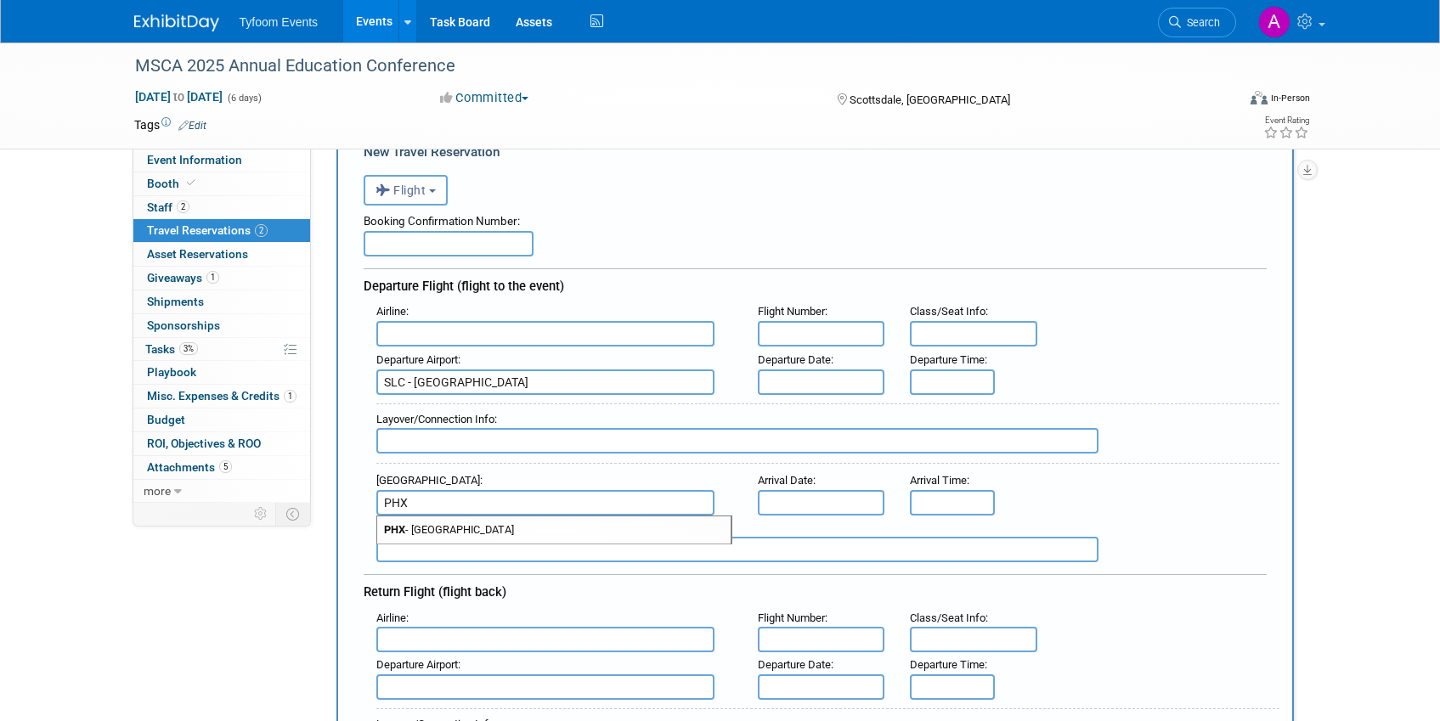
click at [480, 527] on span "PHX - [GEOGRAPHIC_DATA]" at bounding box center [553, 529] width 353 height 27
type input "PHX - [GEOGRAPHIC_DATA]"
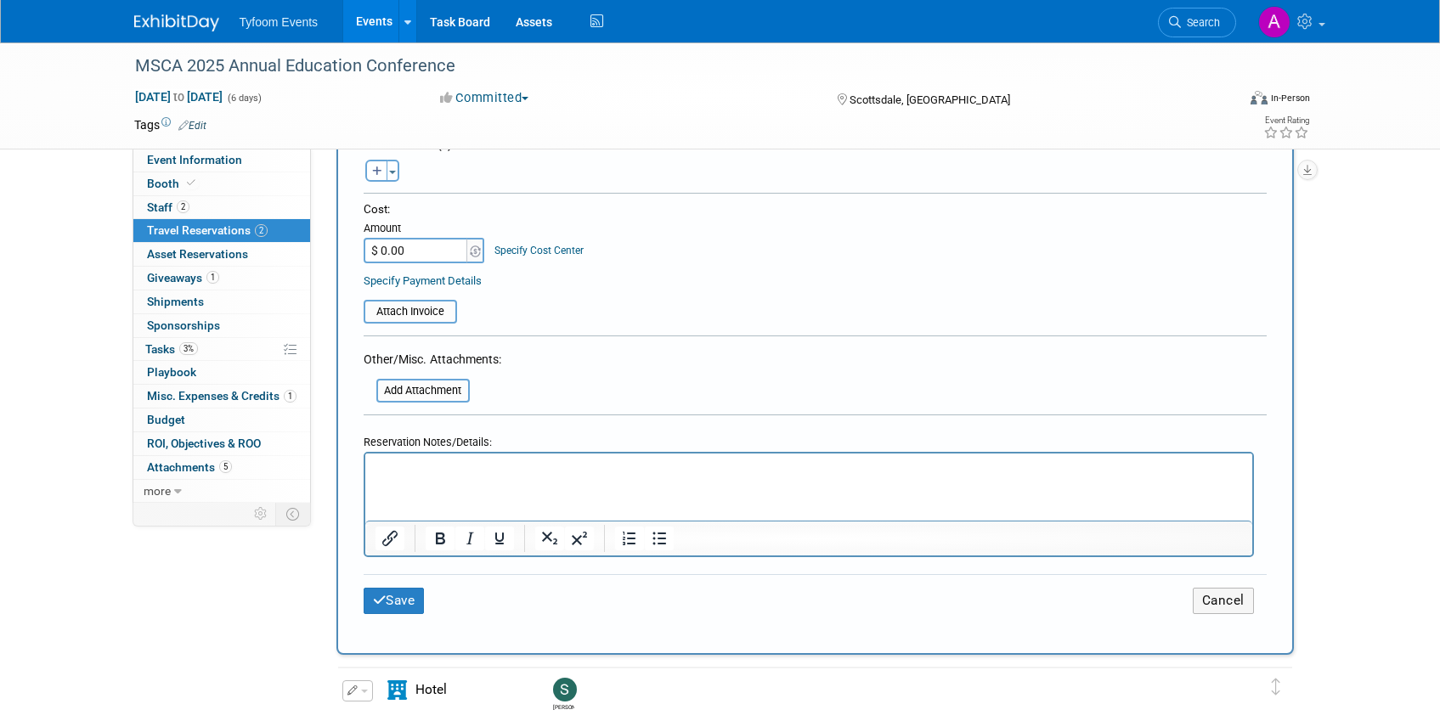
scroll to position [939, 0]
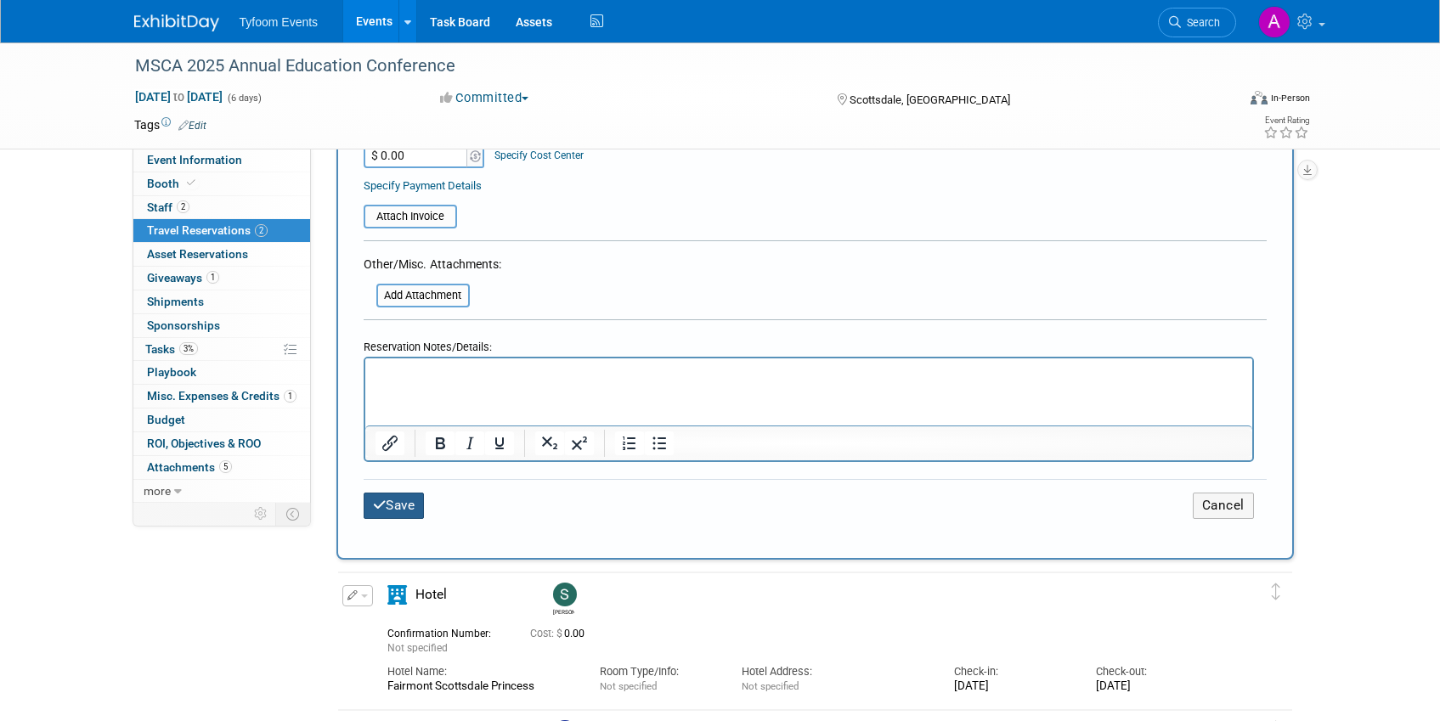
click at [404, 518] on button "Save" at bounding box center [394, 506] width 61 height 26
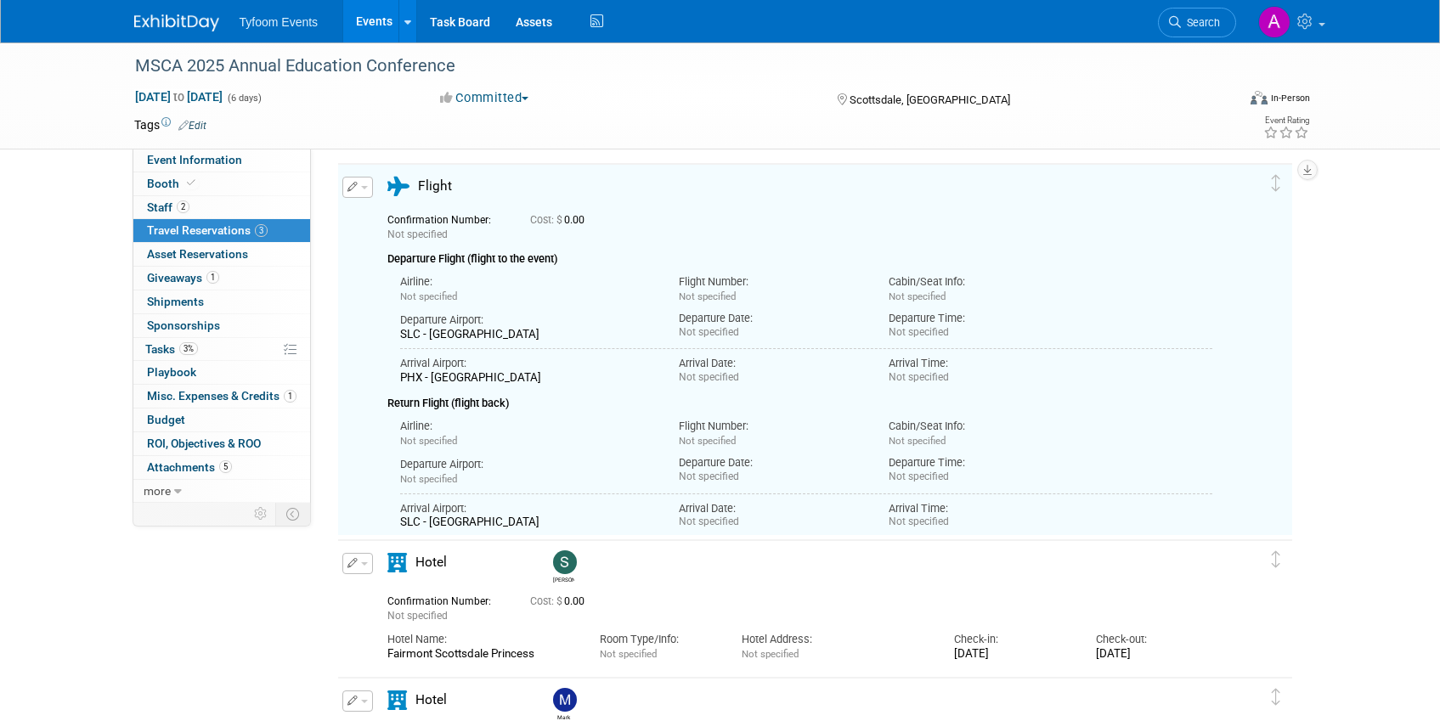
scroll to position [317, 0]
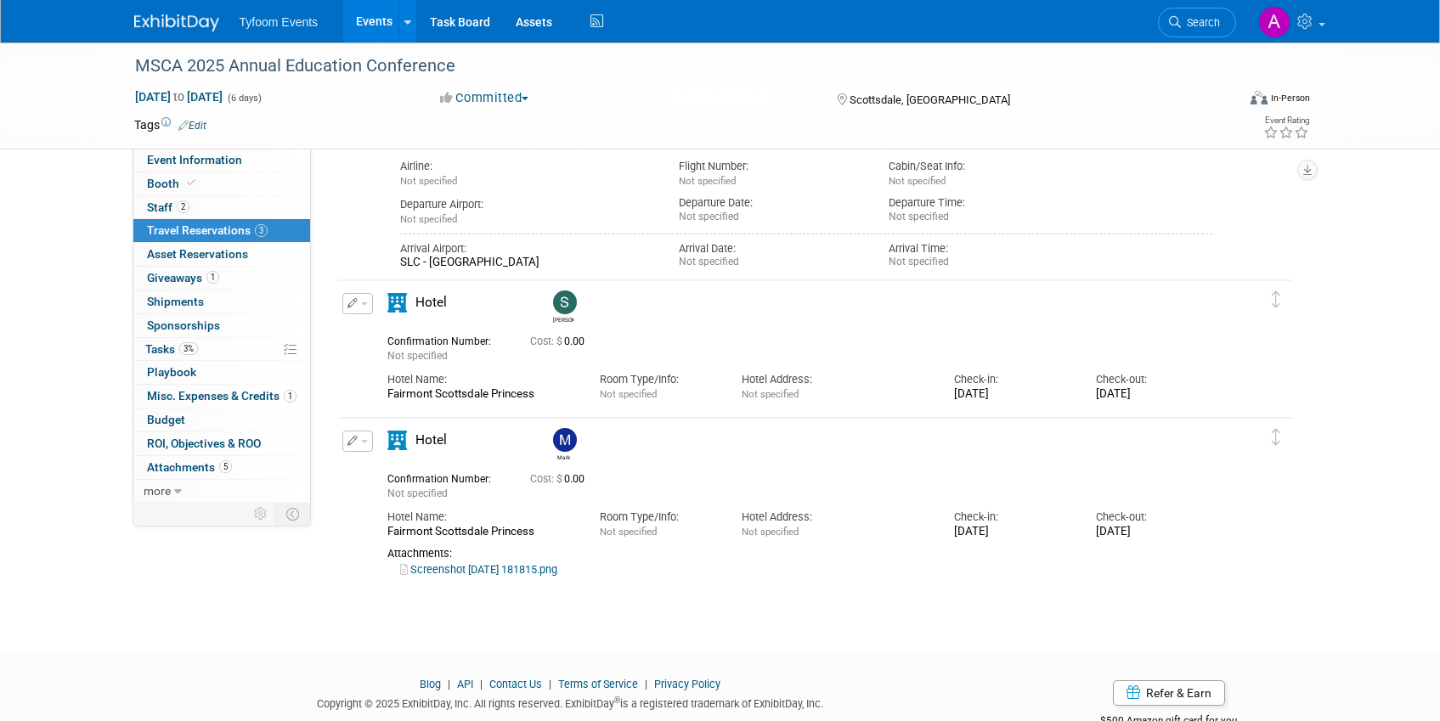
click at [516, 574] on link "Screenshot [DATE] 181815.png" at bounding box center [478, 569] width 157 height 13
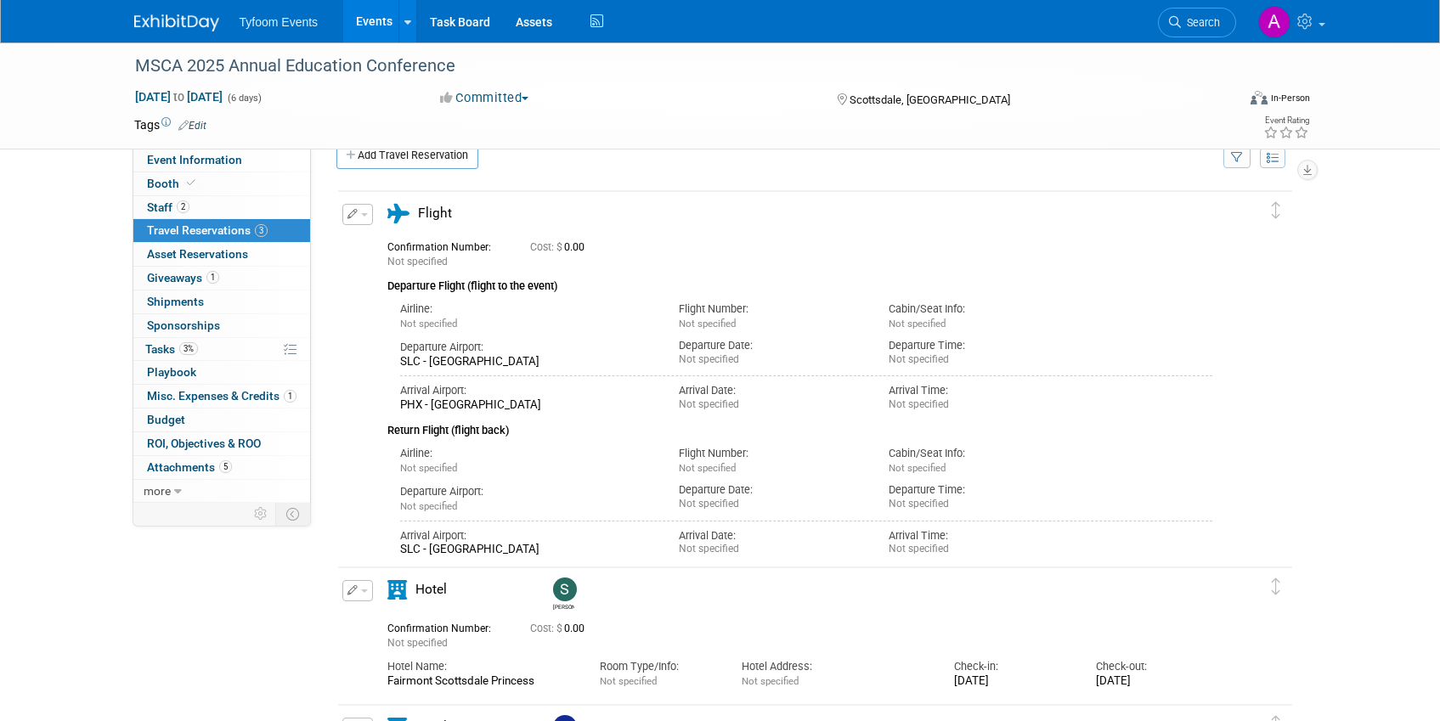
scroll to position [10, 0]
